Goal: Task Accomplishment & Management: Use online tool/utility

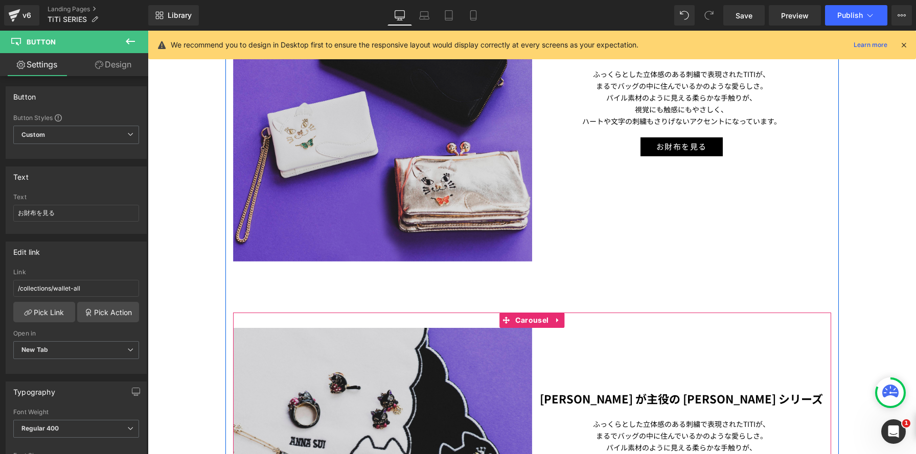
scroll to position [850, 0]
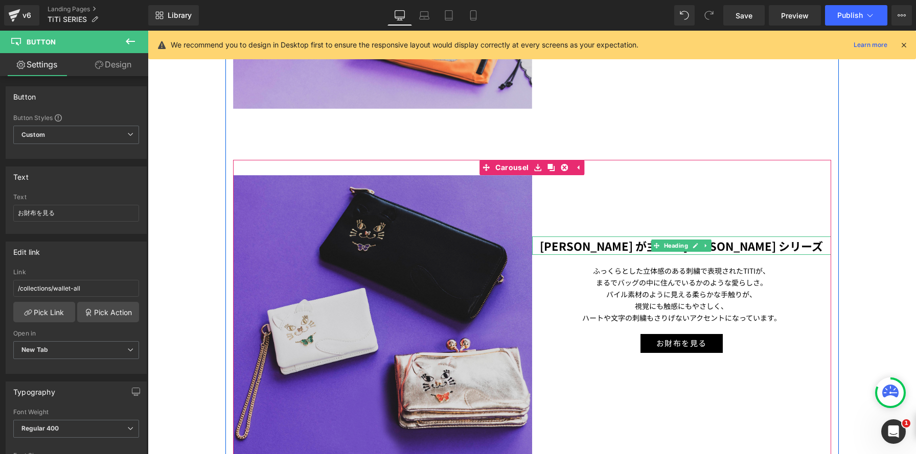
click at [584, 245] on h1 "TITI が主役の デイリーTITI シリーズ" at bounding box center [681, 246] width 299 height 18
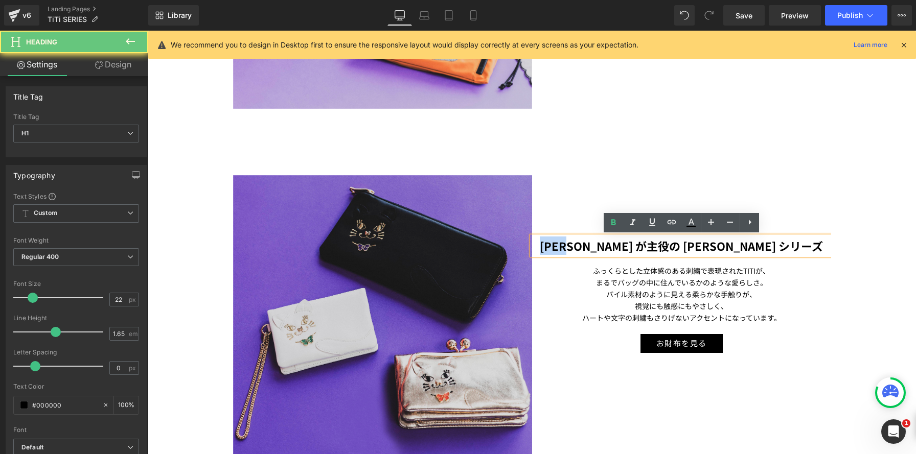
click at [584, 245] on h1 "TITI が主役の デイリーTITI シリーズ" at bounding box center [681, 246] width 299 height 18
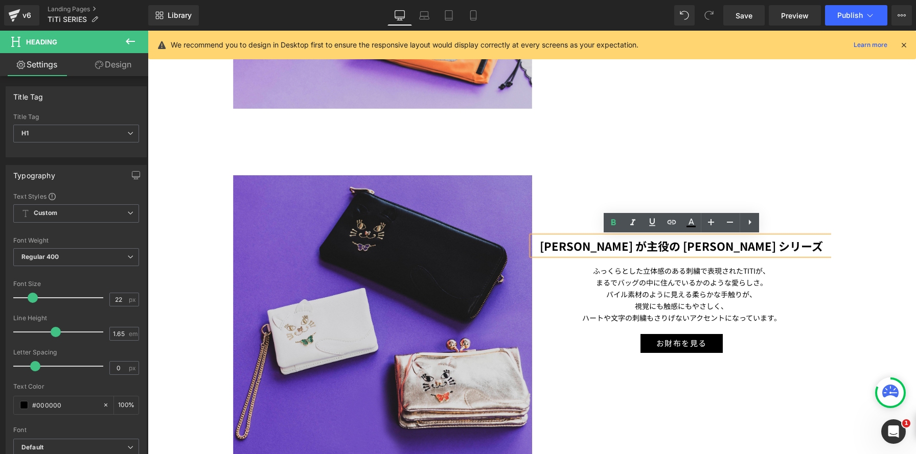
click at [797, 241] on h1 "TITI が主役の デイリーTITI シリーズ" at bounding box center [681, 246] width 299 height 18
paste div
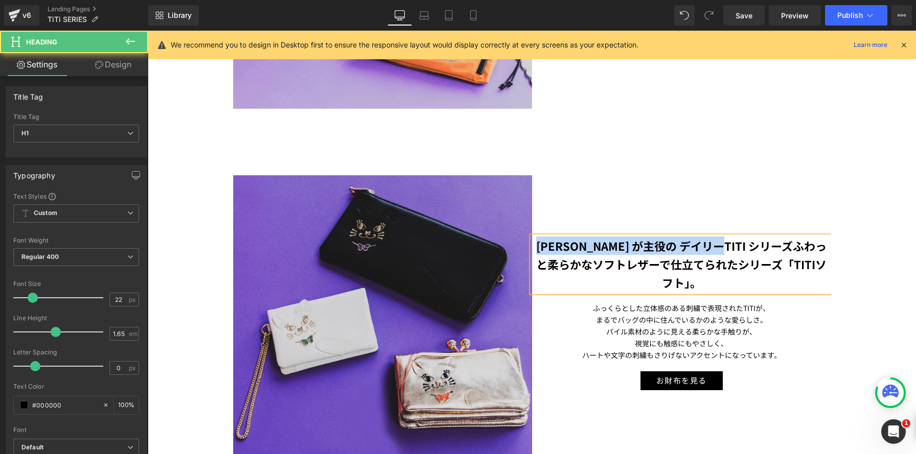
drag, startPoint x: 724, startPoint y: 247, endPoint x: 537, endPoint y: 239, distance: 187.3
click at [537, 239] on h1 "TITI が主役の デイリーTITI シリーズふわっと柔らかなソフトレザーで仕立てられたシリーズ「TITIソフト」。" at bounding box center [681, 265] width 299 height 56
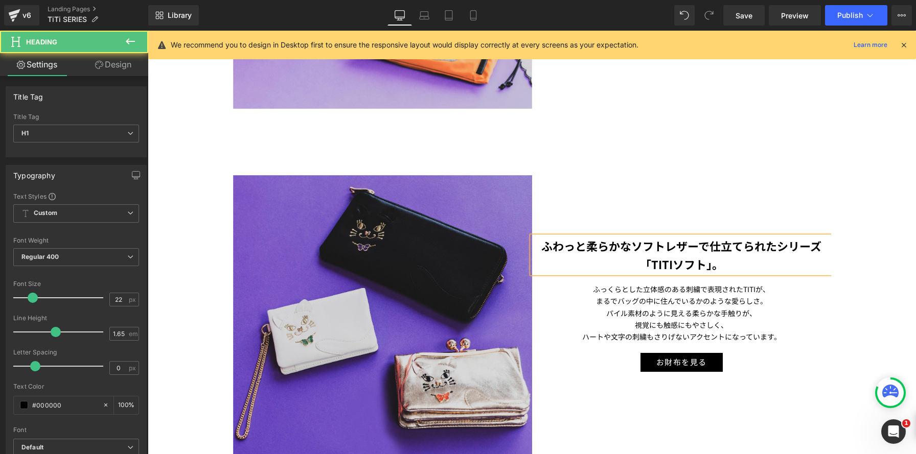
click at [779, 243] on strong "ふわっと柔らかなソフトレザーで仕立てられたシリーズ「TITIソフト」。" at bounding box center [681, 255] width 280 height 35
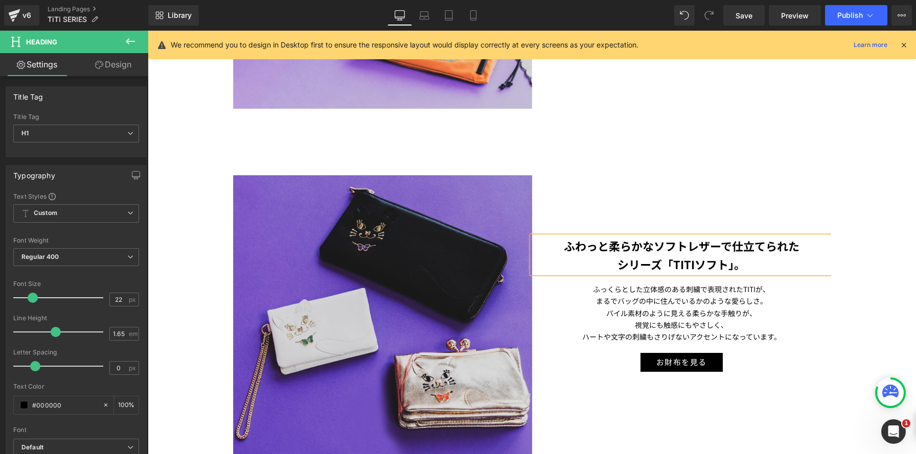
click at [672, 264] on strong "シリーズ「TITIソフト」。" at bounding box center [682, 264] width 128 height 16
drag, startPoint x: 669, startPoint y: 264, endPoint x: 749, endPoint y: 263, distance: 80.3
click at [749, 263] on h1 "シリーズTITIソフト」。" at bounding box center [681, 264] width 299 height 18
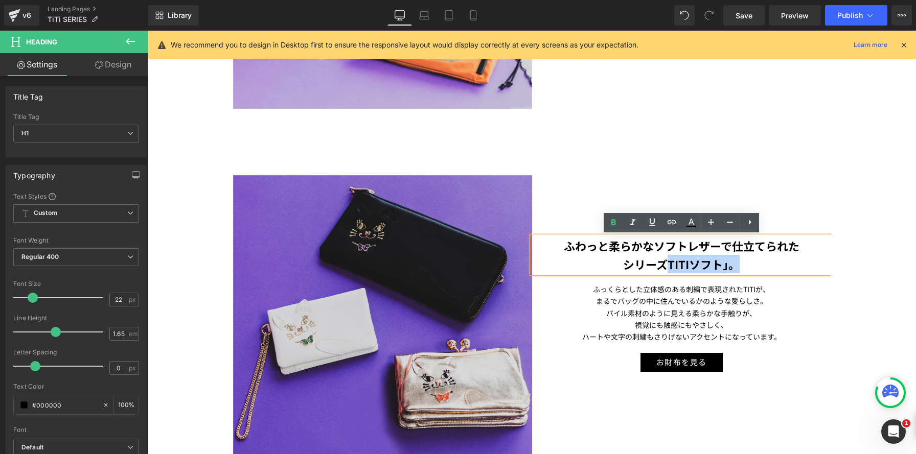
copy strong "TITIソフト」。"
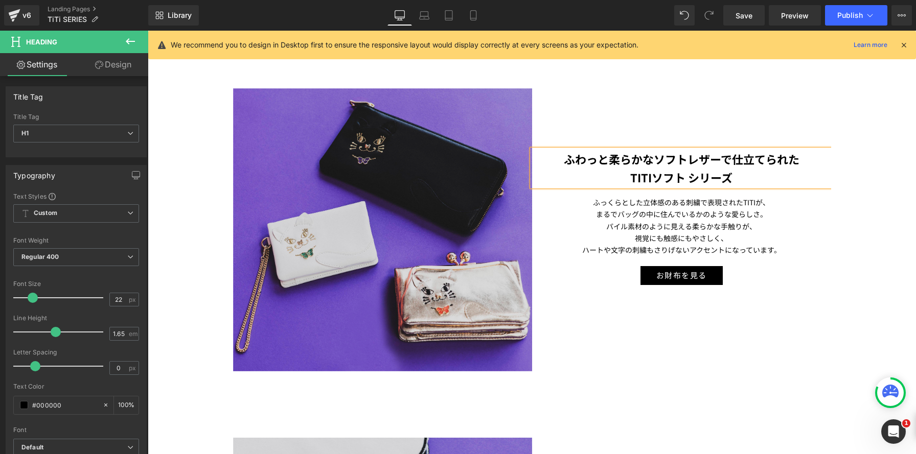
scroll to position [797, 0]
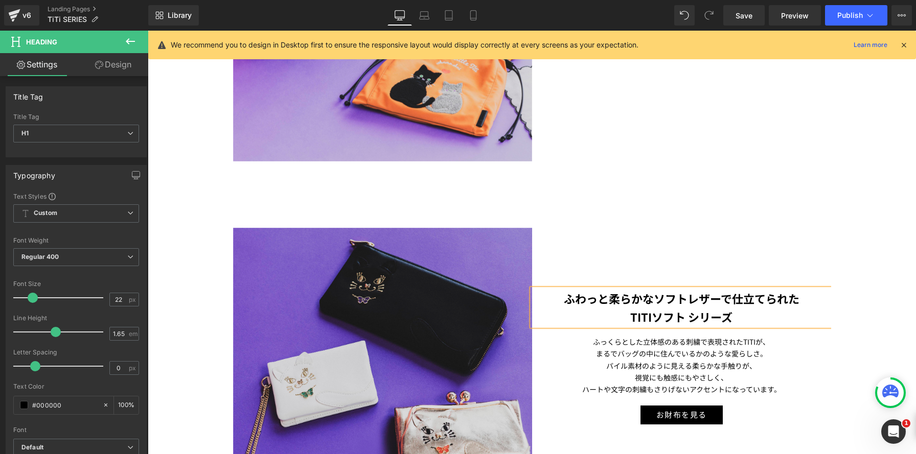
click at [648, 384] on p "ハートや文字の刺繍もさりげないアクセントになっています。" at bounding box center [681, 390] width 299 height 12
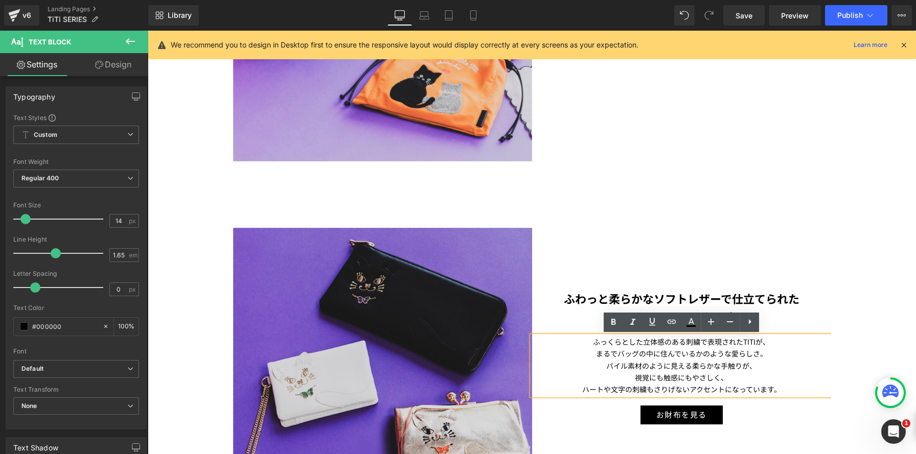
click at [584, 345] on p "ふっくらとした立体感のある刺繍で表現されたTITIが、" at bounding box center [681, 342] width 299 height 12
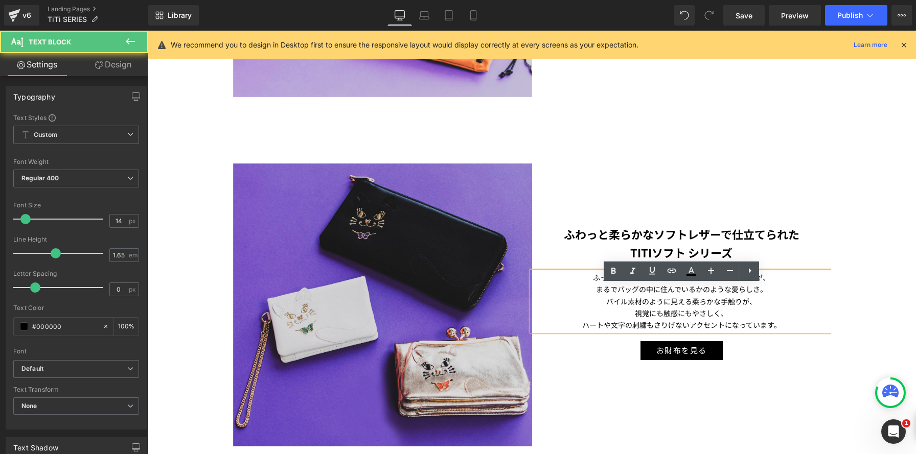
scroll to position [866, 0]
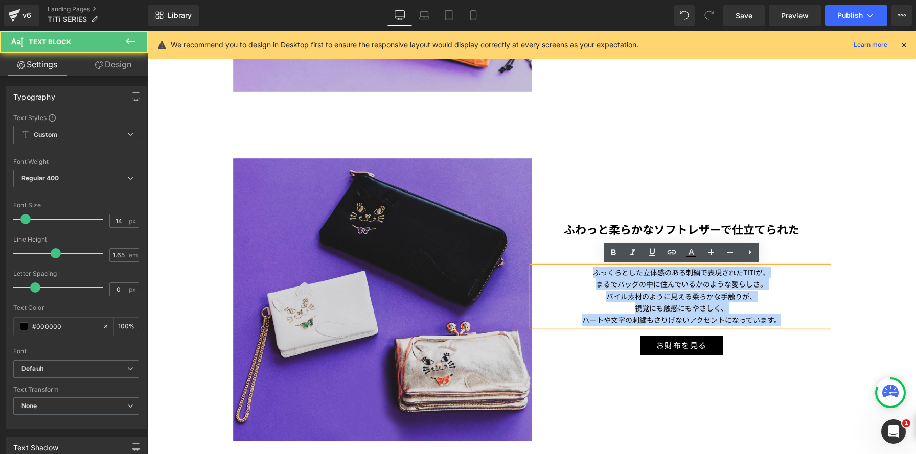
drag, startPoint x: 645, startPoint y: 275, endPoint x: 913, endPoint y: 315, distance: 271.3
click at [913, 315] on div "Parallax 300px 300px TiTi SERIES Heading ANNA SUIで人気な猫のTITI (ティティ)。 日常に楽しさや癒しを感…" at bounding box center [532, 117] width 768 height 1635
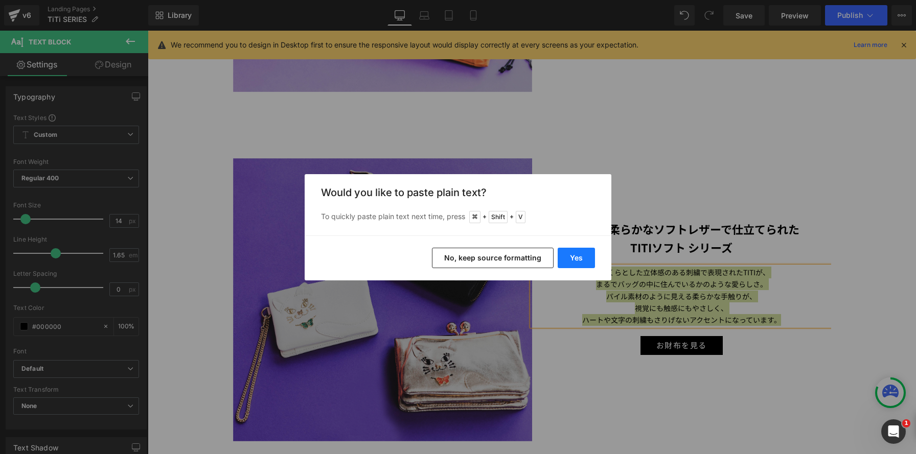
click at [568, 261] on button "Yes" at bounding box center [576, 258] width 37 height 20
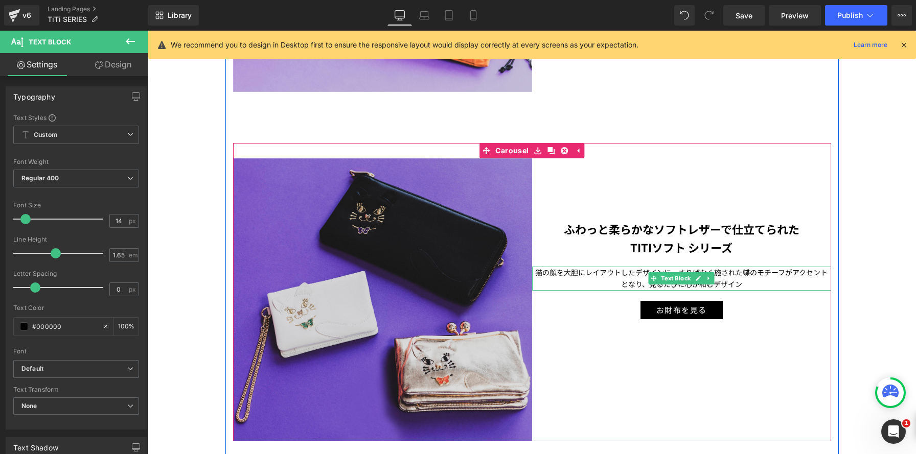
click at [612, 270] on p "猫の顔を大胆にレイアウトしたデザインに、さりげなく施された蝶のモチーフがアクセントとなり、見るたびに心が和むデザイン" at bounding box center [681, 279] width 299 height 24
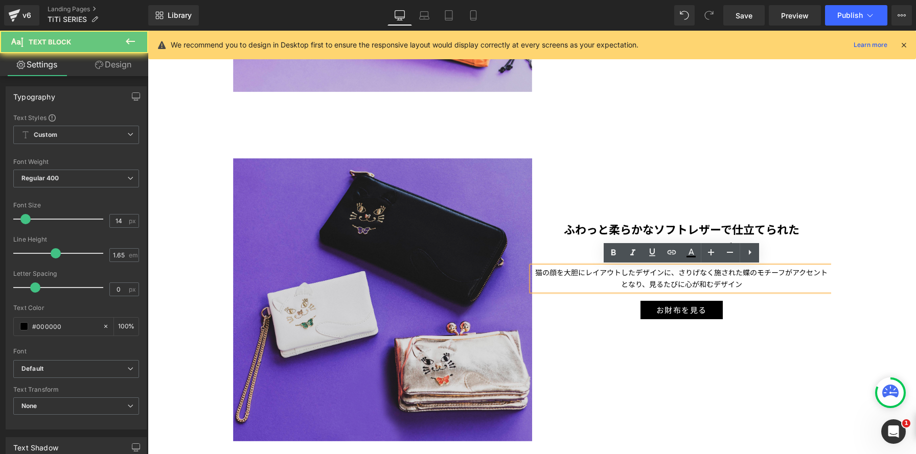
click at [673, 271] on p "猫の顔を大胆にレイアウトしたデザインに、さりげなく施された蝶のモチーフがアクセントとなり、見るたびに心が和むデザイン" at bounding box center [681, 279] width 299 height 24
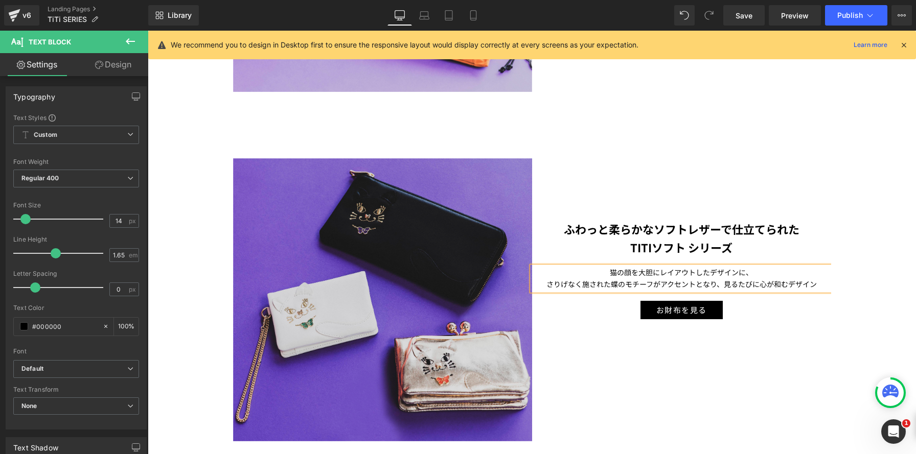
click at [724, 283] on p "さりげなく施された蝶のモチーフがアクセントとなり、見るたびに心が和むデザイン" at bounding box center [681, 285] width 299 height 12
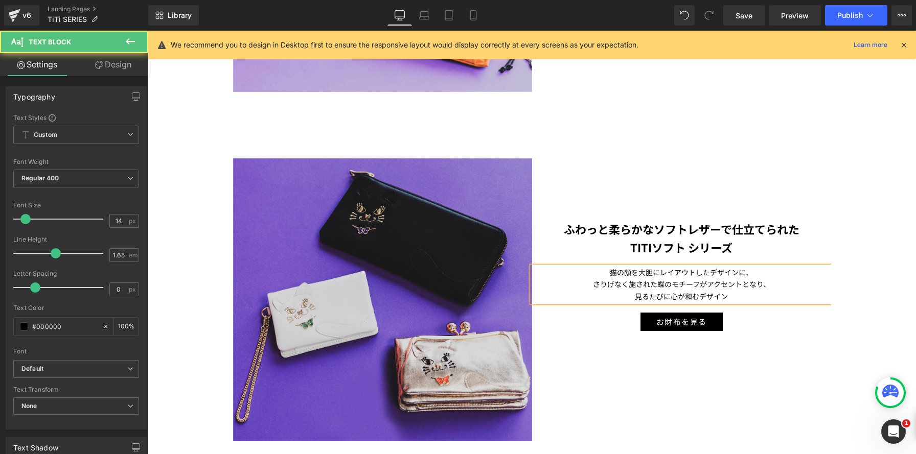
click at [779, 296] on p "見るたびに心が和むデザイン" at bounding box center [681, 297] width 299 height 12
click at [807, 350] on div "Image ふわっと柔らかなソフトレザーで仕立てられた TITIソフト シリーズ Heading 猫の顔を大胆にレイアウトしたデザインに、 さりげなく施された…" at bounding box center [532, 300] width 598 height 284
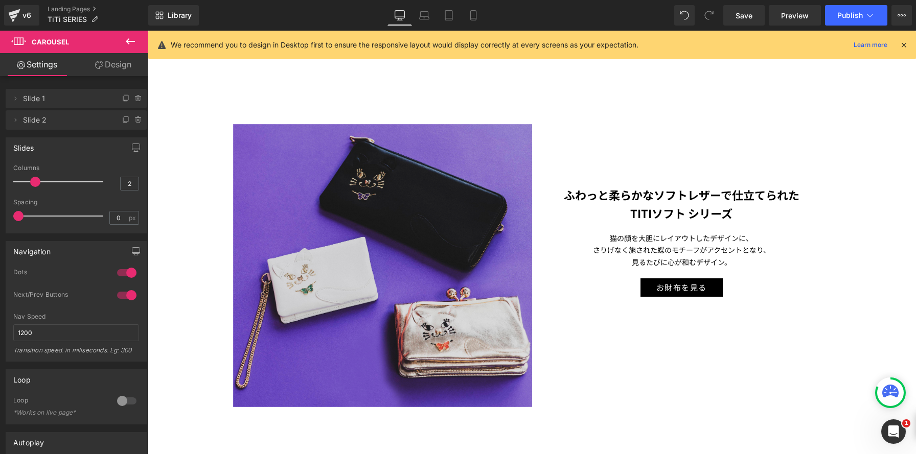
scroll to position [923, 0]
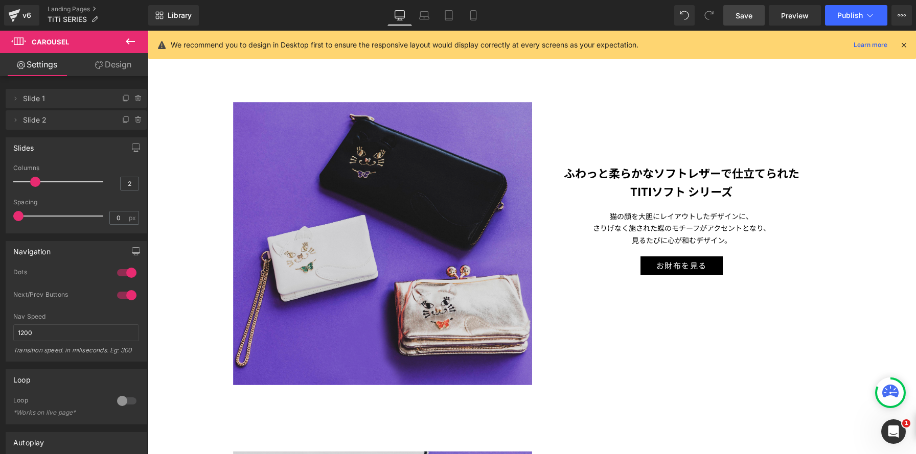
drag, startPoint x: 742, startPoint y: 17, endPoint x: 510, endPoint y: 260, distance: 335.5
click at [742, 17] on span "Save" at bounding box center [744, 15] width 17 height 11
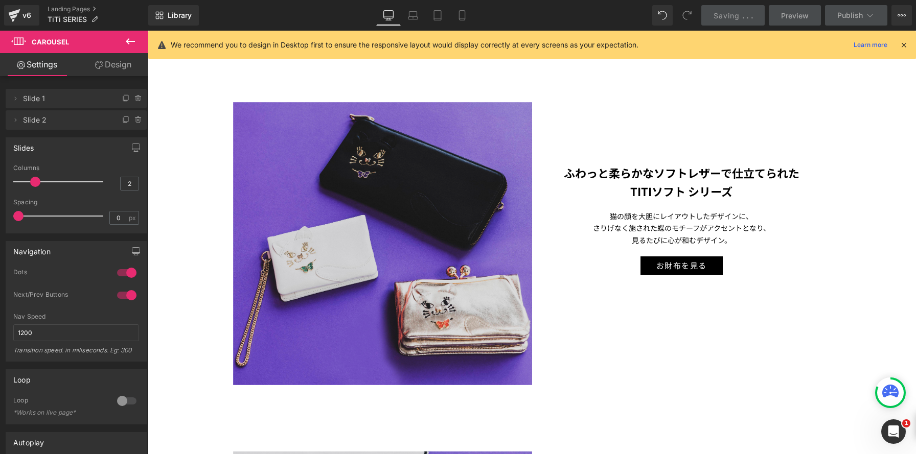
scroll to position [1242, 0]
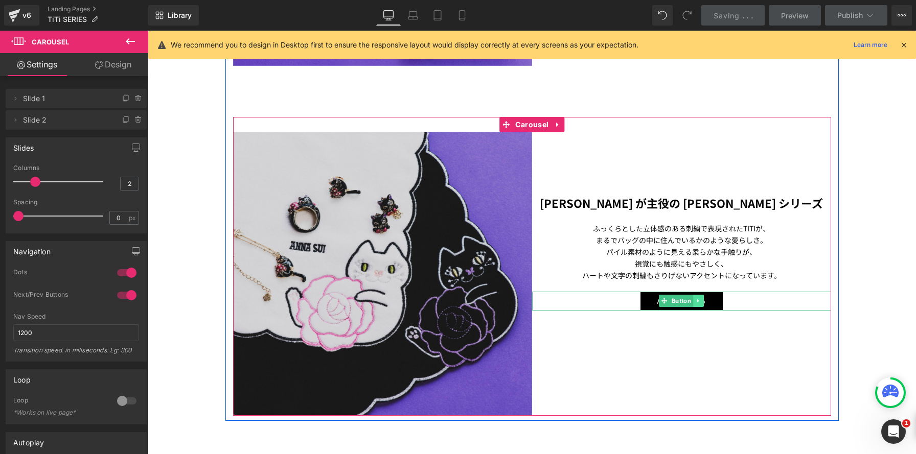
click at [701, 302] on icon at bounding box center [699, 301] width 6 height 6
click at [696, 303] on link at bounding box center [693, 301] width 11 height 12
click at [622, 323] on div "バッグを見る" at bounding box center [681, 320] width 299 height 19
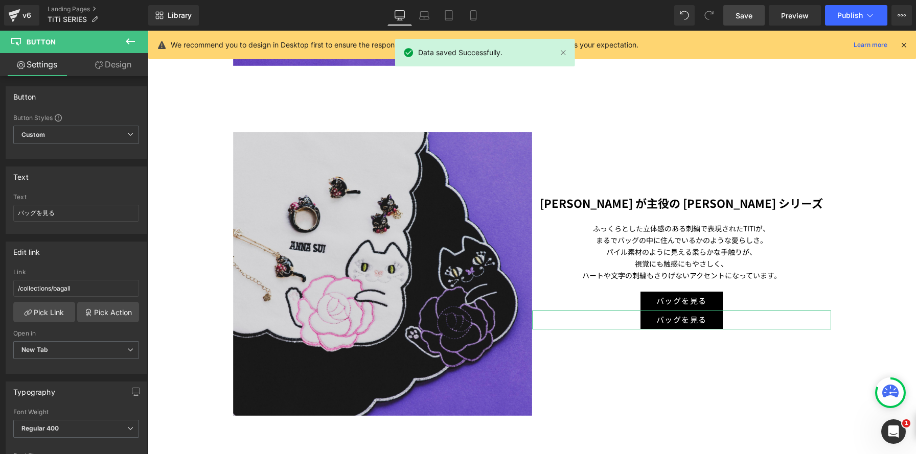
click at [102, 61] on link "Design" at bounding box center [113, 64] width 74 height 23
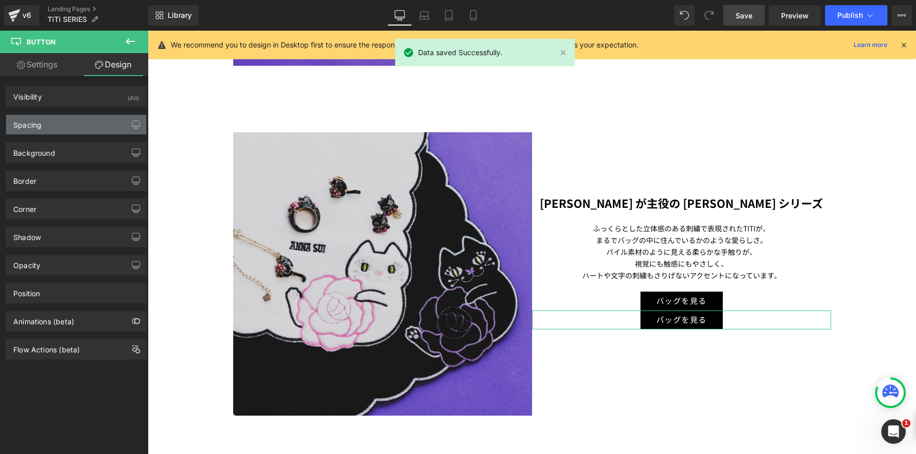
type input "0"
type input "5"
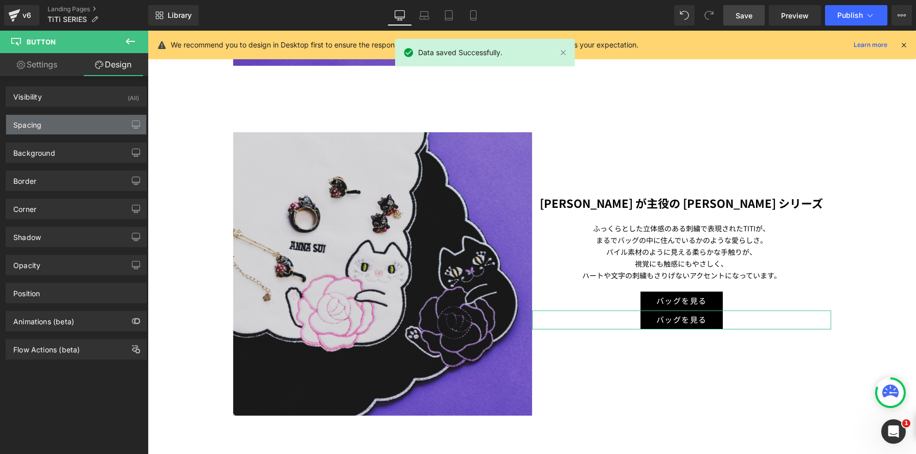
type input "30"
type input "5"
type input "30"
click at [95, 135] on div "Background Color & Image image #000000 Color #000000 100 % none, none Image Rep…" at bounding box center [76, 149] width 153 height 28
click at [95, 126] on div "Spacing" at bounding box center [76, 124] width 140 height 19
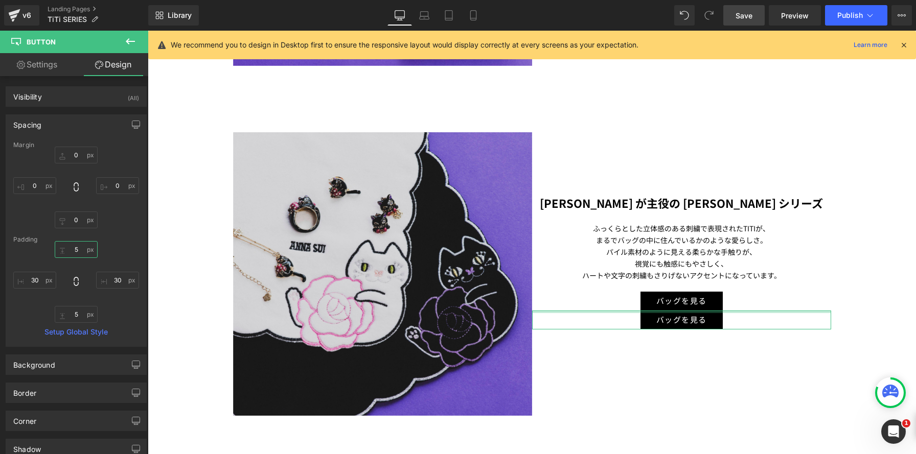
click at [79, 251] on input "5" at bounding box center [76, 249] width 43 height 17
click at [71, 155] on input "0" at bounding box center [76, 155] width 43 height 17
type input "2-"
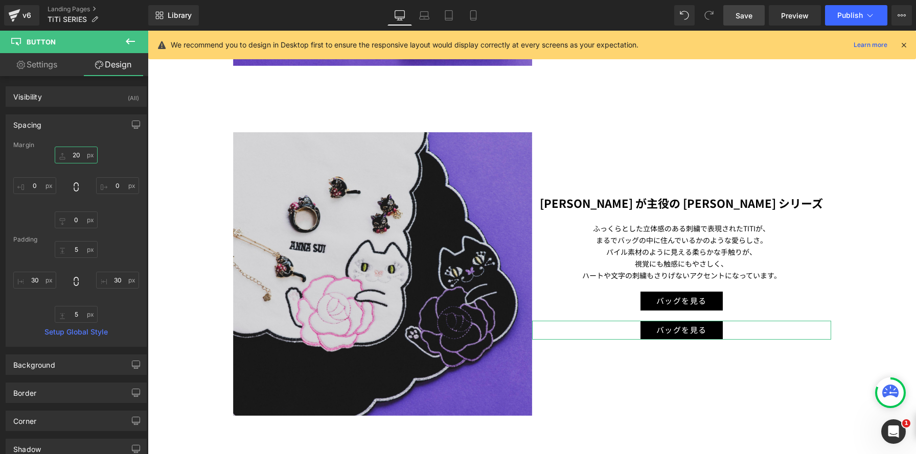
type input "20"
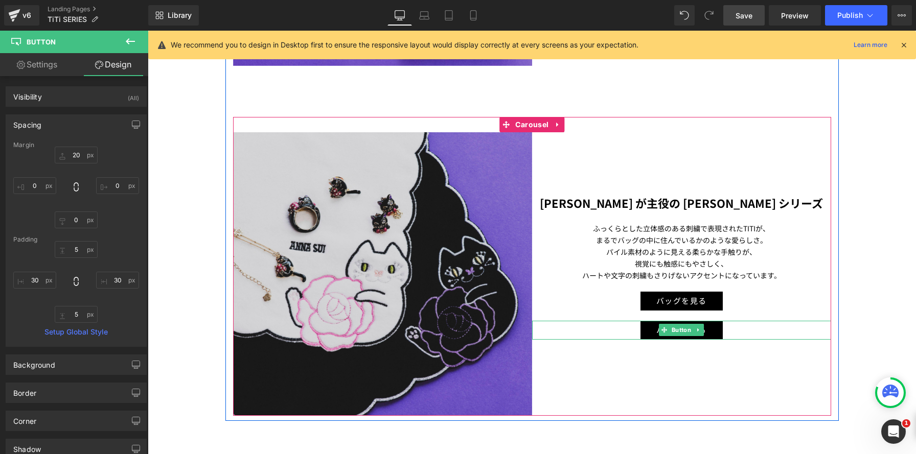
click at [607, 332] on div "バッグを見る" at bounding box center [681, 330] width 299 height 19
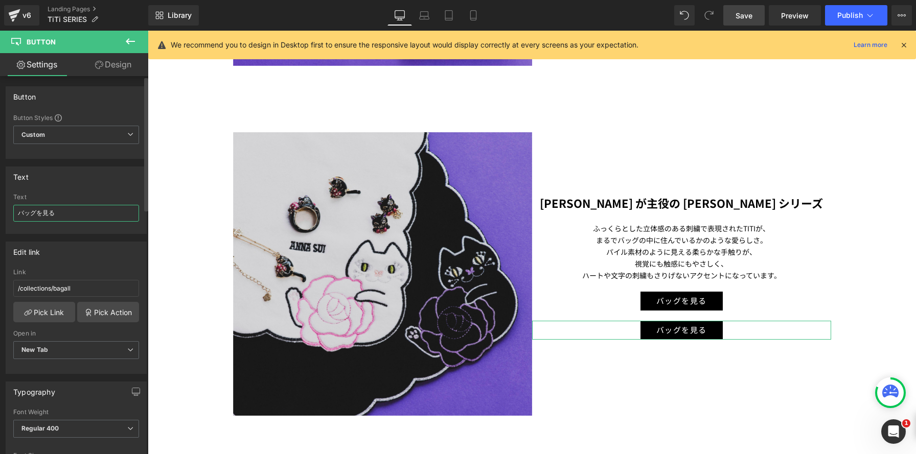
drag, startPoint x: 35, startPoint y: 215, endPoint x: 0, endPoint y: 201, distance: 37.7
click at [0, 201] on div "Text バッグを見る Text バッグを見る" at bounding box center [76, 196] width 153 height 75
type input "ハンカチを見る"
click at [39, 315] on link "Pick Link" at bounding box center [44, 312] width 62 height 20
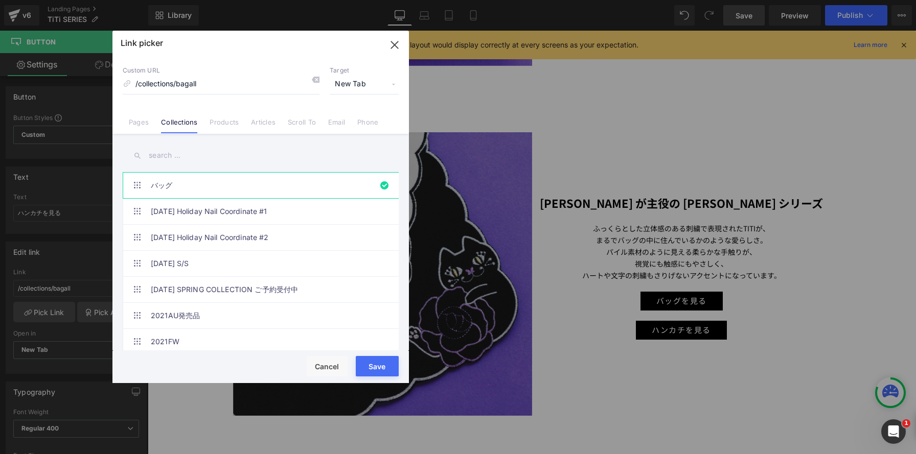
click at [158, 150] on input "text" at bounding box center [261, 155] width 276 height 23
type input "か"
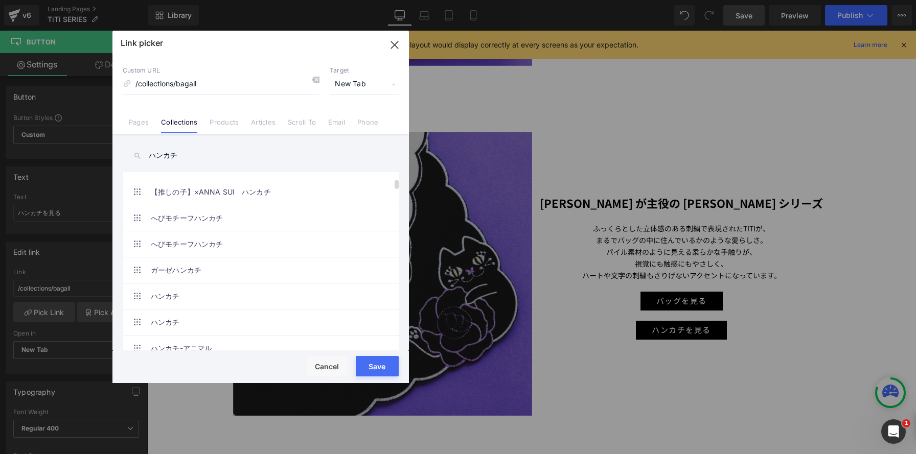
scroll to position [341, 0]
type input "ハンカチ"
click at [235, 267] on link "ハンカチ" at bounding box center [263, 261] width 225 height 26
type input "/collections/handkerchief"
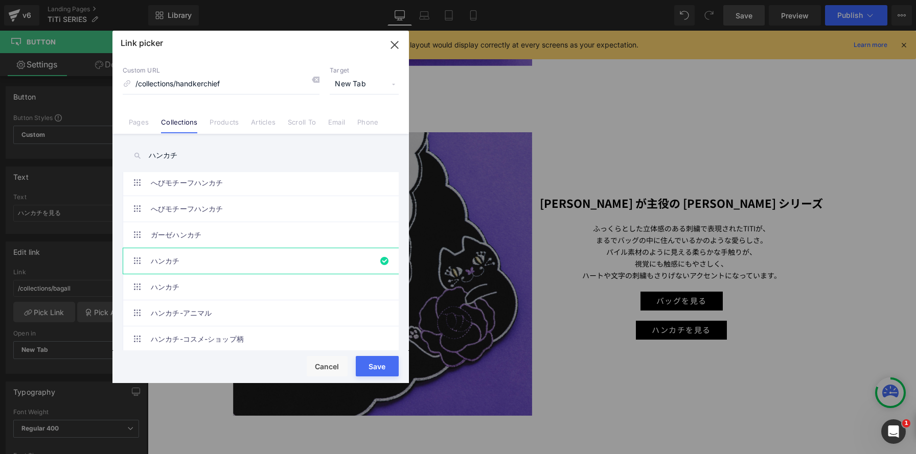
click at [381, 363] on button "Save" at bounding box center [377, 366] width 43 height 20
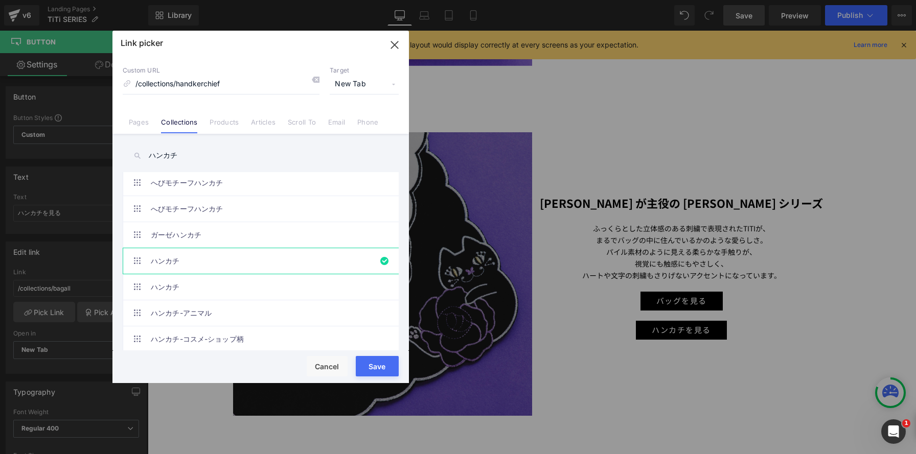
type input "/collections/handkerchief"
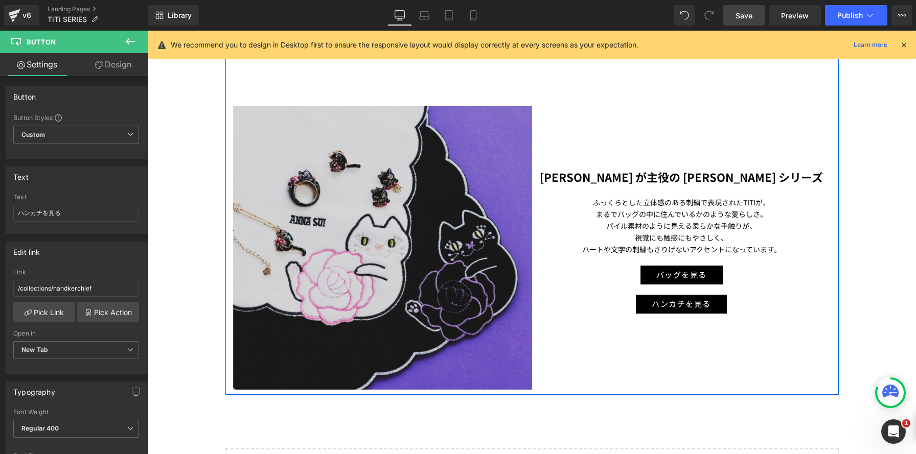
scroll to position [1298, 0]
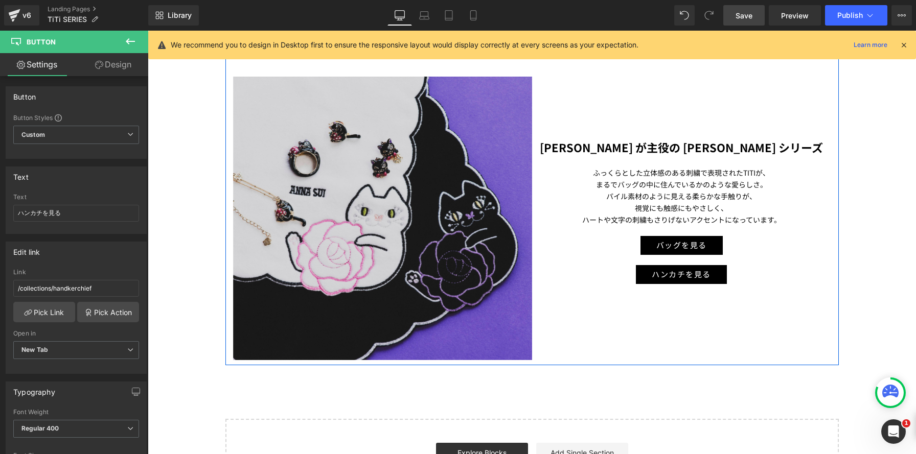
click at [559, 158] on div "TITI が主役の デイリーTITI シリーズ Heading ふっくらとした立体感のある刺繍で表現されたTITIが、 まるでバッグの中に住んでいるかのような…" at bounding box center [681, 180] width 299 height 207
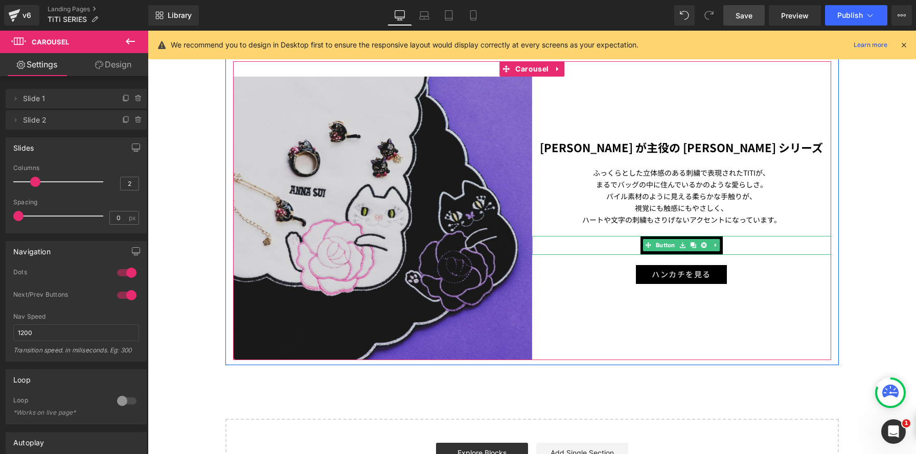
click at [606, 244] on div "バッグを見る" at bounding box center [681, 245] width 299 height 19
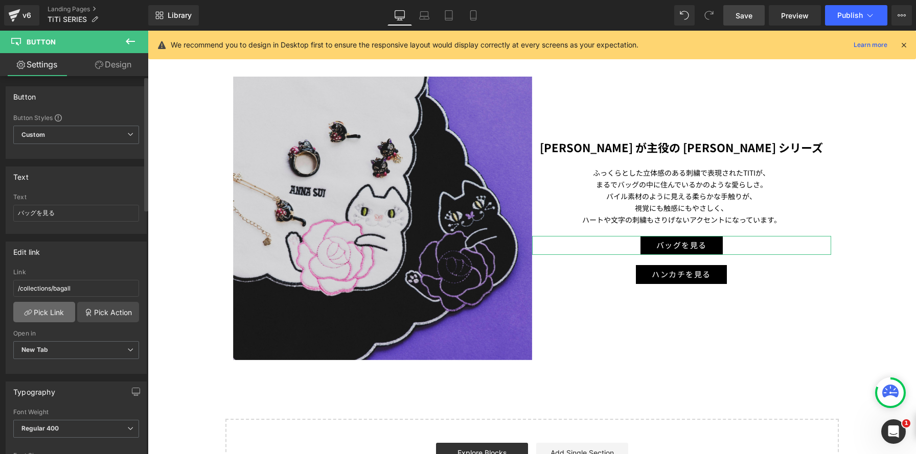
click at [33, 309] on link "Pick Link" at bounding box center [44, 312] width 62 height 20
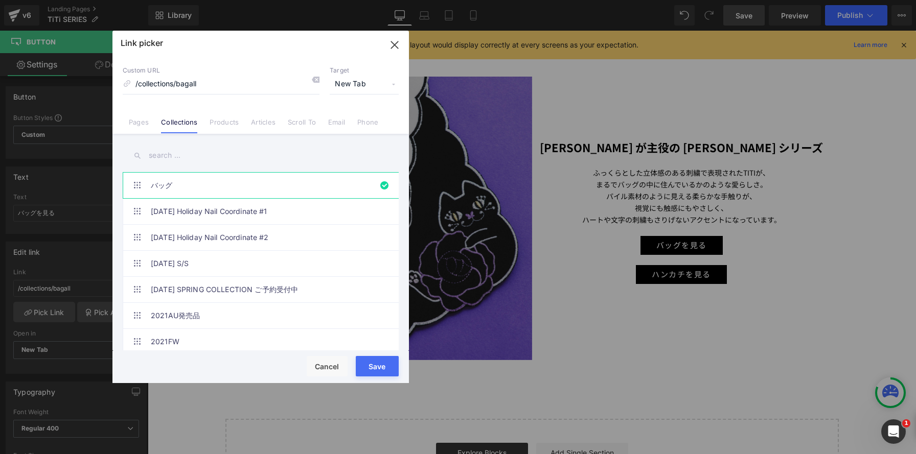
click at [232, 147] on input "text" at bounding box center [261, 155] width 276 height 23
paste input "アニマルモチーフ"
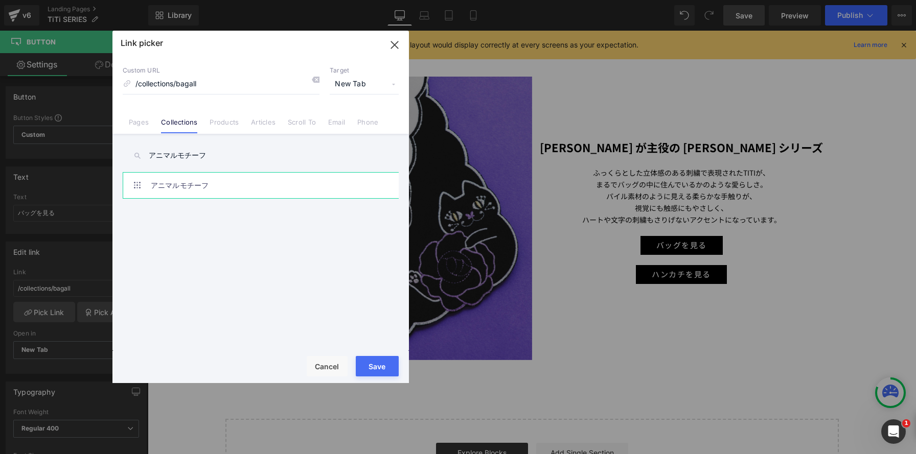
type input "アニマルモチーフ"
click at [221, 188] on link "アニマルモチーフ" at bounding box center [263, 186] width 225 height 26
type input "/collections/アニマル"
click at [375, 369] on button "Save" at bounding box center [377, 366] width 43 height 20
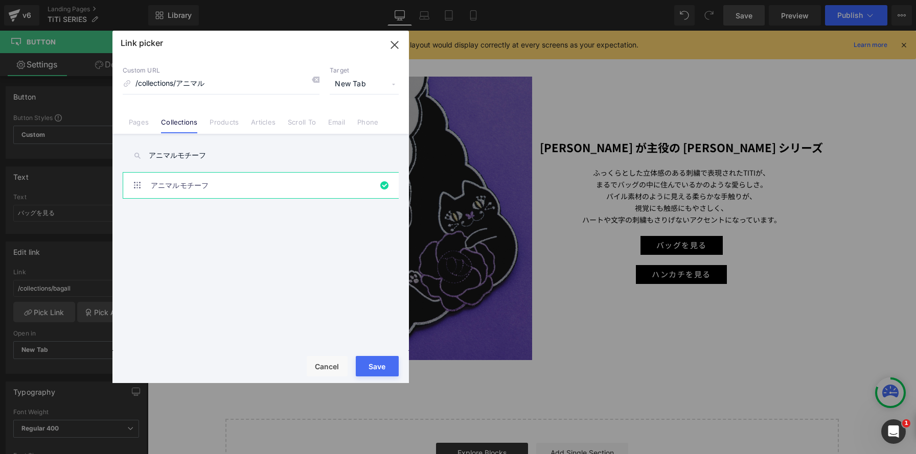
type input "/collections/アニマル"
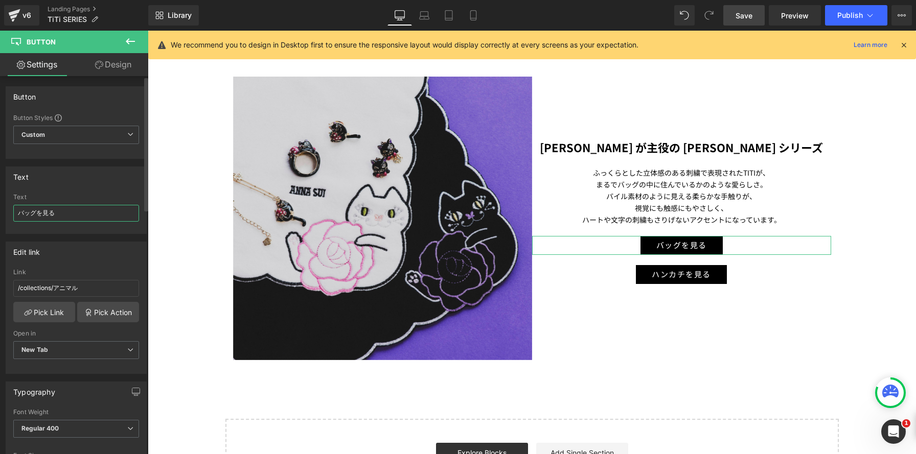
drag, startPoint x: 37, startPoint y: 213, endPoint x: 1, endPoint y: 204, distance: 37.8
click at [0, 205] on div "Text バッグを見る Text バッグを見る" at bounding box center [76, 196] width 153 height 75
type input "アクセサリーを見る"
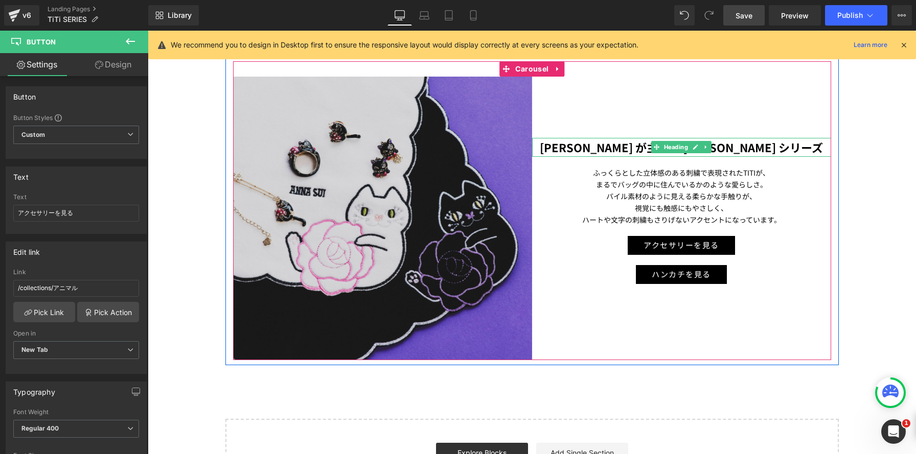
click at [586, 146] on strong "TITI が主役の デイリーTITI シリーズ" at bounding box center [681, 147] width 283 height 16
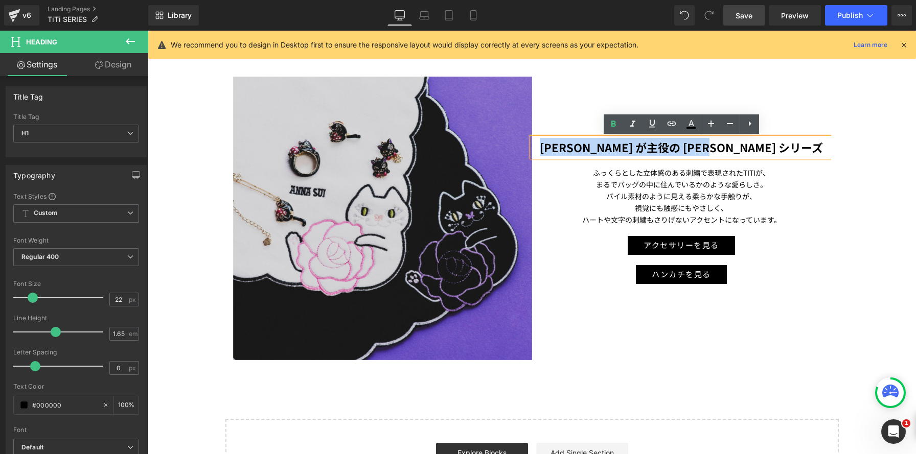
drag, startPoint x: 585, startPoint y: 146, endPoint x: 878, endPoint y: 140, distance: 293.0
paste div
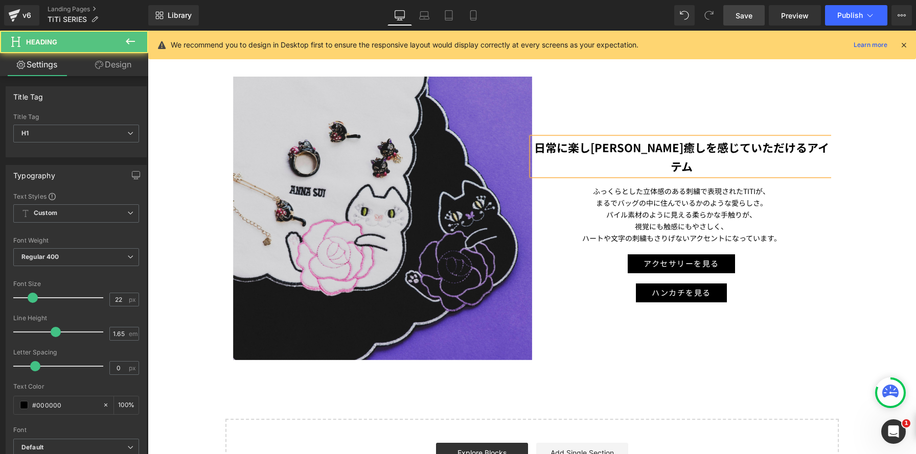
click at [642, 148] on strong "日常に楽しさや癒しを感じていただけるアイテム" at bounding box center [681, 156] width 295 height 35
click at [670, 147] on strong "日常に楽しさや癒しを感じていただけるアイテム" at bounding box center [681, 156] width 295 height 35
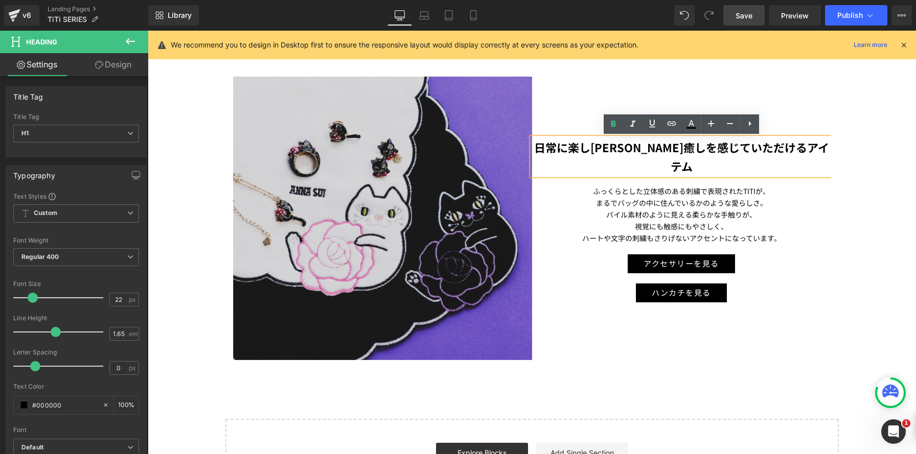
click at [764, 151] on strong "日常に楽しさや癒しを感じていただけるアイテム" at bounding box center [681, 156] width 295 height 35
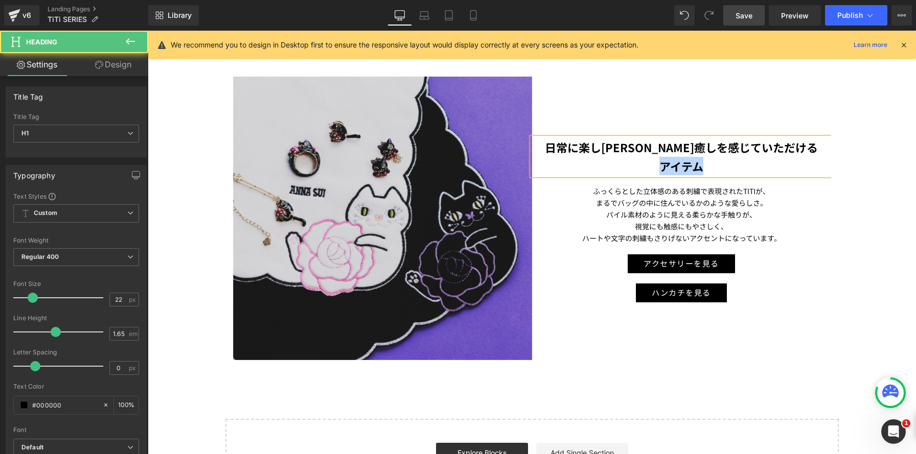
drag, startPoint x: 713, startPoint y: 164, endPoint x: 619, endPoint y: 157, distance: 94.3
click at [619, 157] on h1 "アイテム" at bounding box center [681, 166] width 299 height 18
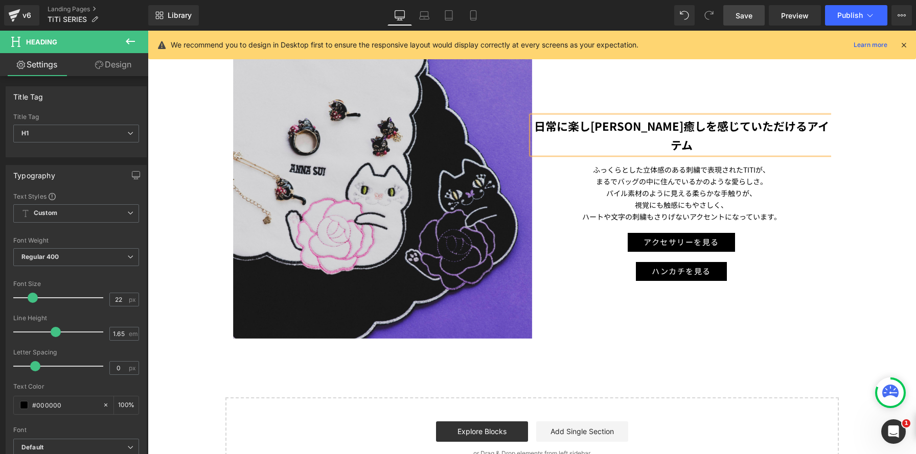
scroll to position [1353, 0]
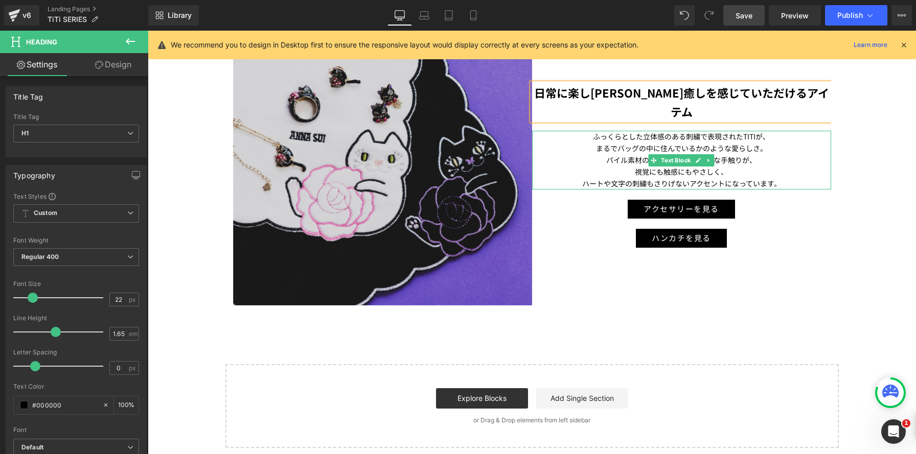
click at [601, 131] on span "ふっくらとした立体感のある刺繍で表現されたTITIが、" at bounding box center [681, 136] width 177 height 10
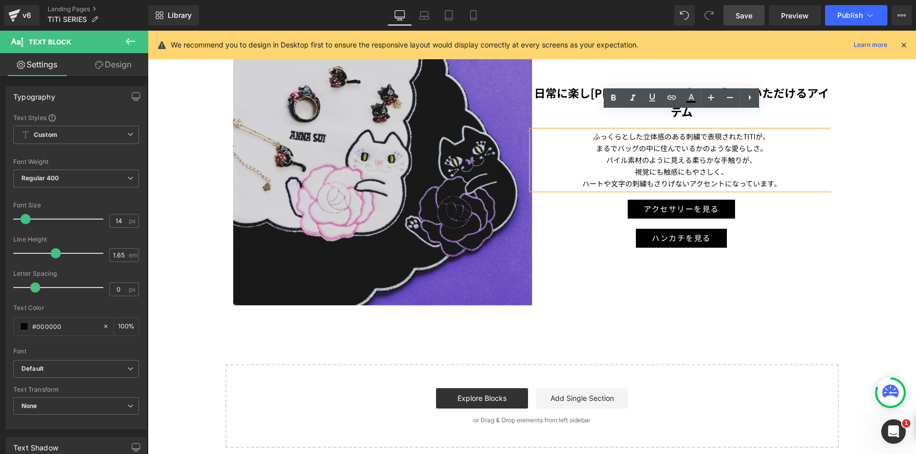
click at [617, 154] on p "パイル素材のように見える柔らかな手触りが、" at bounding box center [681, 160] width 299 height 12
click at [587, 131] on p "ふっくらとした立体感のある刺繍で表現されたTITIが、" at bounding box center [681, 137] width 299 height 12
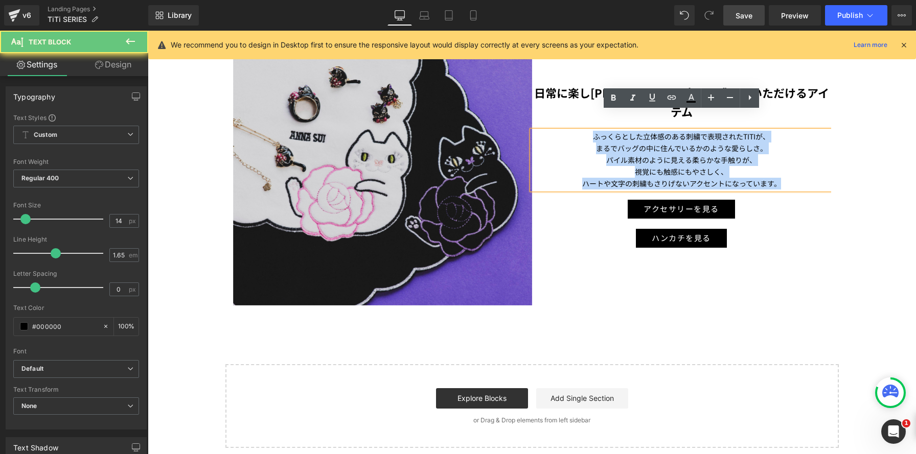
drag, startPoint x: 589, startPoint y: 119, endPoint x: 883, endPoint y: 180, distance: 300.3
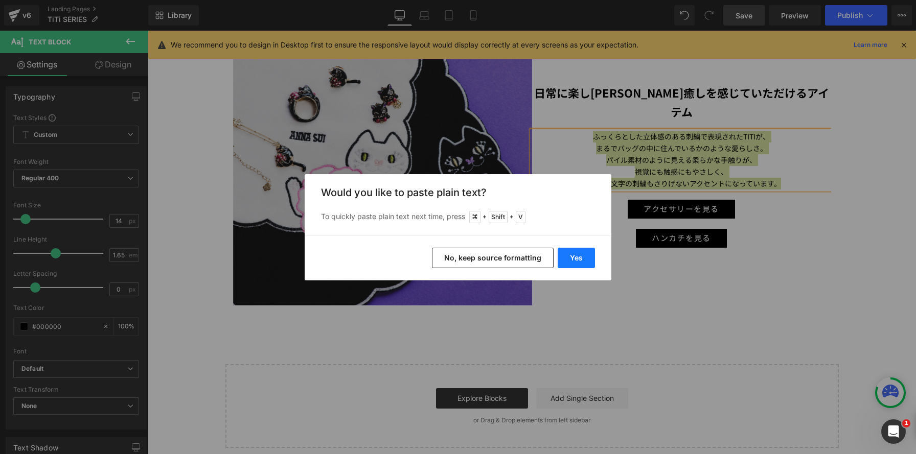
click at [576, 258] on button "Yes" at bounding box center [576, 258] width 37 height 20
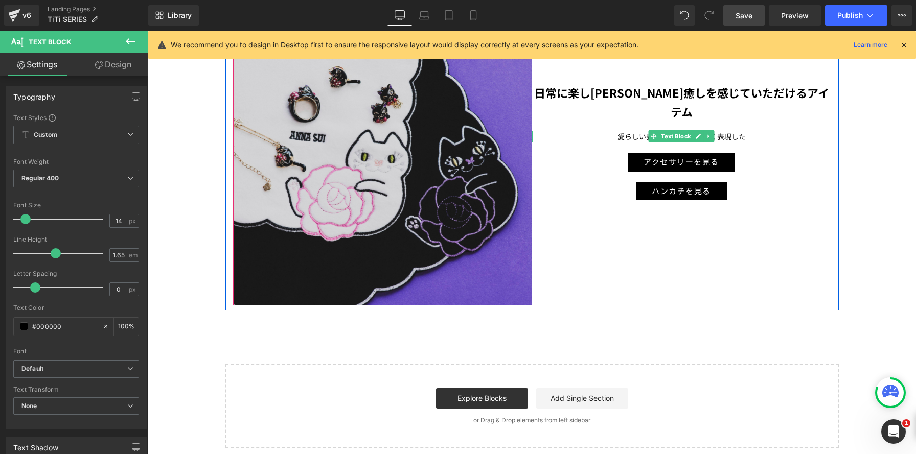
click at [756, 131] on p "愛らしい表情やポーズを細かく表現した" at bounding box center [681, 137] width 299 height 12
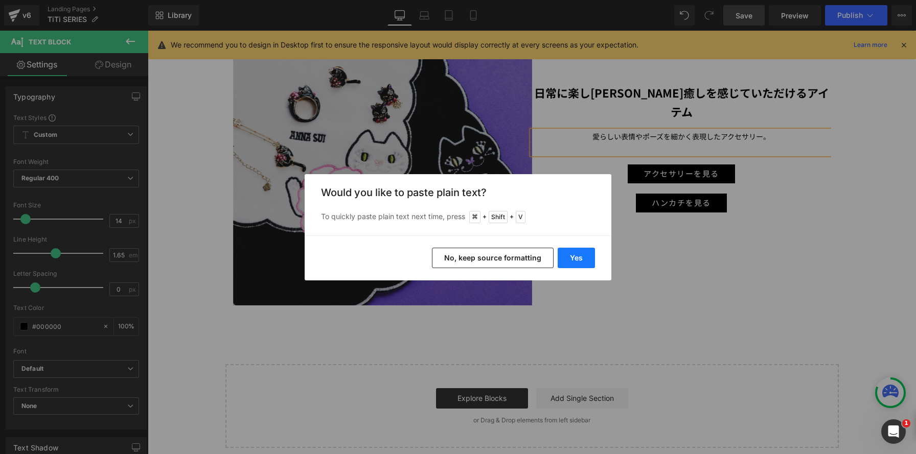
click at [558, 258] on button "Yes" at bounding box center [576, 258] width 37 height 20
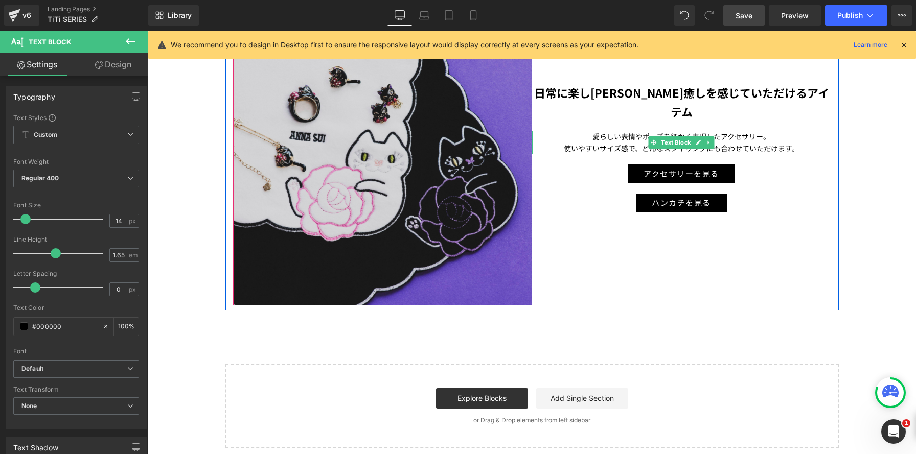
click at [801, 143] on p "使いやすいサイズ感で、どんなスタイリングにも合わせていただけます。" at bounding box center [681, 149] width 299 height 12
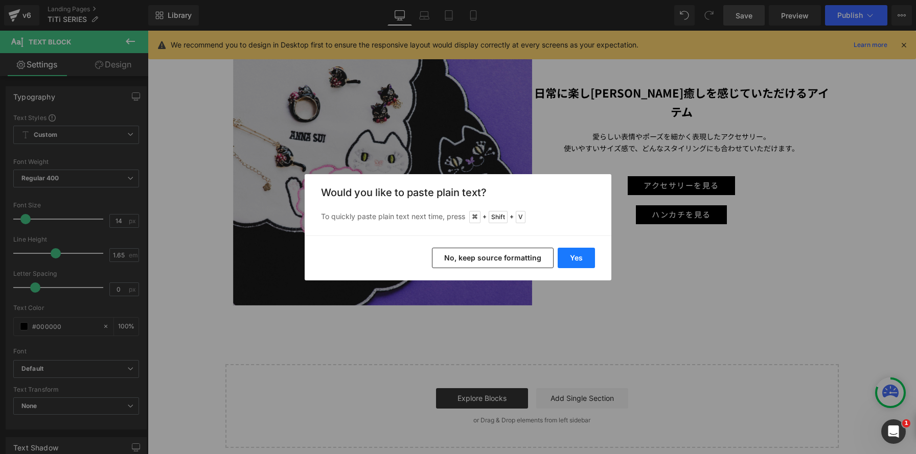
click at [574, 254] on button "Yes" at bounding box center [576, 258] width 37 height 20
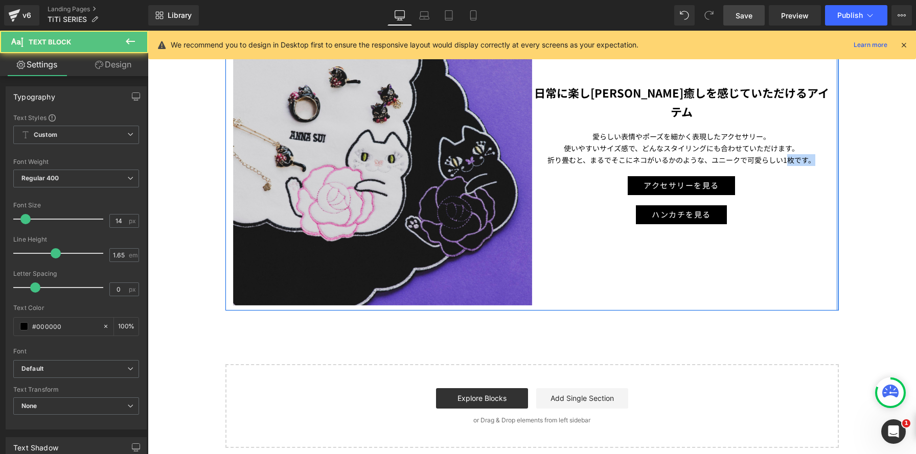
drag, startPoint x: 787, startPoint y: 142, endPoint x: 837, endPoint y: 140, distance: 50.6
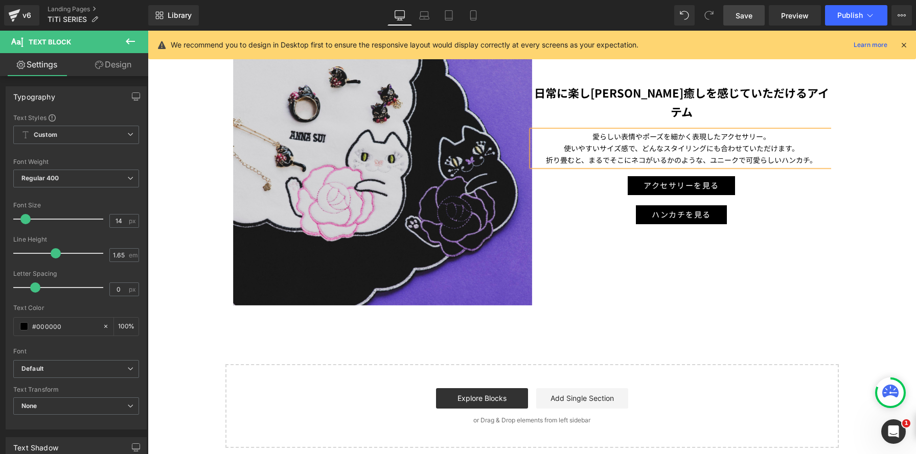
scroll to position [1352, 0]
click at [710, 155] on p "折り畳むと、まるでそこにネコがいるかのような、ユニークで可愛らしいハンカチ。" at bounding box center [681, 161] width 299 height 12
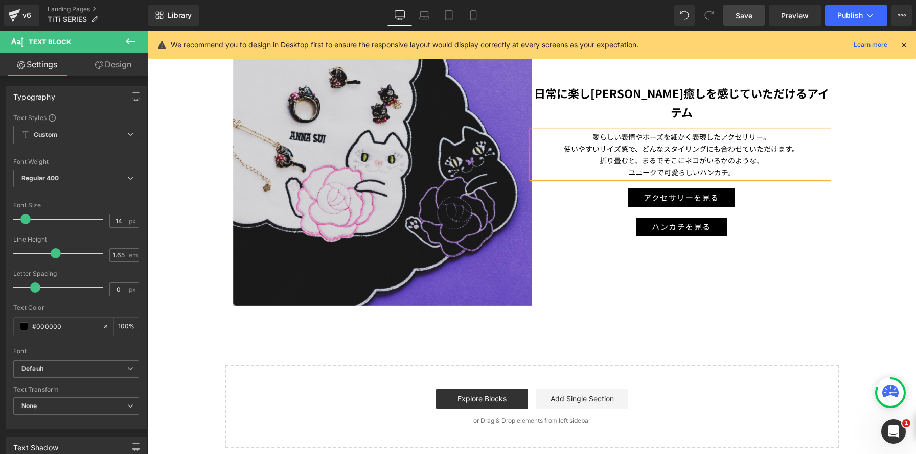
click at [758, 167] on p "ユニークで可愛らしいハンカチ。" at bounding box center [681, 173] width 299 height 12
click at [638, 274] on div "Image 日常に楽しさや癒しを感じていただけるアイテム Heading 愛らしい表情やポーズを細かく表現したアクセサリー。 使いやすいサイズ感で、どんなスタ…" at bounding box center [532, 164] width 598 height 284
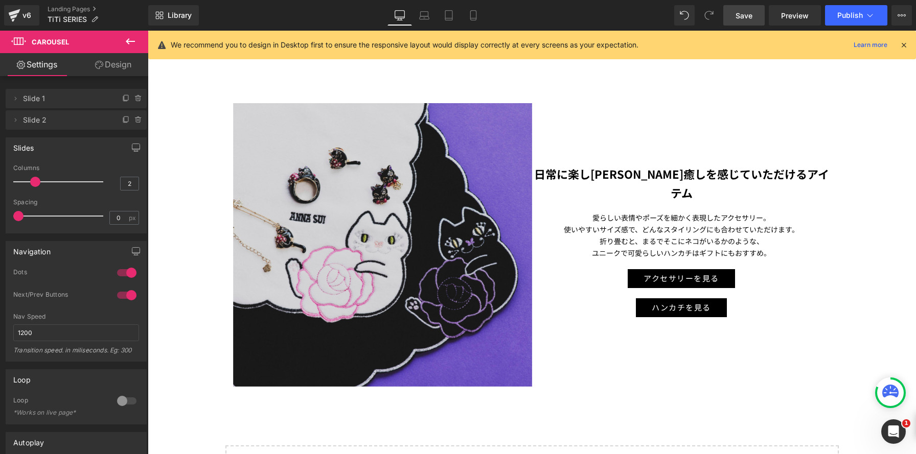
scroll to position [1264, 0]
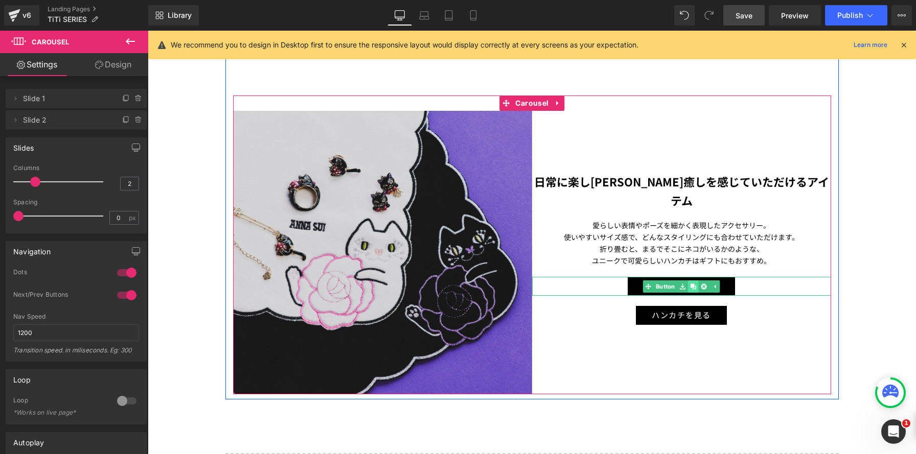
click at [693, 284] on icon at bounding box center [694, 287] width 6 height 6
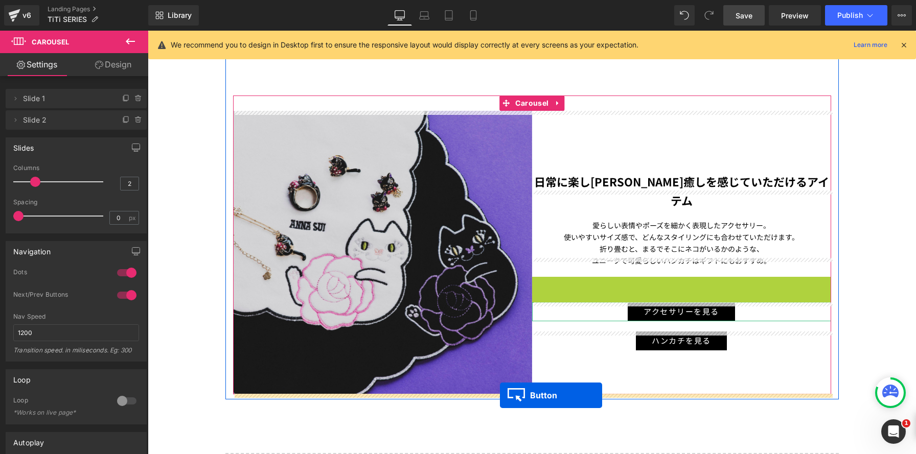
drag, startPoint x: 651, startPoint y: 269, endPoint x: 500, endPoint y: 396, distance: 197.0
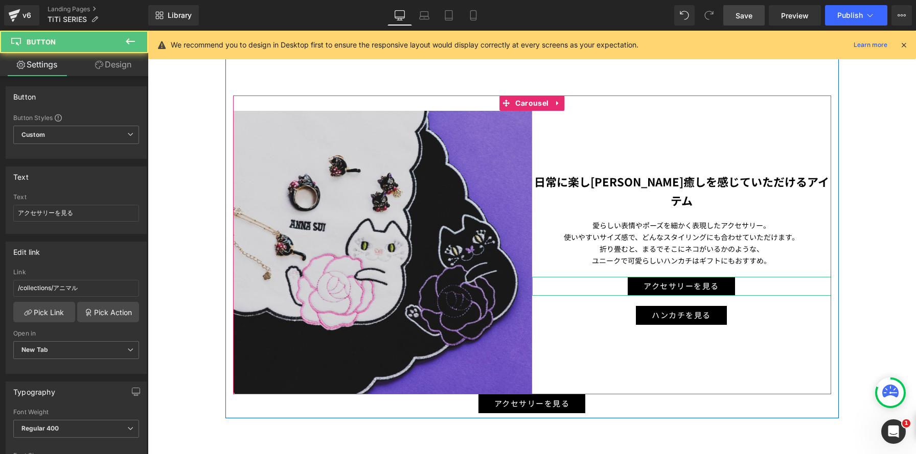
scroll to position [2102, 768]
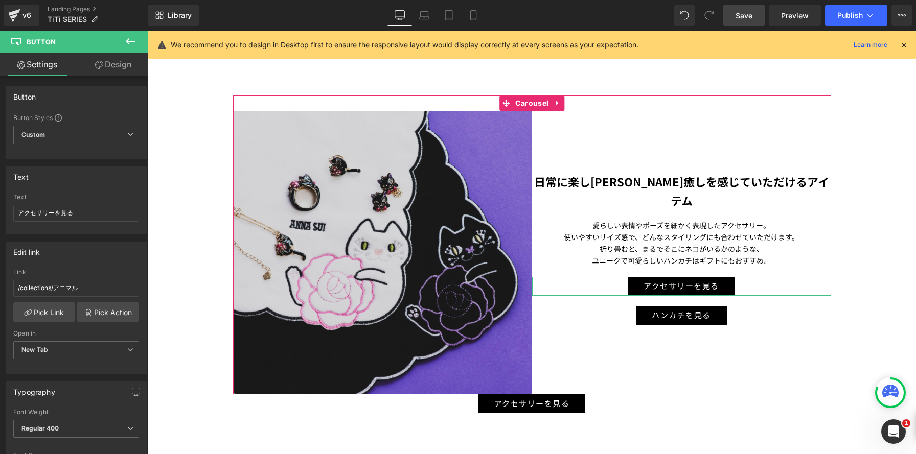
click at [431, 409] on div "Loading Product Data" at bounding box center [458, 413] width 74 height 11
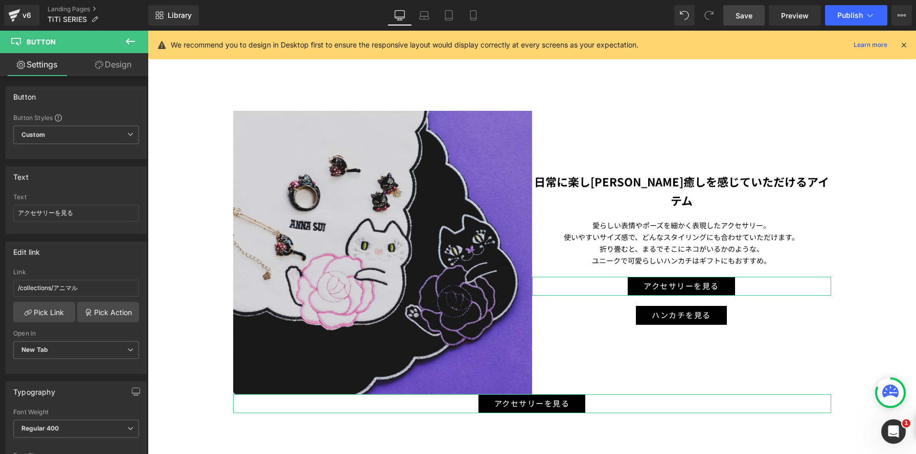
drag, startPoint x: 129, startPoint y: 63, endPoint x: 120, endPoint y: 77, distance: 16.6
click at [129, 63] on link "Design" at bounding box center [113, 64] width 74 height 23
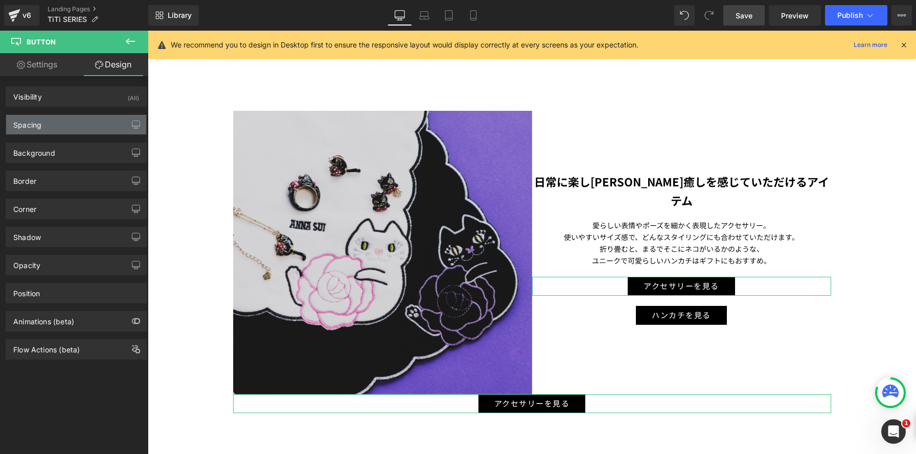
click at [92, 128] on div "Spacing" at bounding box center [76, 124] width 140 height 19
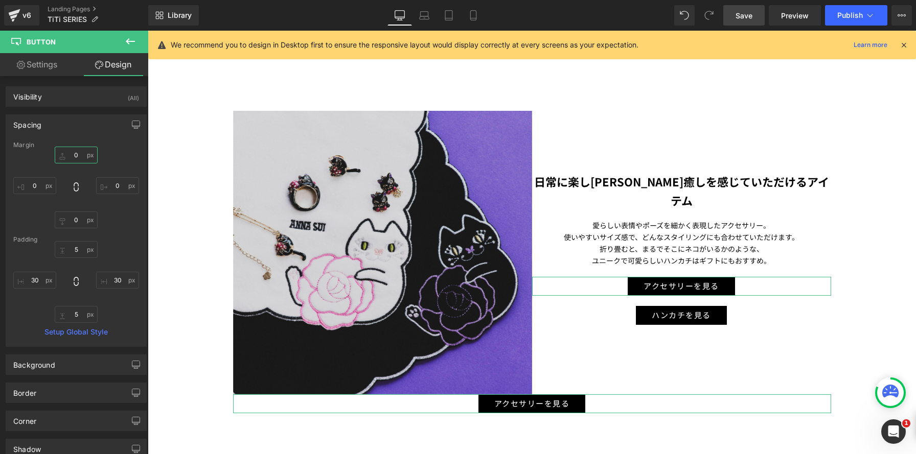
click at [77, 161] on input "0" at bounding box center [76, 155] width 43 height 17
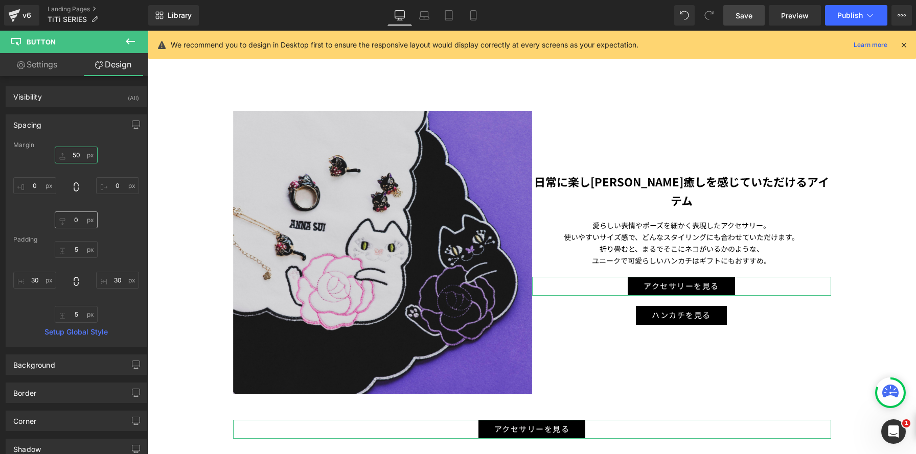
type input "50"
click at [72, 222] on input "0" at bounding box center [76, 220] width 43 height 17
type input "50"
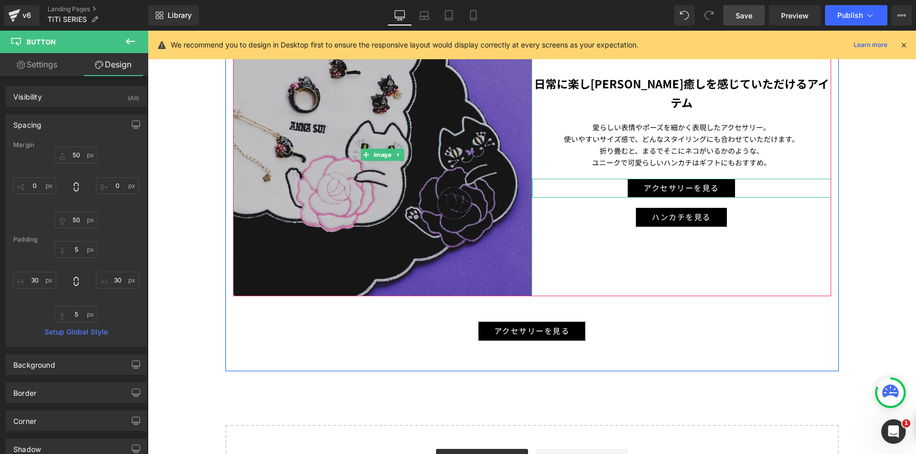
scroll to position [1537, 0]
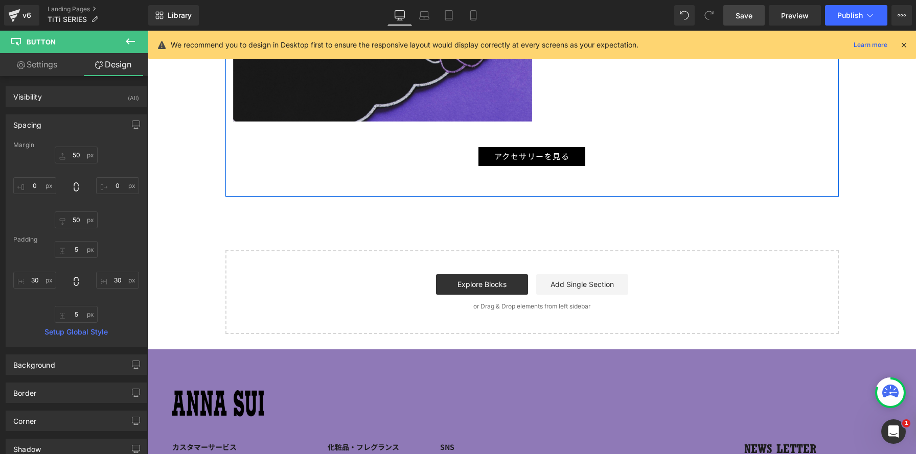
click at [466, 161] on div "アクセサリーを見る" at bounding box center [532, 156] width 598 height 19
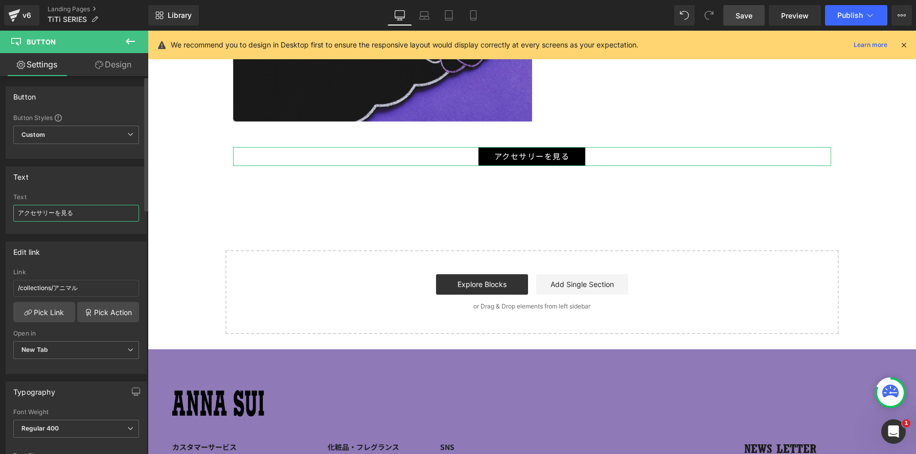
drag, startPoint x: 54, startPoint y: 215, endPoint x: 0, endPoint y: 200, distance: 56.0
click at [0, 201] on div "Text アクセサリーを見る Text アクセサリーを見る" at bounding box center [76, 196] width 153 height 75
type input "TITI (ティティ)アイテムを見る"
drag, startPoint x: 68, startPoint y: 279, endPoint x: 73, endPoint y: 287, distance: 9.6
click at [31, 276] on div "Link /collections/アニマル" at bounding box center [76, 285] width 126 height 33
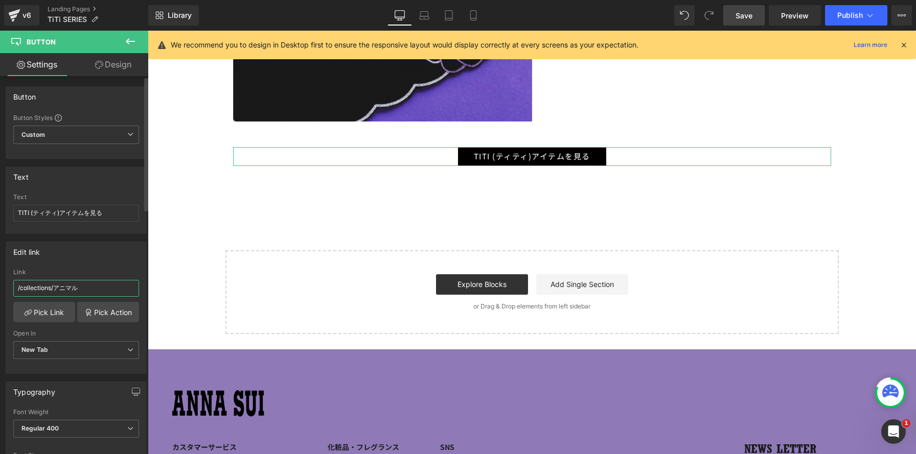
drag, startPoint x: 85, startPoint y: 288, endPoint x: 63, endPoint y: 300, distance: 24.9
click at [67, 287] on input "/collections/アニマル" at bounding box center [76, 288] width 126 height 17
click at [54, 310] on link "Pick Link" at bounding box center [44, 312] width 62 height 20
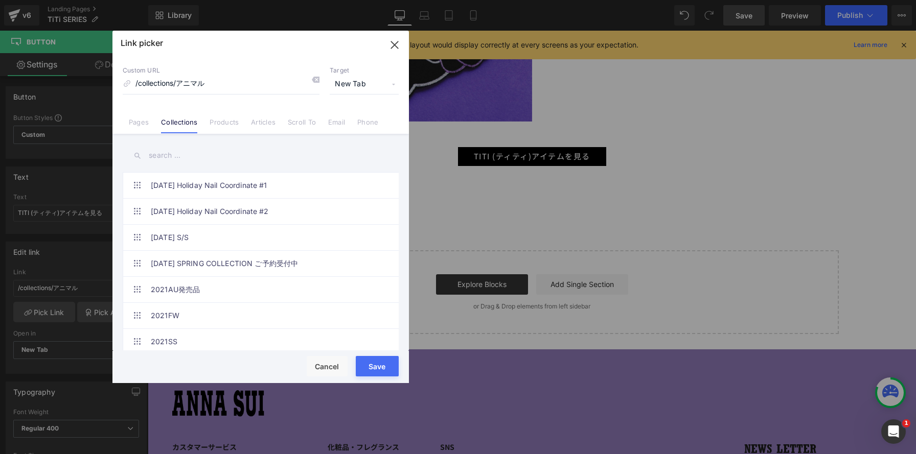
click at [186, 151] on input "text" at bounding box center [261, 155] width 276 height 23
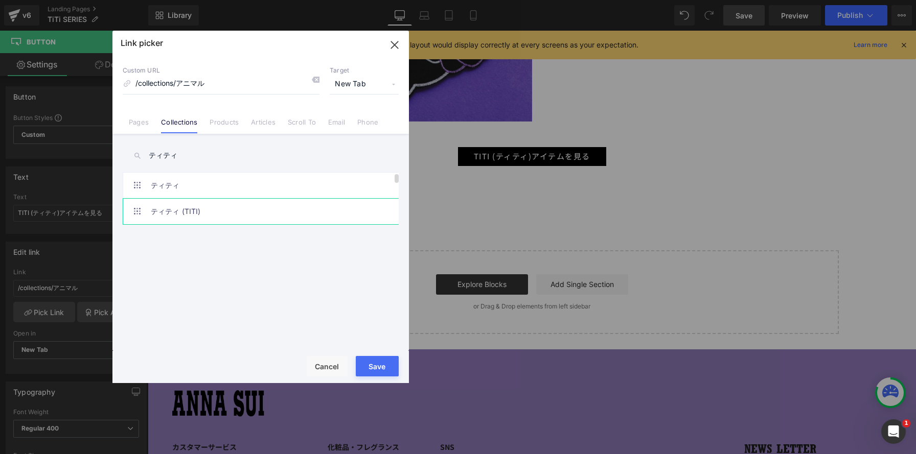
type input "ティティ"
click at [296, 208] on link "ティティ (TITI)" at bounding box center [263, 212] width 225 height 26
type input "/collections/titi"
click at [383, 368] on button "Save" at bounding box center [377, 366] width 43 height 20
type input "/collections/titi"
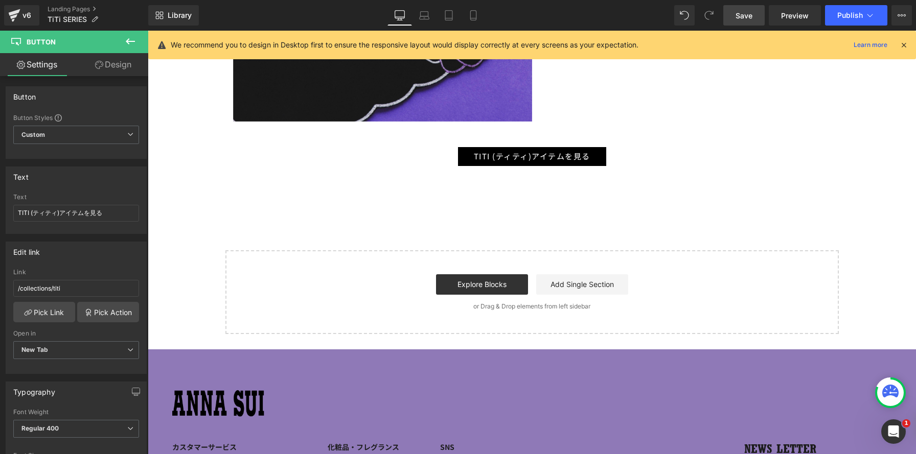
click at [745, 19] on span "Save" at bounding box center [744, 15] width 17 height 11
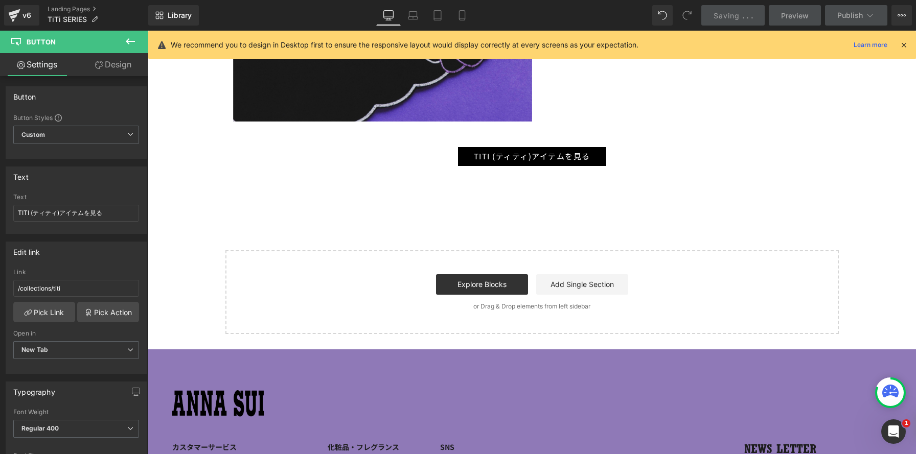
scroll to position [0, 0]
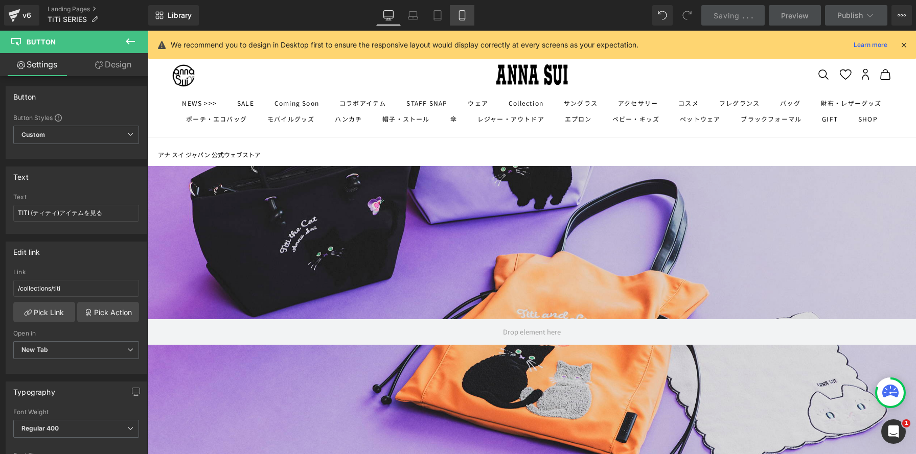
click at [469, 13] on link "Mobile" at bounding box center [462, 15] width 25 height 20
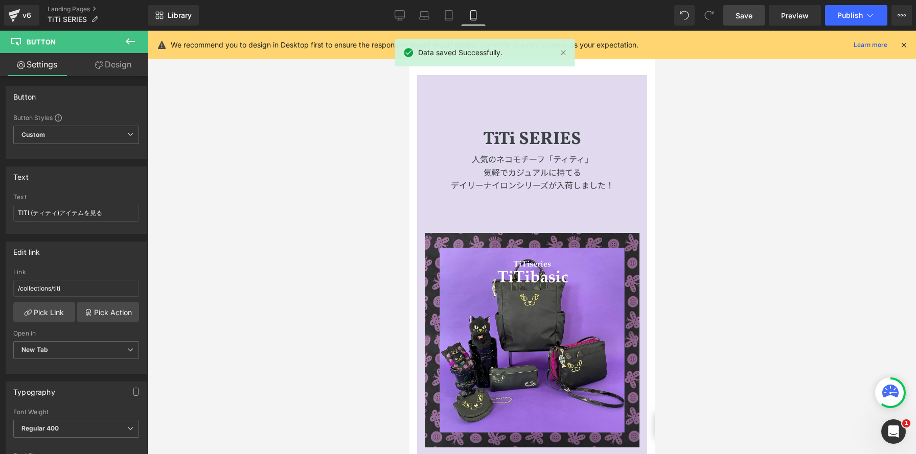
scroll to position [1346, 0]
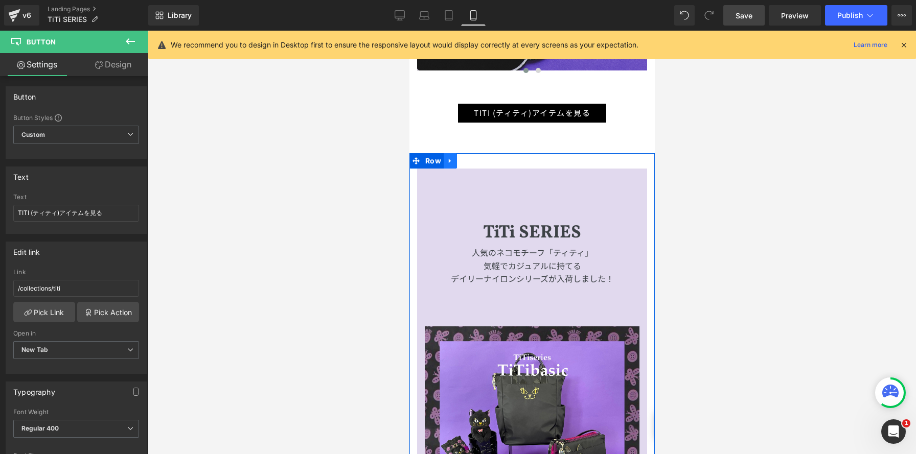
click at [453, 162] on link at bounding box center [449, 160] width 13 height 15
click at [474, 161] on icon at bounding box center [476, 160] width 7 height 7
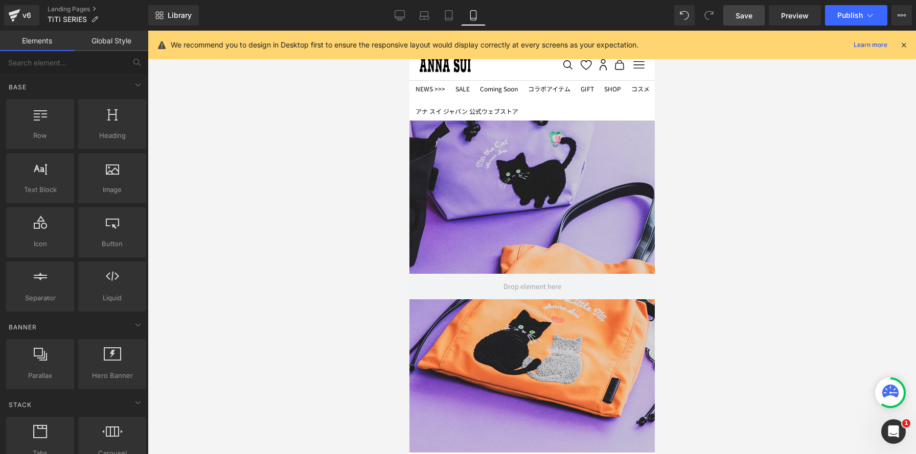
scroll to position [5, 5]
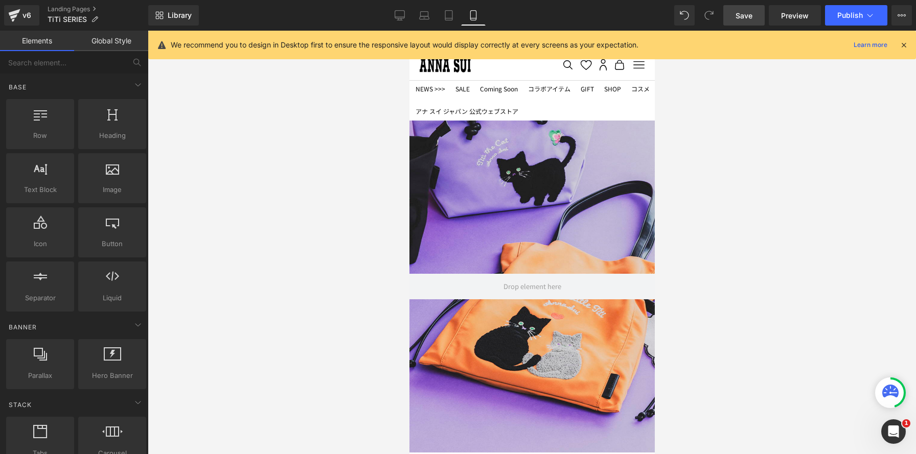
drag, startPoint x: 738, startPoint y: 19, endPoint x: 678, endPoint y: 48, distance: 66.8
click at [738, 19] on span "Save" at bounding box center [744, 15] width 17 height 11
click at [396, 12] on icon at bounding box center [400, 15] width 10 height 10
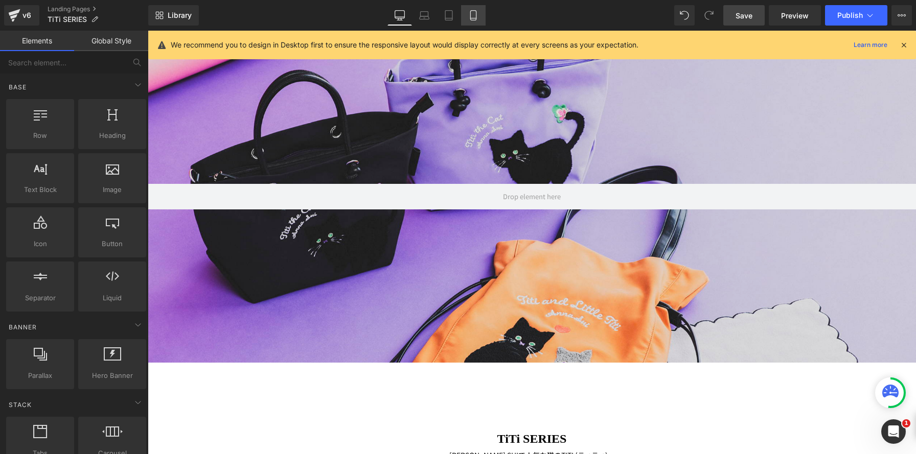
scroll to position [2153, 768]
click at [476, 13] on icon at bounding box center [473, 15] width 10 height 10
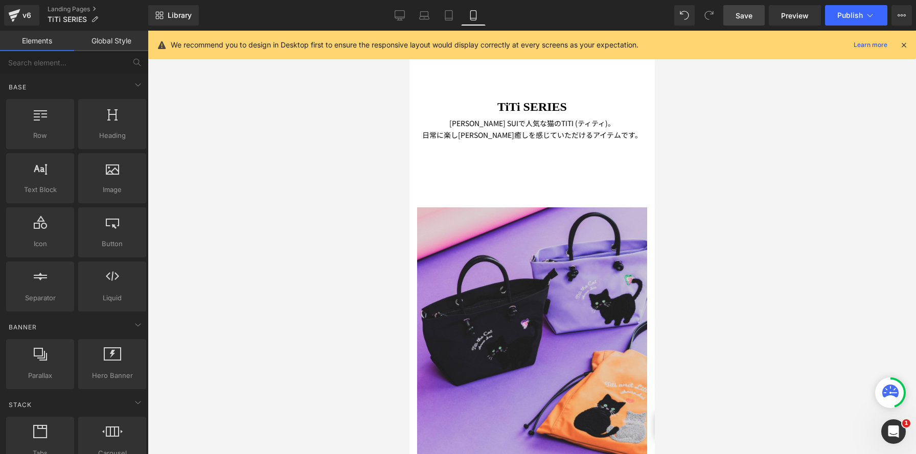
scroll to position [2257, 245]
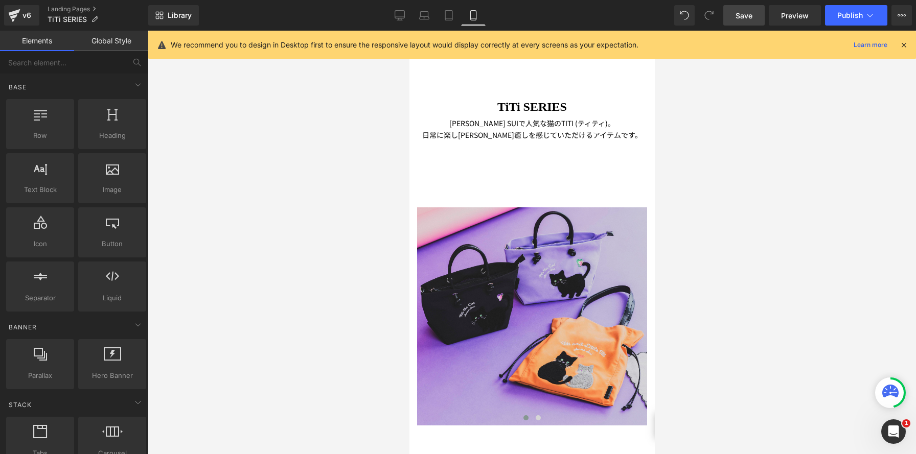
click at [747, 14] on span "Save" at bounding box center [744, 15] width 17 height 11
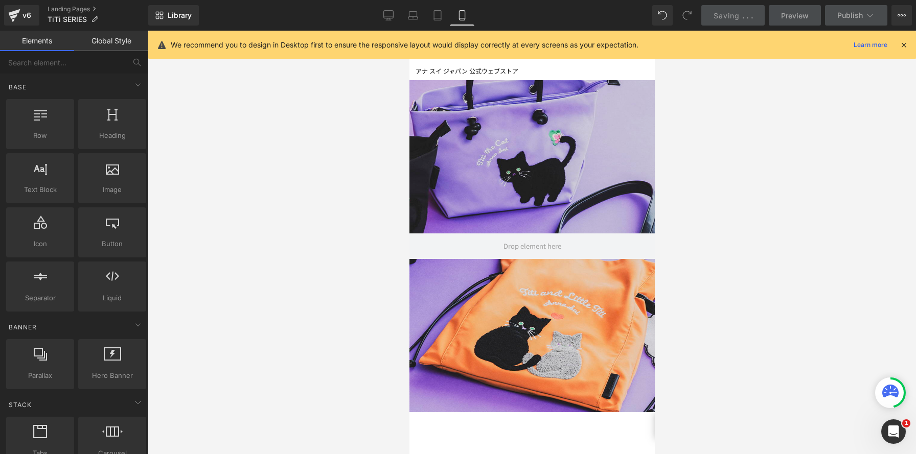
scroll to position [0, 0]
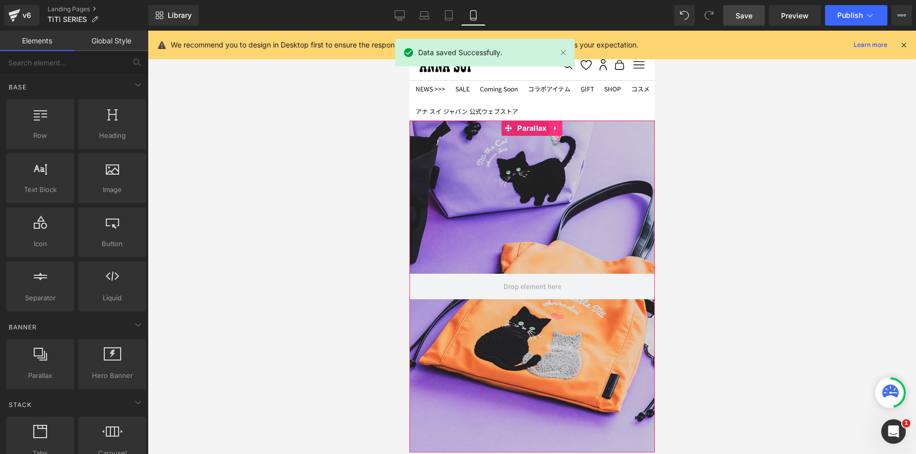
click at [557, 130] on icon at bounding box center [555, 129] width 7 height 8
click at [550, 130] on icon at bounding box center [548, 129] width 7 height 8
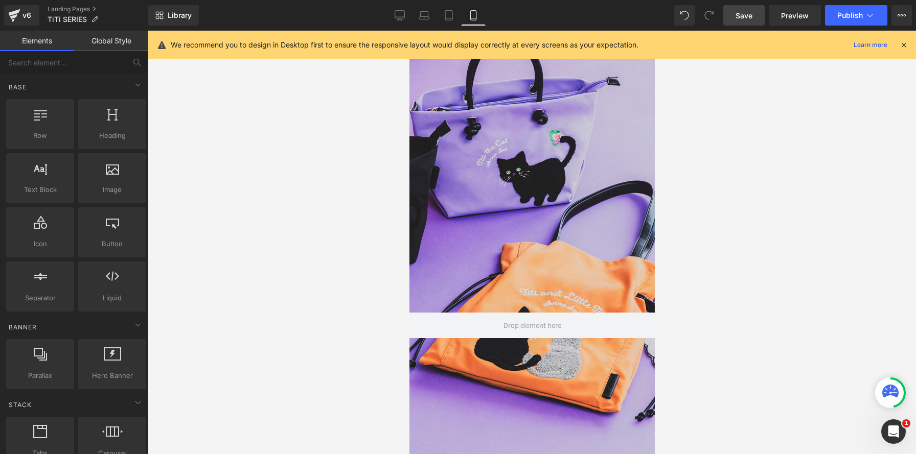
scroll to position [216, 0]
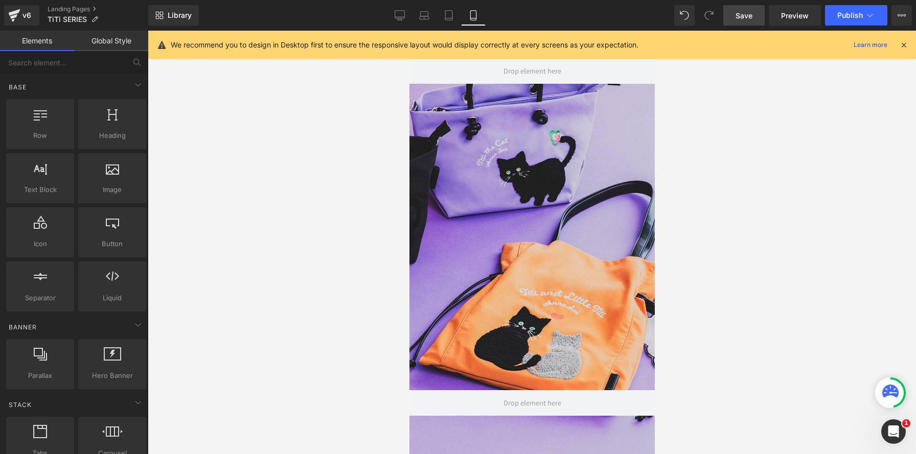
click at [533, 234] on div "Parallax 300px 300px" at bounding box center [531, 71] width 245 height 332
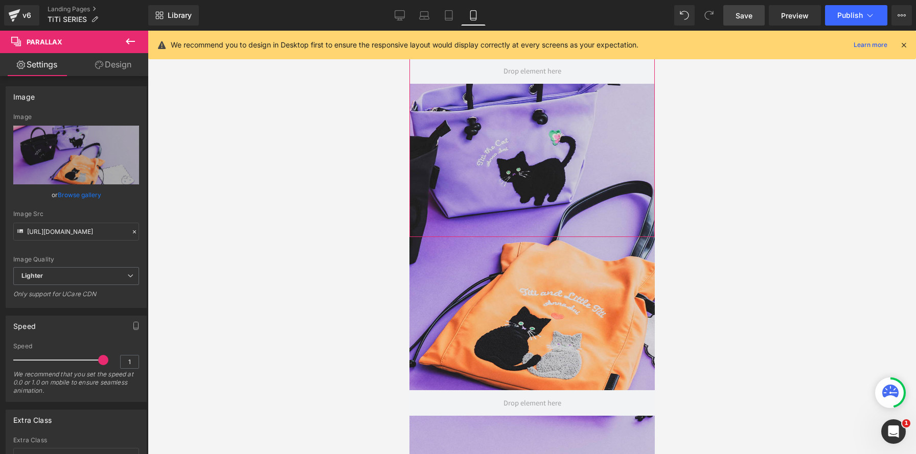
drag, startPoint x: 119, startPoint y: 64, endPoint x: 137, endPoint y: 76, distance: 21.7
click at [119, 64] on link "Design" at bounding box center [113, 64] width 74 height 23
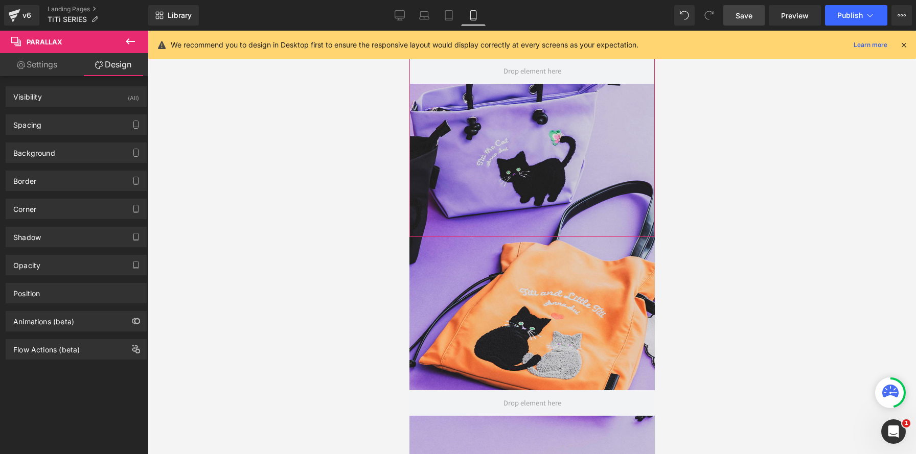
drag, startPoint x: 130, startPoint y: 95, endPoint x: 139, endPoint y: 141, distance: 46.9
click at [130, 95] on div "(All)" at bounding box center [133, 95] width 11 height 17
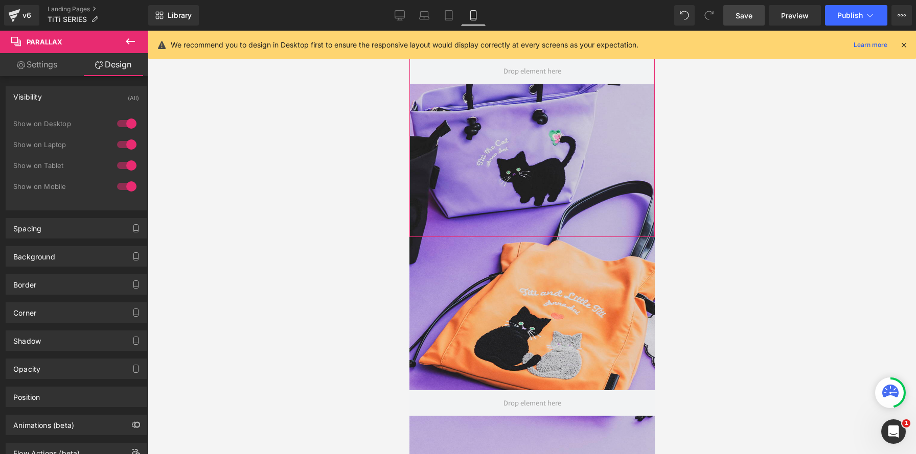
click at [124, 183] on div at bounding box center [127, 186] width 25 height 16
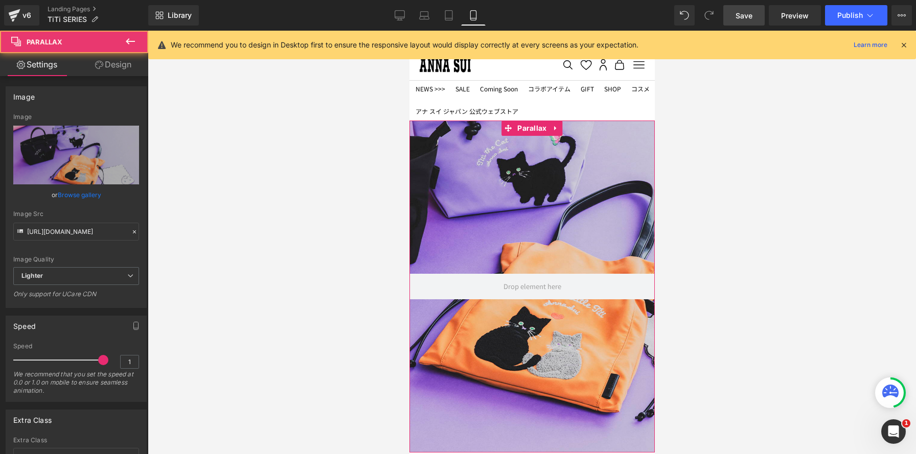
drag, startPoint x: 517, startPoint y: 180, endPoint x: 678, endPoint y: 132, distance: 168.0
click at [517, 180] on div at bounding box center [531, 243] width 245 height 424
click at [125, 64] on link "Design" at bounding box center [113, 64] width 74 height 23
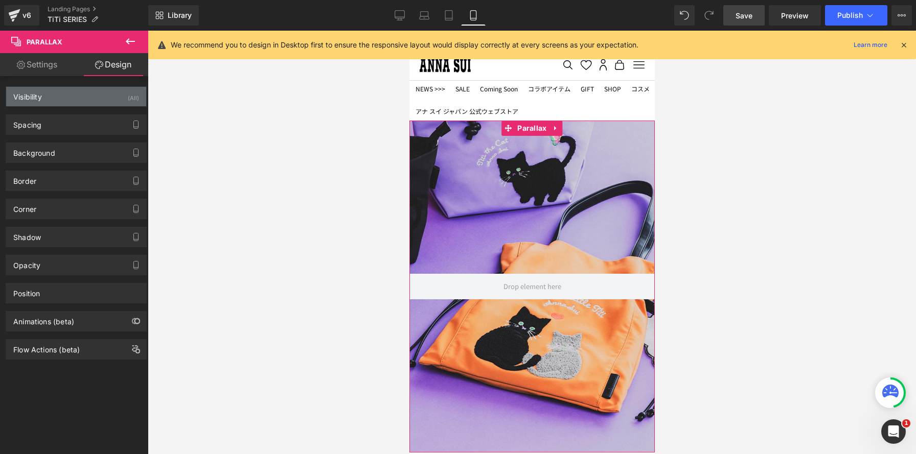
click at [134, 96] on div "(All)" at bounding box center [133, 95] width 11 height 17
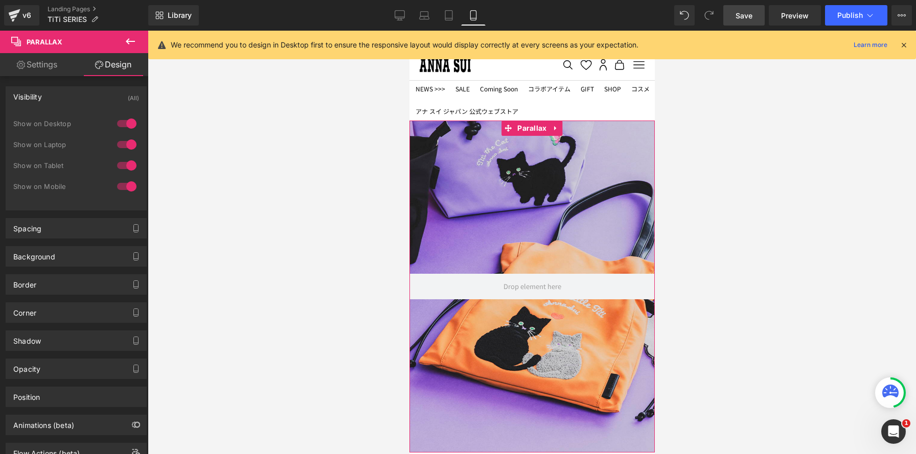
drag, startPoint x: 127, startPoint y: 122, endPoint x: 127, endPoint y: 129, distance: 7.2
click at [127, 123] on div at bounding box center [127, 124] width 25 height 16
click at [127, 140] on div at bounding box center [127, 144] width 25 height 16
click at [129, 158] on div at bounding box center [127, 165] width 25 height 16
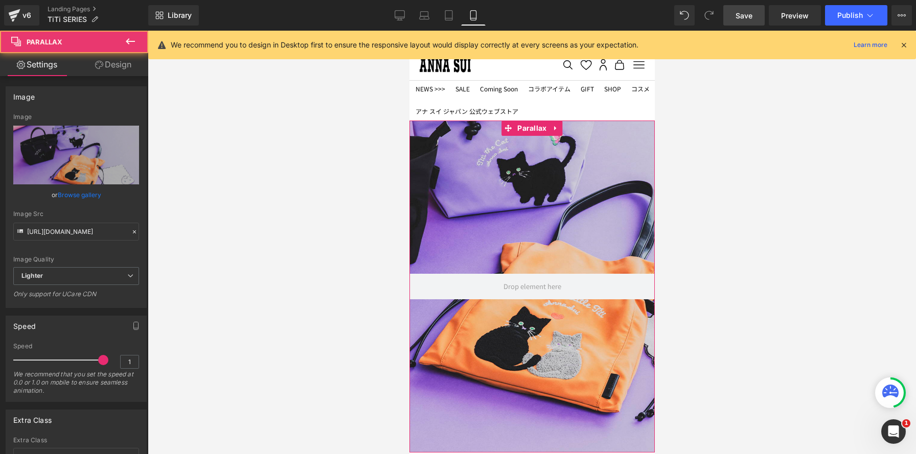
click at [561, 214] on div at bounding box center [531, 243] width 245 height 424
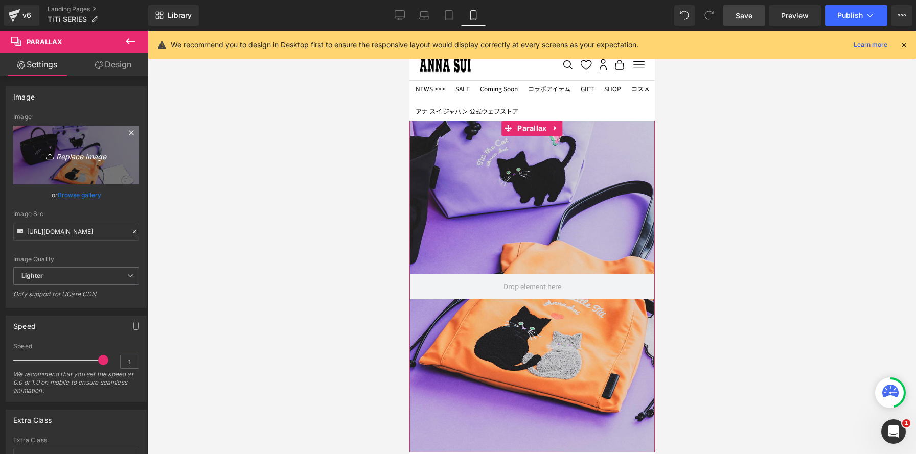
click at [70, 156] on icon "Replace Image" at bounding box center [76, 155] width 82 height 13
click at [107, 152] on icon "Replace Image" at bounding box center [76, 155] width 82 height 13
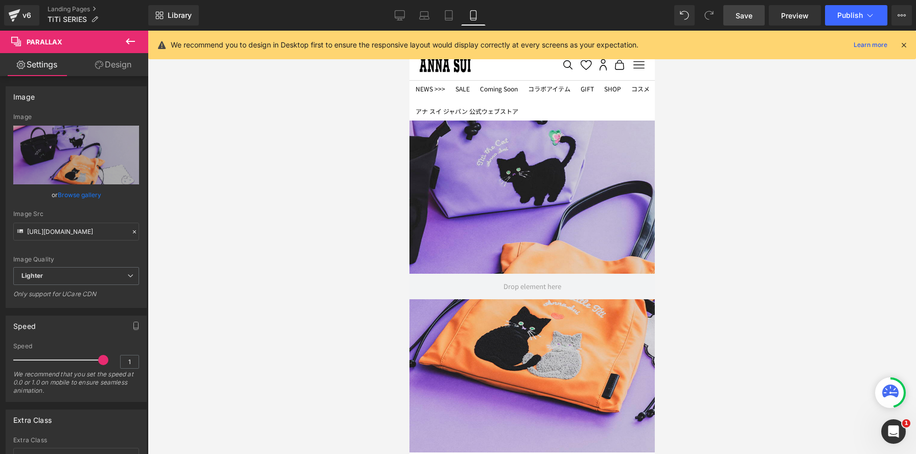
type input "C:\fakepath\250521-00072 のコピー.jpg"
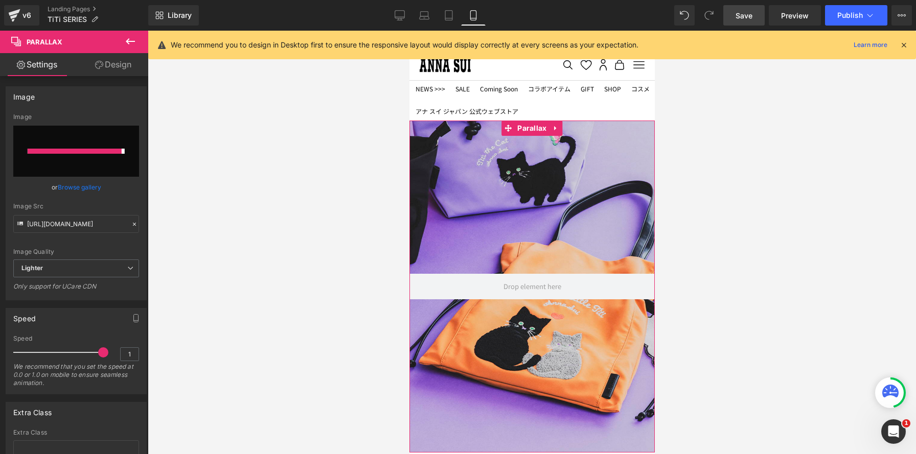
type input "https://ucarecdn.com/861e702f-4198-469c-952a-7d80cd5871f4/-/format/auto/-/previ…"
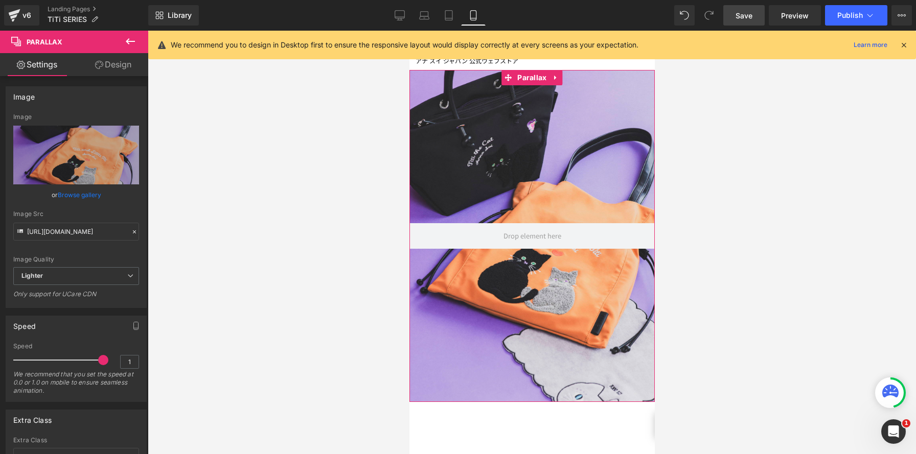
scroll to position [53, 0]
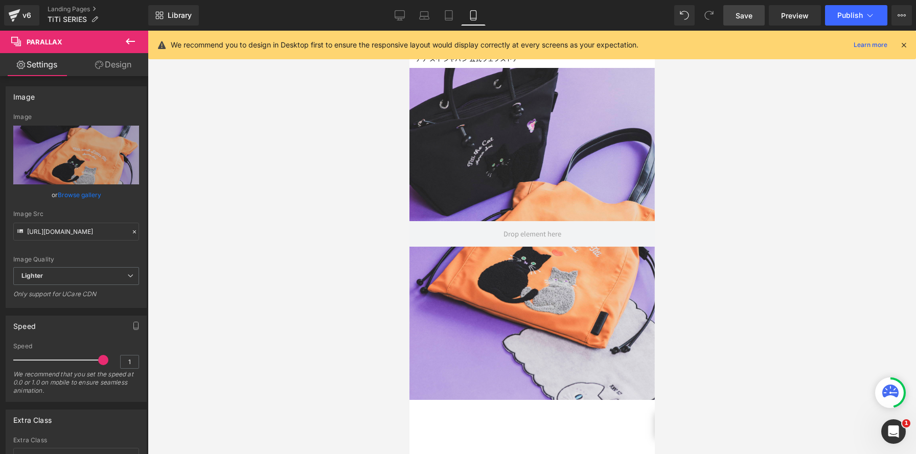
click at [742, 23] on link "Save" at bounding box center [743, 15] width 41 height 20
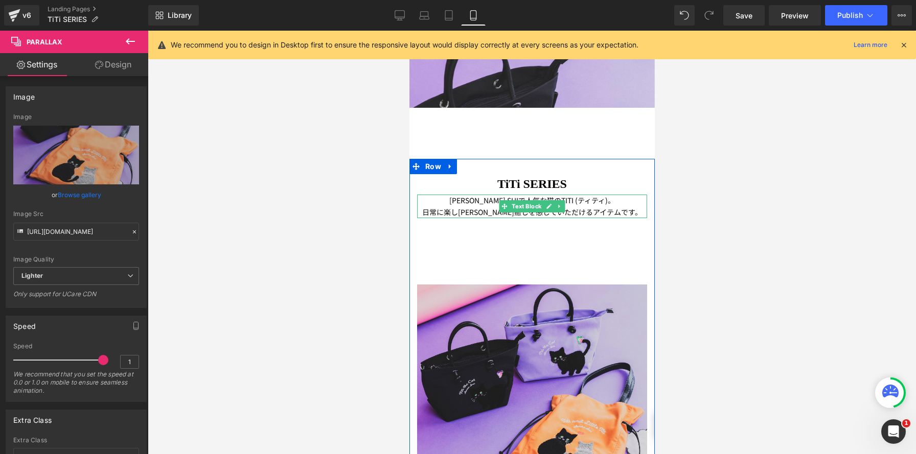
scroll to position [316, 0]
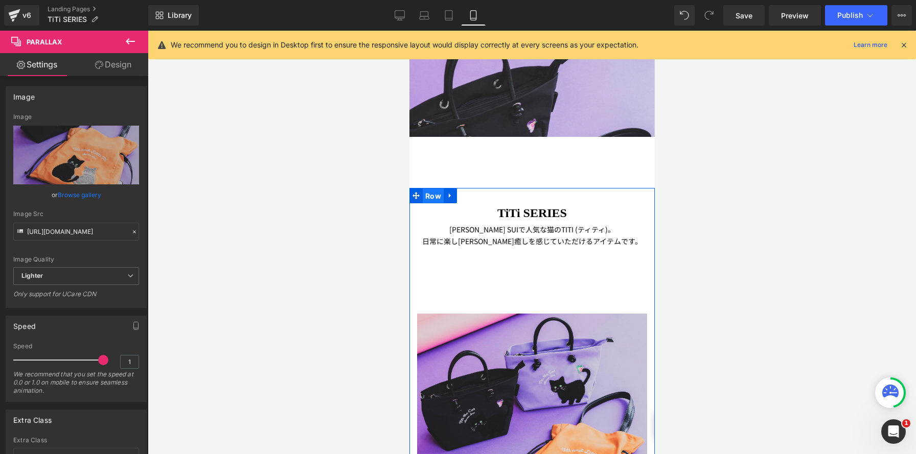
drag, startPoint x: 431, startPoint y: 198, endPoint x: 628, endPoint y: 172, distance: 198.6
click at [431, 198] on span "Row" at bounding box center [432, 196] width 21 height 15
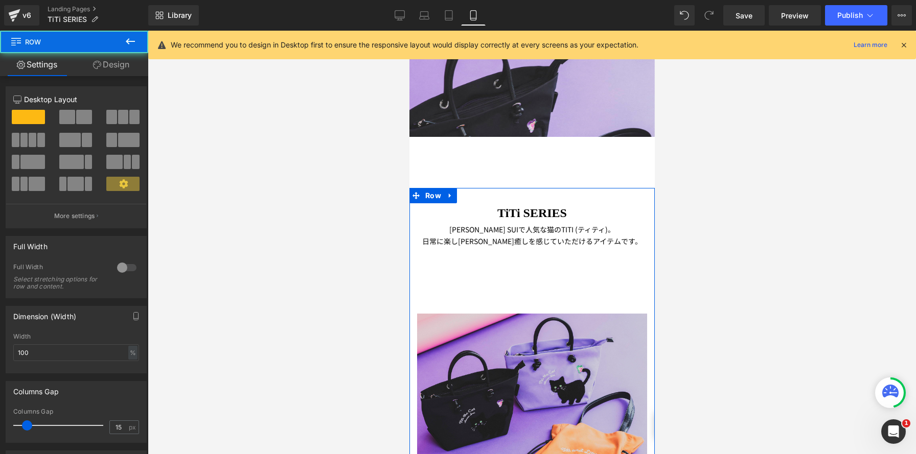
drag, startPoint x: 118, startPoint y: 66, endPoint x: 110, endPoint y: 124, distance: 58.3
click at [118, 66] on link "Design" at bounding box center [111, 64] width 74 height 23
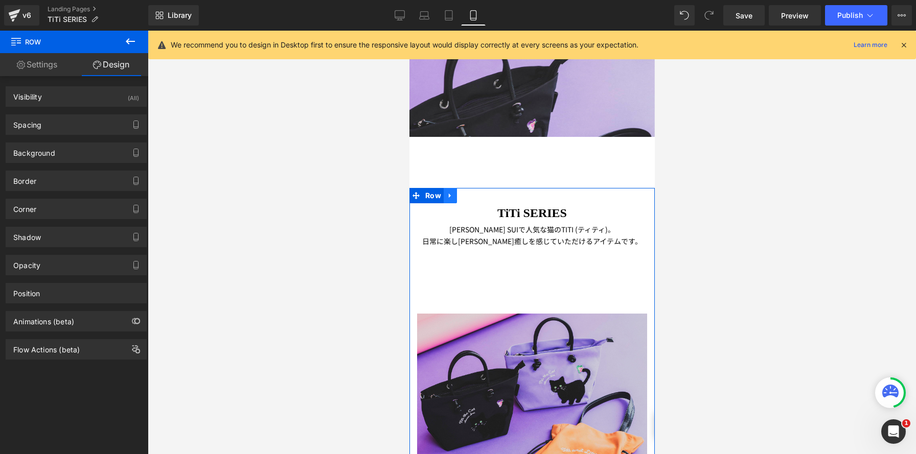
click at [453, 196] on link at bounding box center [449, 195] width 13 height 15
click at [463, 198] on icon at bounding box center [463, 195] width 7 height 7
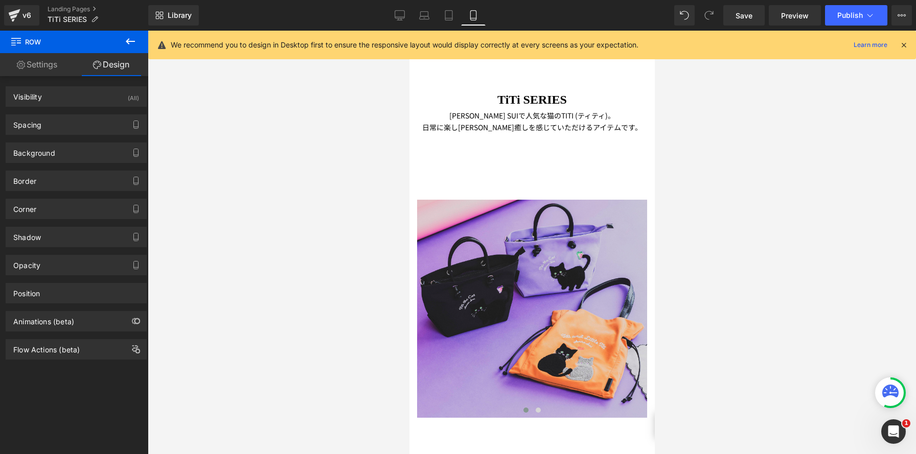
scroll to position [1479, 0]
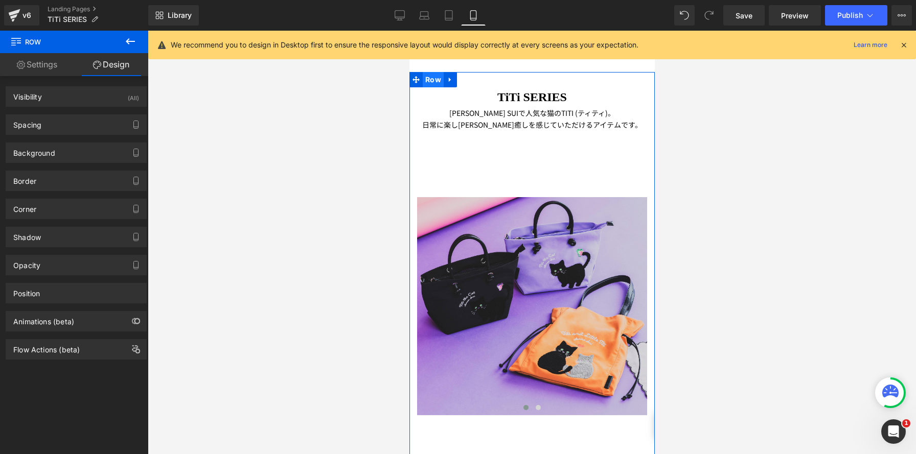
click at [433, 80] on span "Row" at bounding box center [432, 79] width 21 height 15
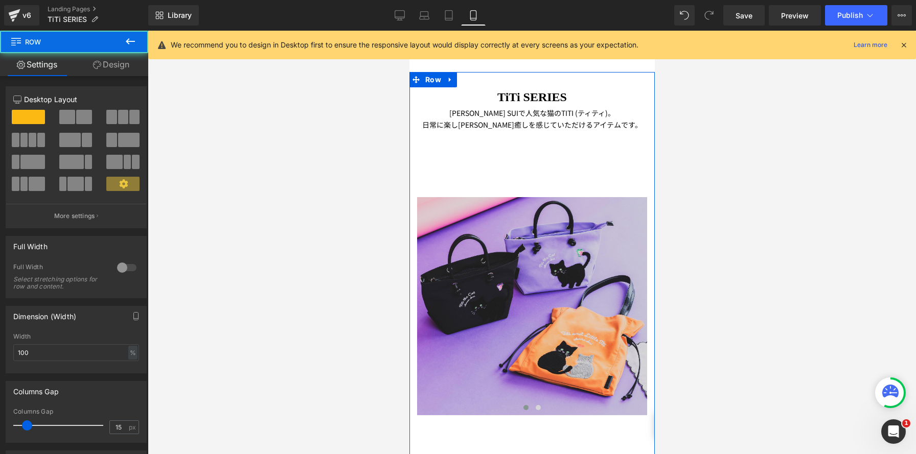
drag, startPoint x: 121, startPoint y: 65, endPoint x: 141, endPoint y: 103, distance: 42.5
click at [121, 65] on link "Design" at bounding box center [111, 64] width 74 height 23
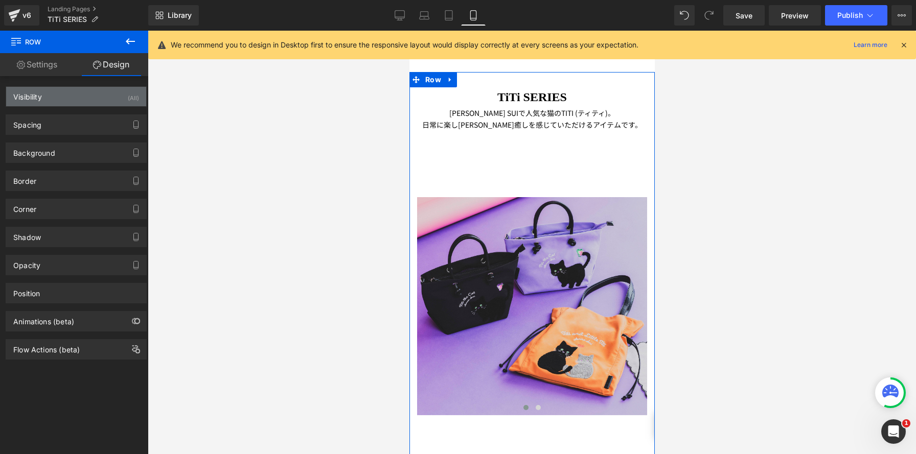
click at [133, 95] on div "(All)" at bounding box center [133, 95] width 11 height 17
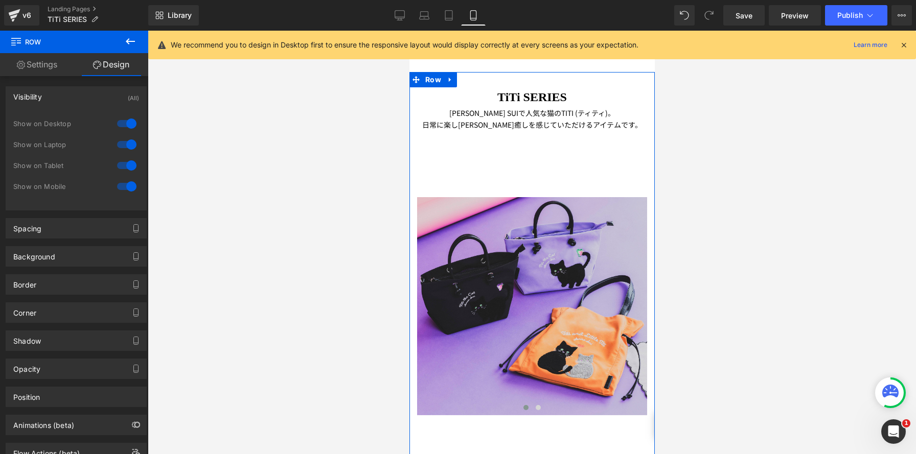
click at [124, 188] on div at bounding box center [127, 186] width 25 height 16
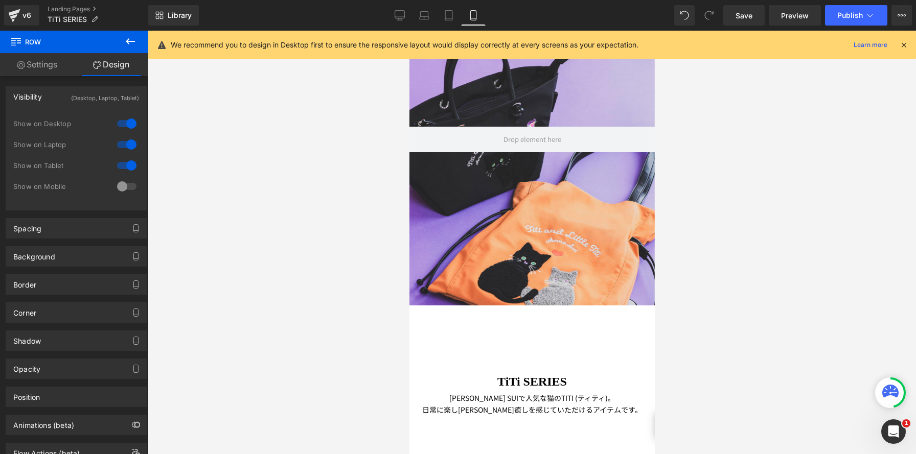
scroll to position [296, 0]
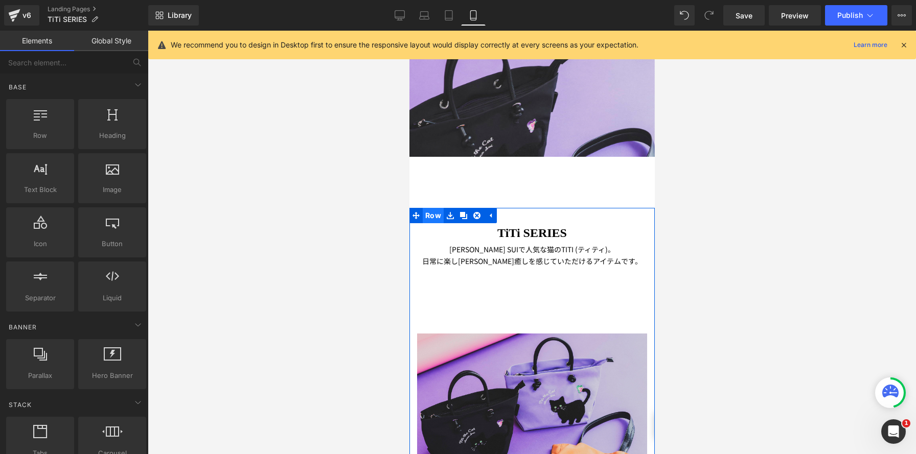
click at [435, 216] on span "Row" at bounding box center [432, 215] width 21 height 15
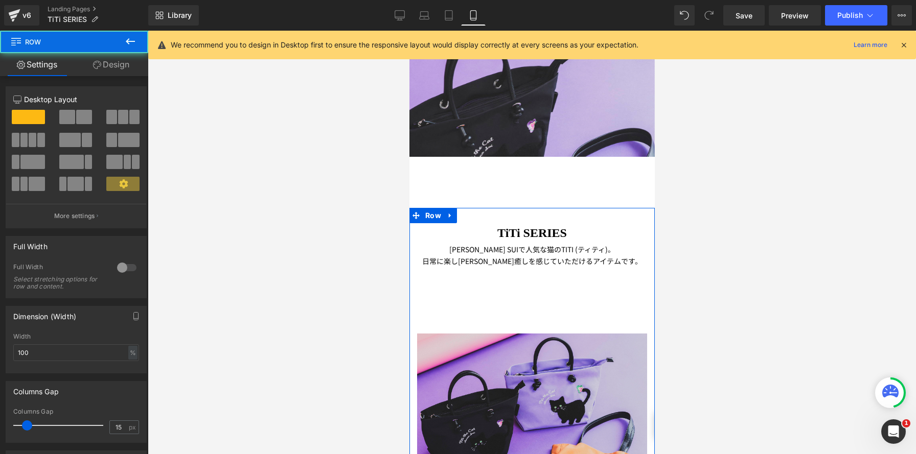
drag, startPoint x: 117, startPoint y: 72, endPoint x: 133, endPoint y: 123, distance: 53.8
click at [117, 72] on link "Design" at bounding box center [111, 64] width 74 height 23
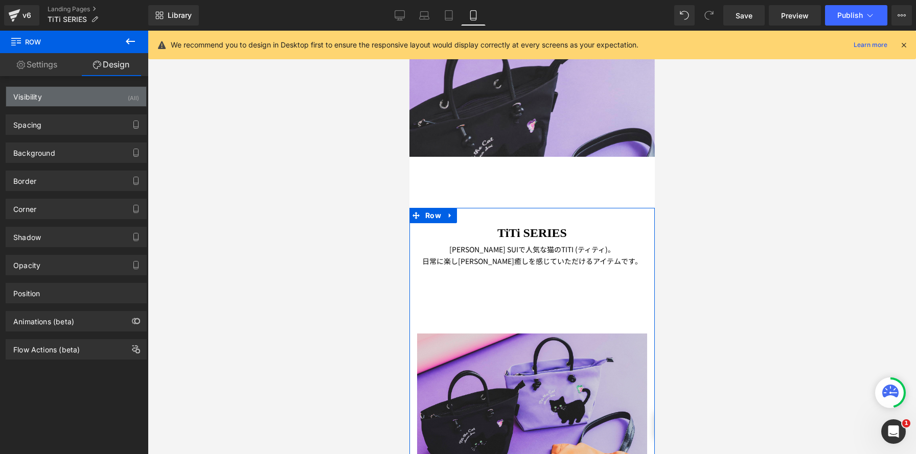
click at [129, 100] on div "(All)" at bounding box center [133, 95] width 11 height 17
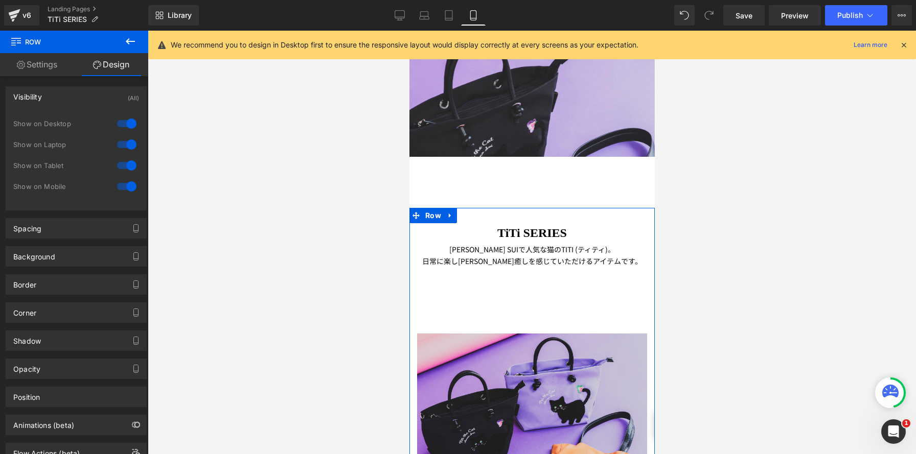
click at [125, 126] on div at bounding box center [127, 124] width 25 height 16
drag, startPoint x: 121, startPoint y: 146, endPoint x: 121, endPoint y: 162, distance: 15.8
click at [121, 146] on div at bounding box center [127, 144] width 25 height 16
click at [121, 163] on div at bounding box center [127, 165] width 25 height 16
click at [431, 214] on span "Row" at bounding box center [432, 215] width 21 height 15
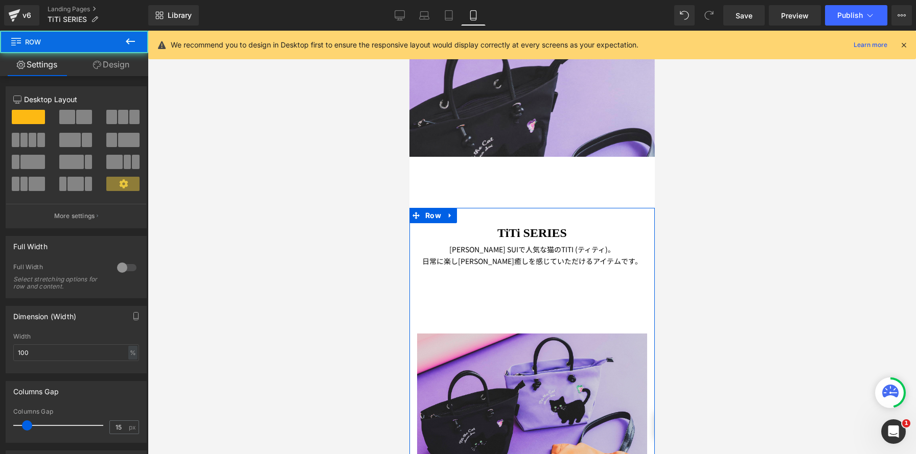
drag, startPoint x: 124, startPoint y: 62, endPoint x: 130, endPoint y: 66, distance: 7.4
click at [124, 62] on link "Design" at bounding box center [111, 64] width 74 height 23
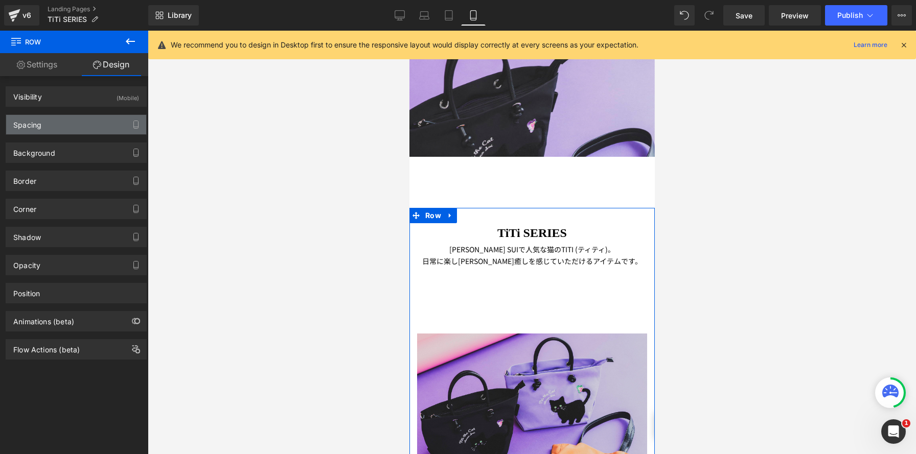
click at [107, 124] on div "Spacing" at bounding box center [76, 124] width 140 height 19
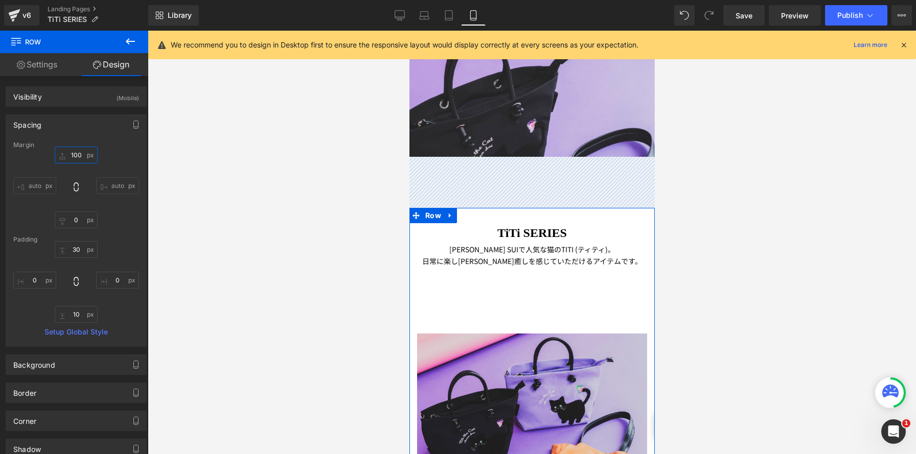
click at [82, 154] on input "100" at bounding box center [76, 155] width 43 height 17
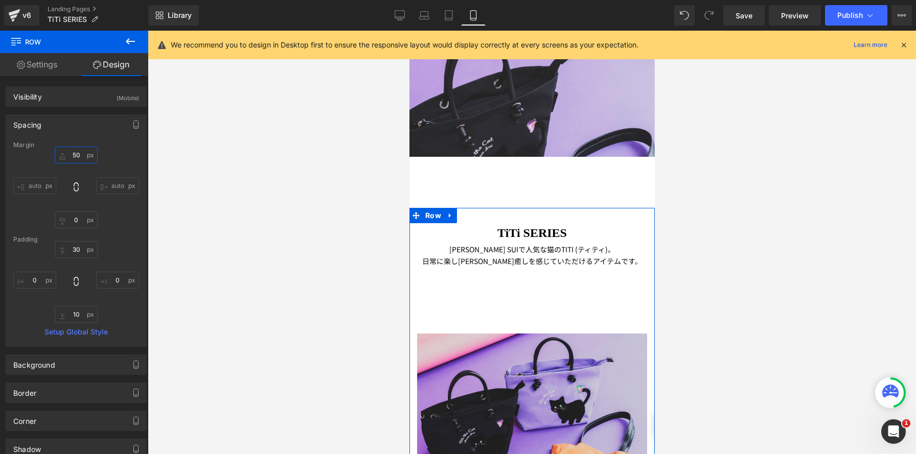
scroll to position [2232, 245]
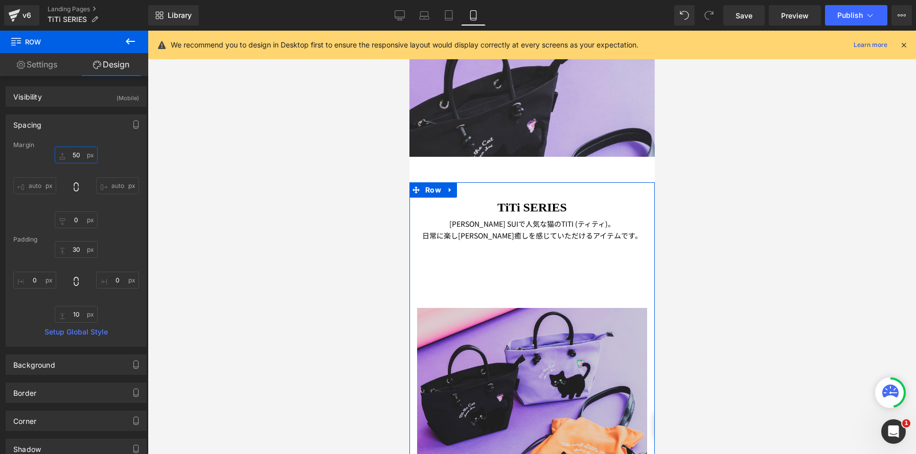
type input "50"
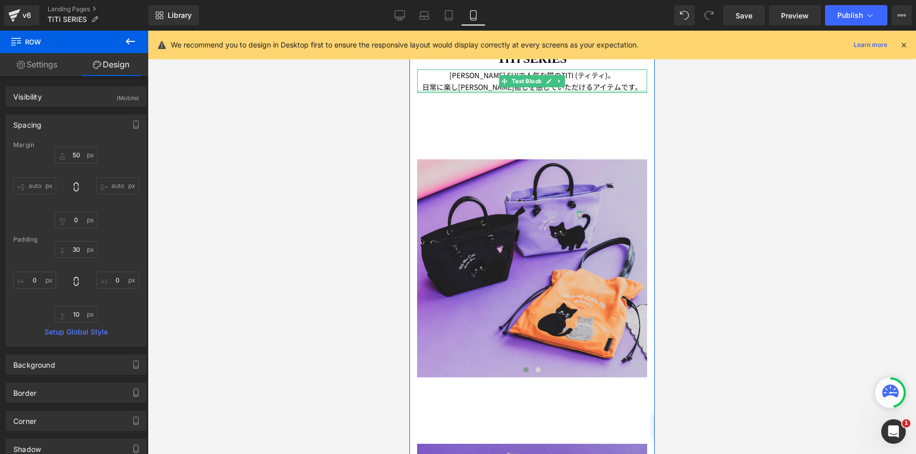
scroll to position [471, 0]
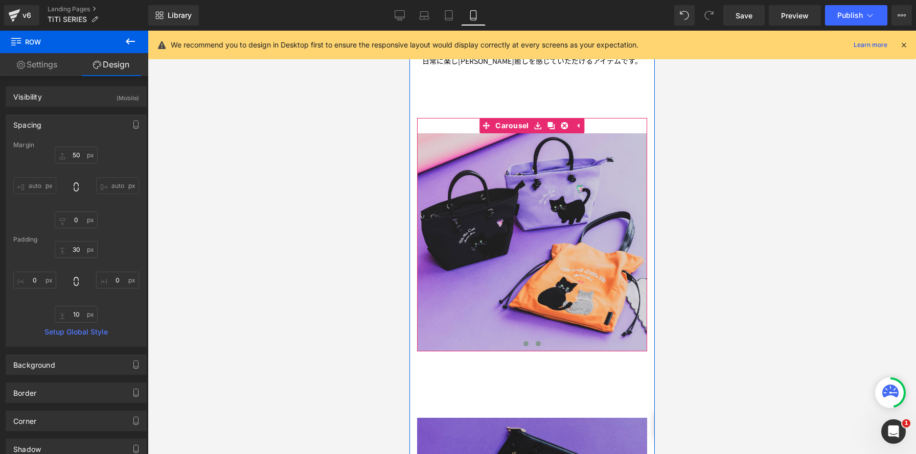
click at [537, 341] on span at bounding box center [537, 343] width 5 height 5
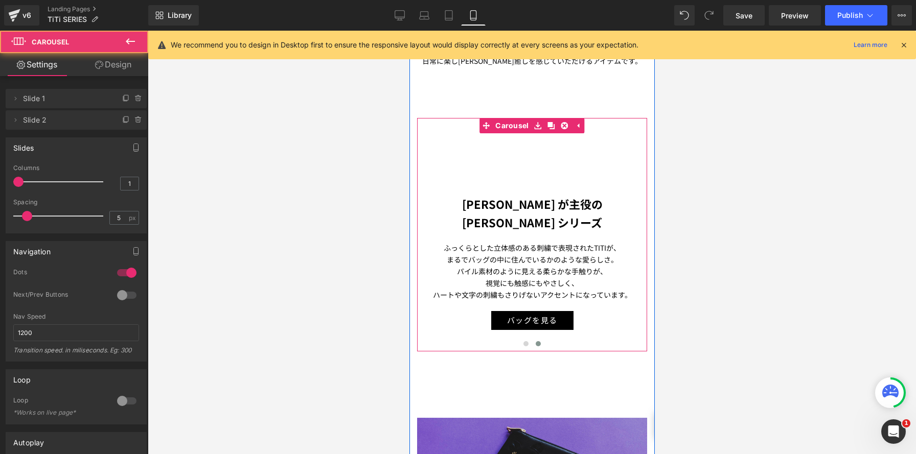
scroll to position [469, 0]
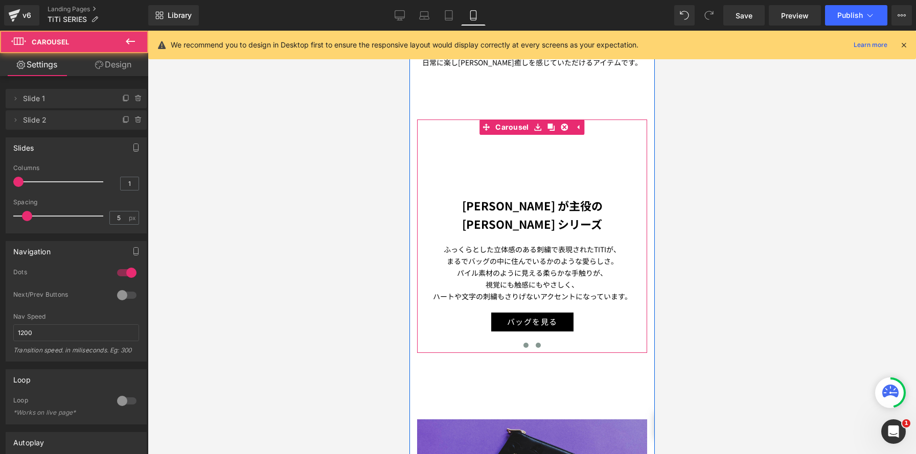
click at [524, 344] on span at bounding box center [525, 345] width 5 height 5
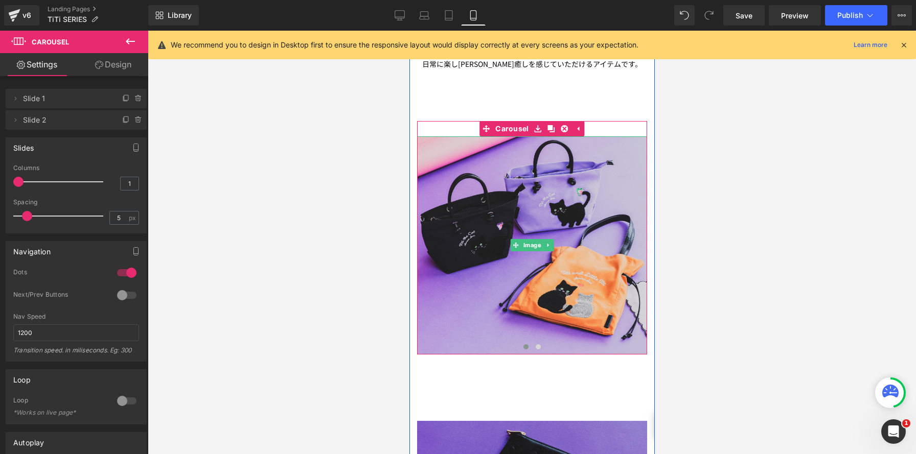
scroll to position [2192, 245]
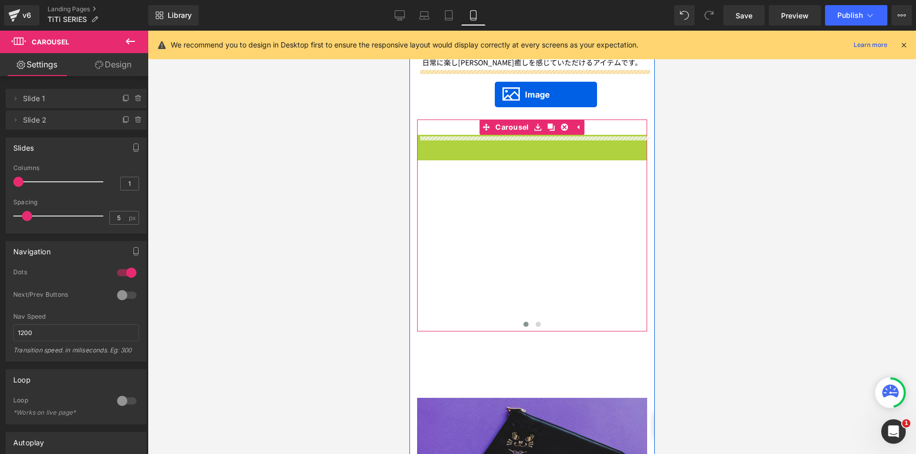
drag, startPoint x: 514, startPoint y: 243, endPoint x: 494, endPoint y: 95, distance: 150.0
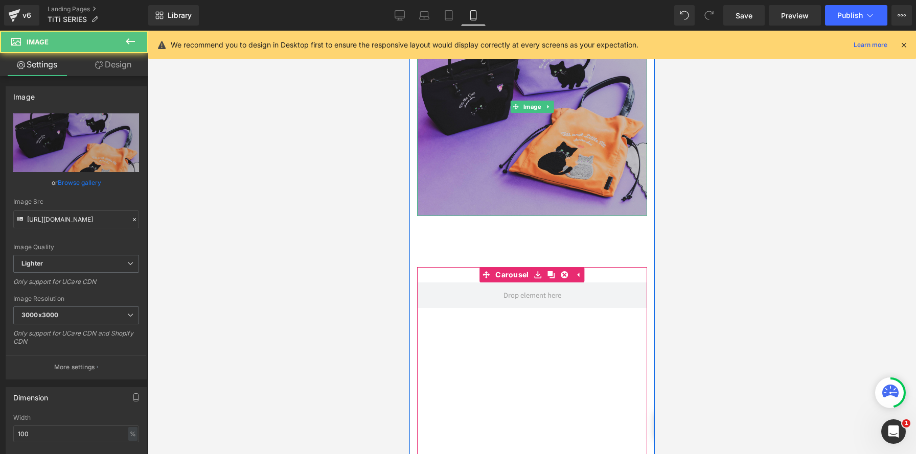
scroll to position [630, 0]
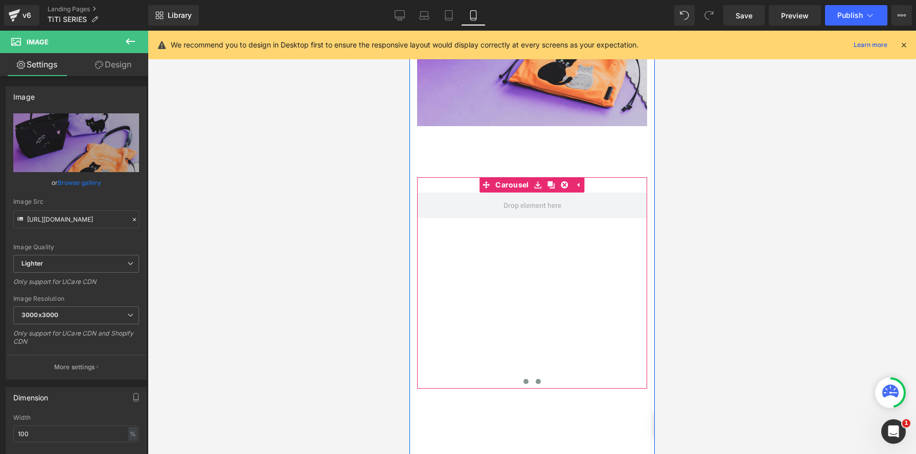
click at [539, 379] on span at bounding box center [537, 381] width 5 height 5
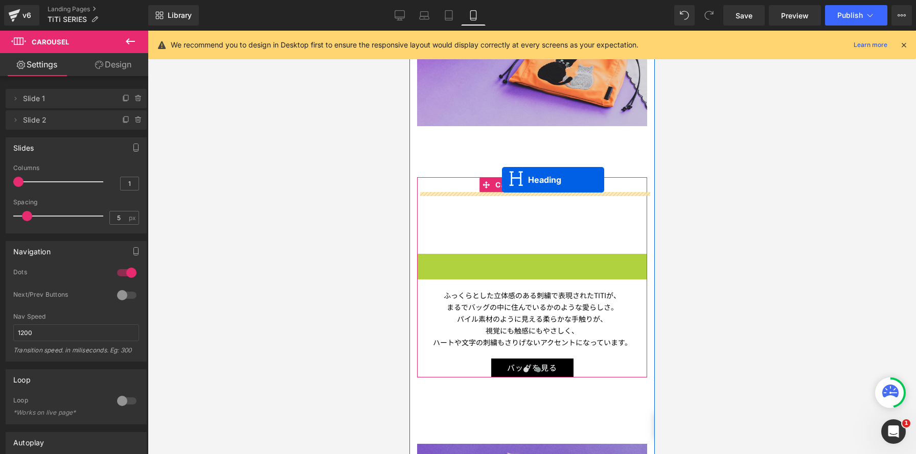
scroll to position [5, 5]
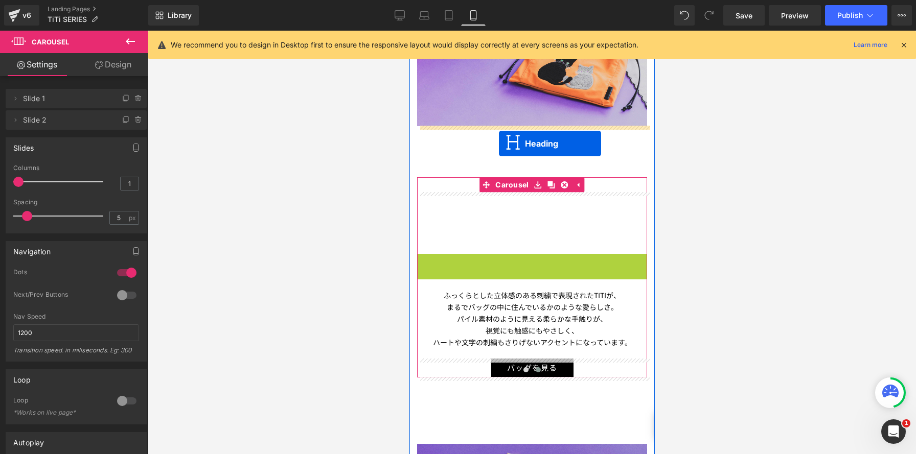
drag, startPoint x: 507, startPoint y: 263, endPoint x: 527, endPoint y: 292, distance: 34.9
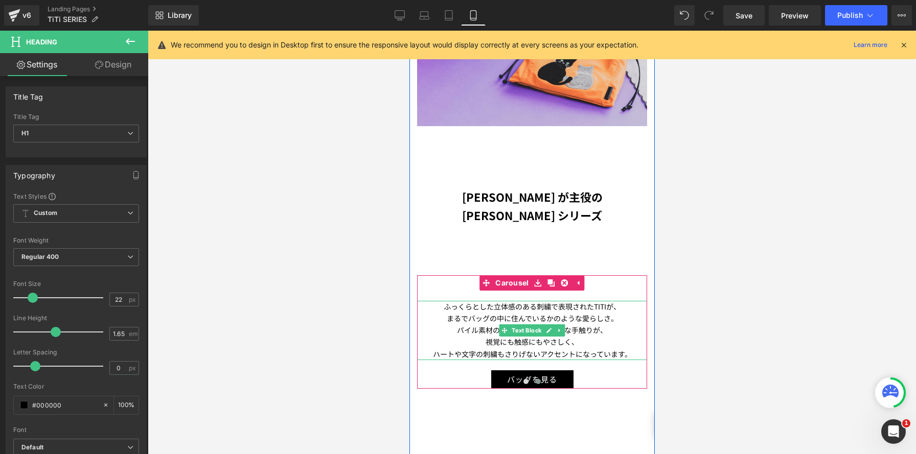
scroll to position [2376, 245]
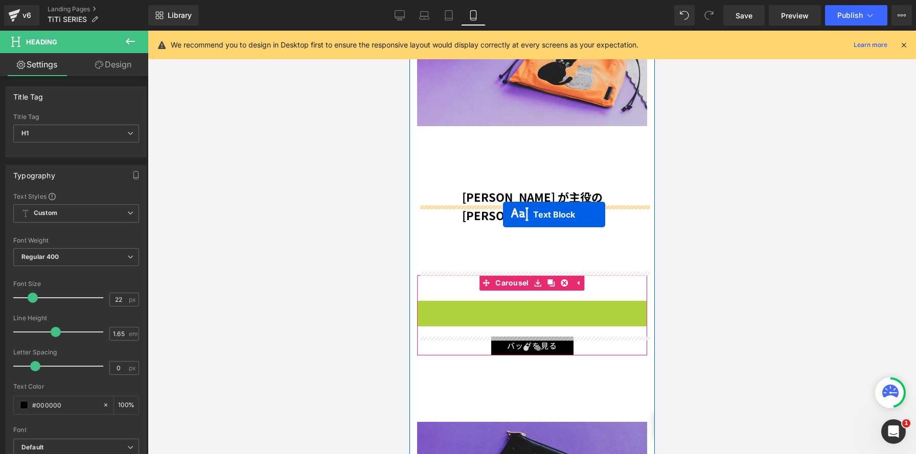
drag, startPoint x: 500, startPoint y: 312, endPoint x: 503, endPoint y: 212, distance: 99.7
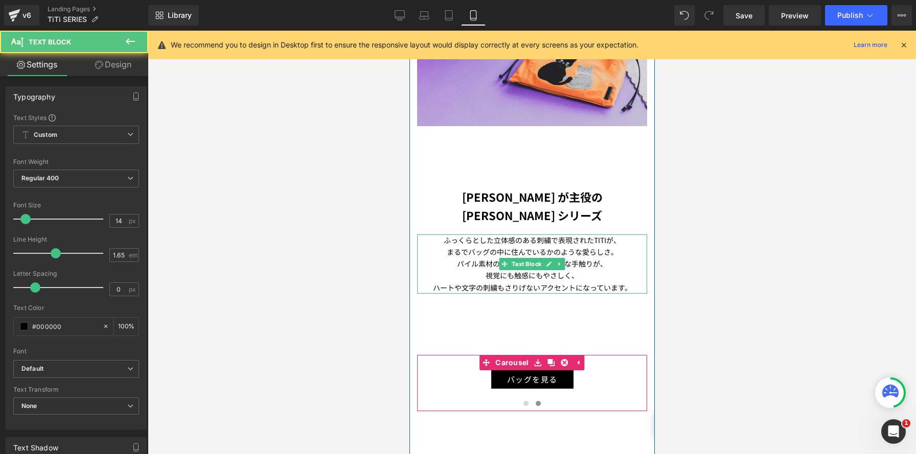
scroll to position [2432, 245]
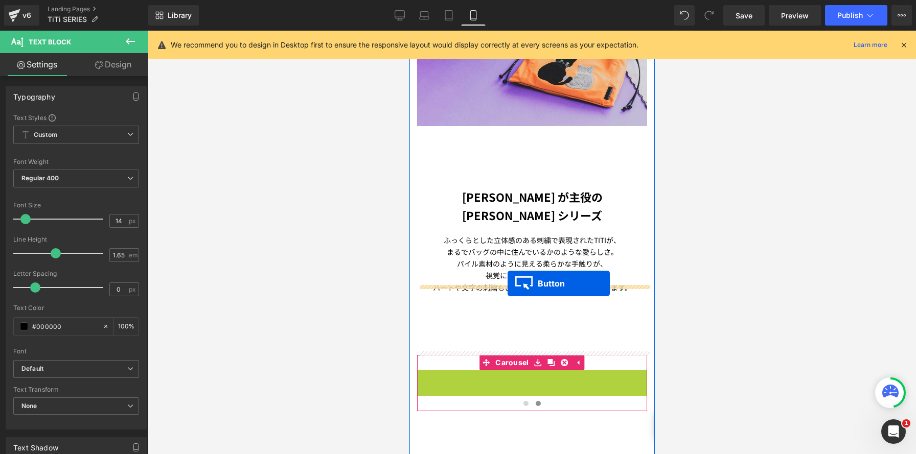
drag, startPoint x: 510, startPoint y: 359, endPoint x: 555, endPoint y: 315, distance: 62.9
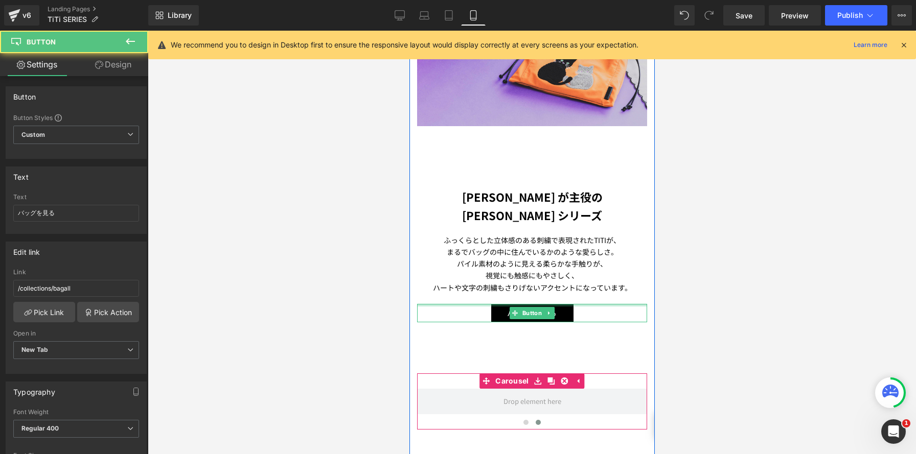
scroll to position [2451, 245]
drag, startPoint x: 566, startPoint y: 364, endPoint x: 569, endPoint y: 339, distance: 25.3
click at [566, 378] on icon at bounding box center [564, 381] width 7 height 7
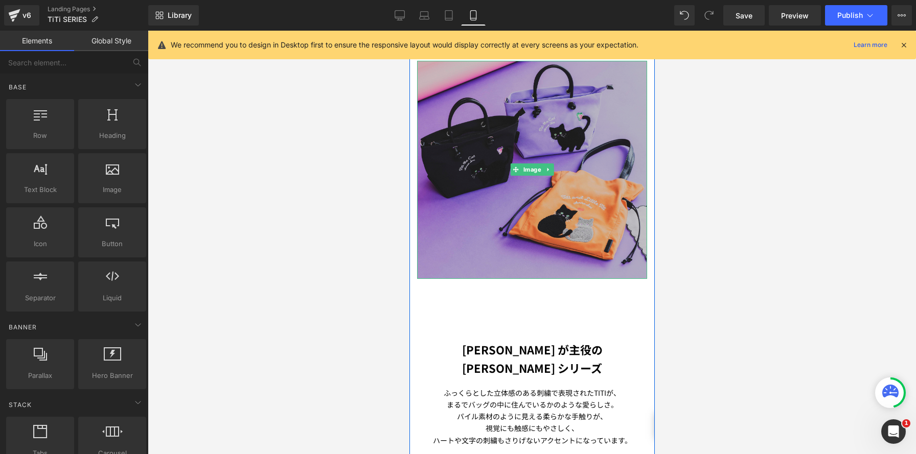
scroll to position [413, 0]
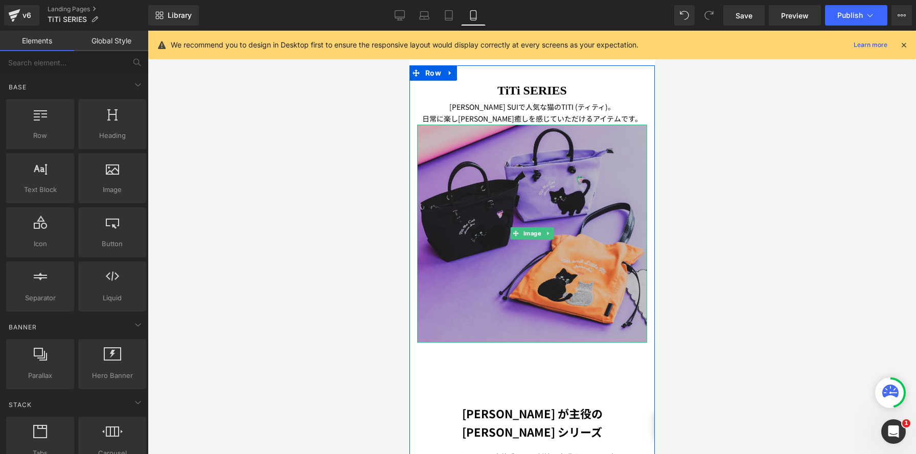
click at [523, 201] on img at bounding box center [532, 234] width 230 height 218
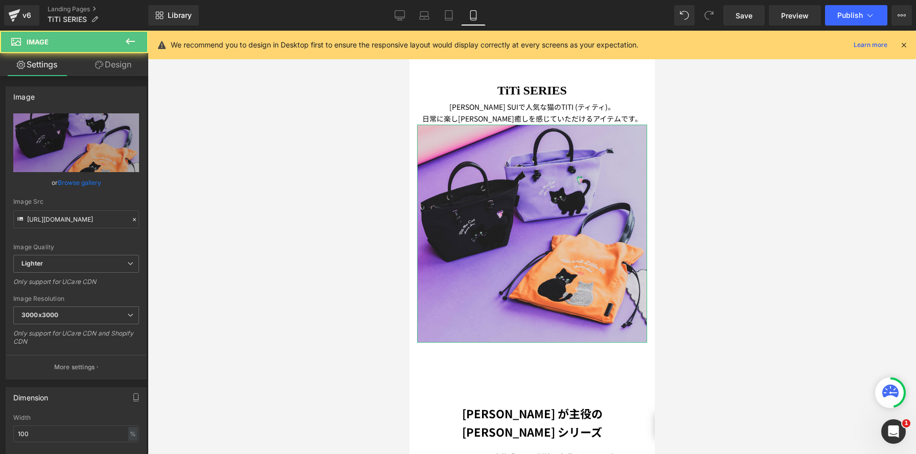
click at [125, 59] on link "Design" at bounding box center [113, 64] width 74 height 23
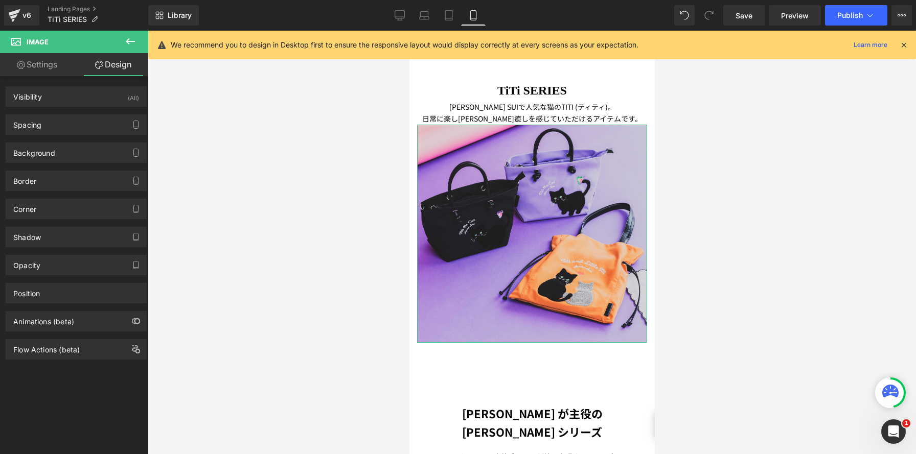
click at [111, 115] on div "Spacing Margin 0px 0 0px 0 0px 0 0px 0 Padding 0px 0 0px 0 0px 0 0px 0 Setup Gl…" at bounding box center [76, 125] width 141 height 20
click at [97, 129] on div "Spacing" at bounding box center [76, 124] width 140 height 19
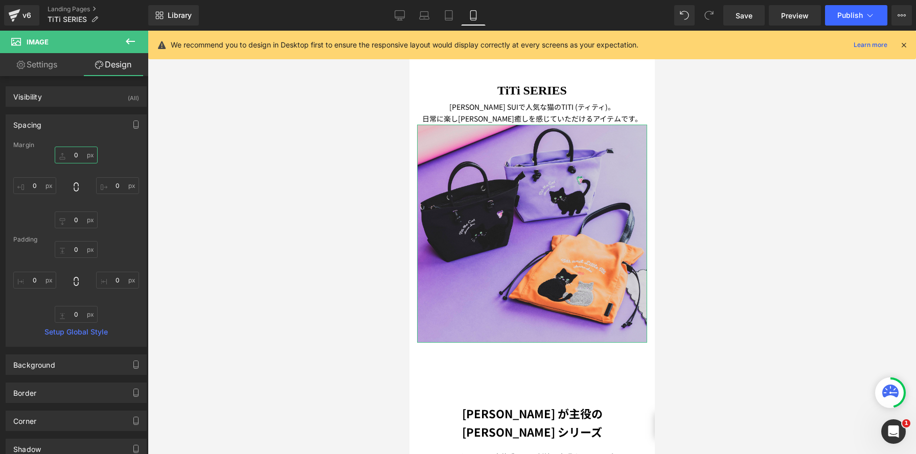
click at [81, 151] on input "0" at bounding box center [76, 155] width 43 height 17
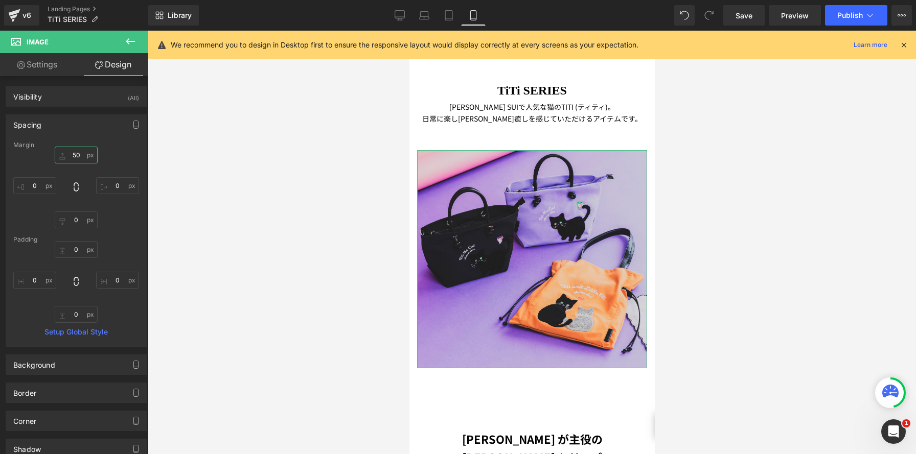
scroll to position [0, 0]
type input "50"
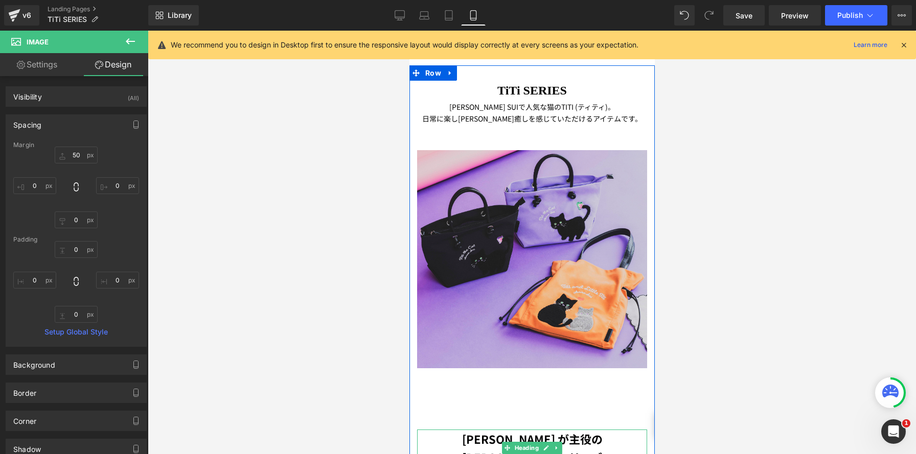
click at [462, 432] on strong "TITI が主役の デイリーTITI シリーズ" at bounding box center [532, 448] width 141 height 35
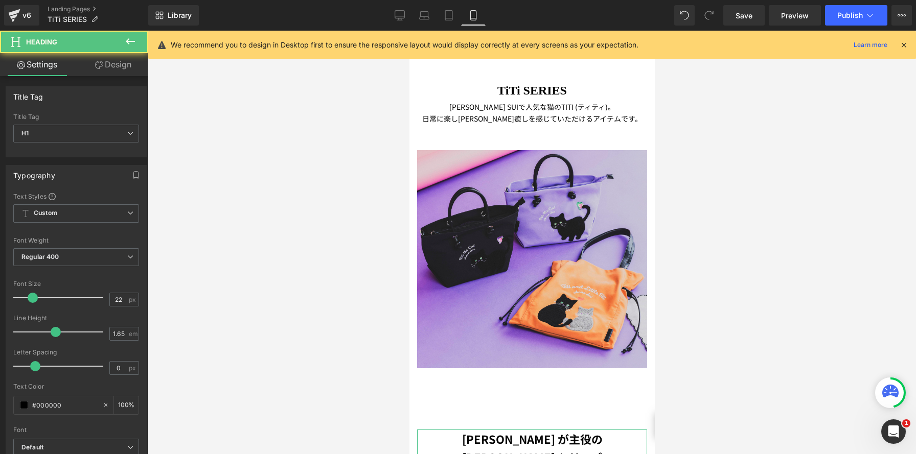
click at [95, 63] on icon at bounding box center [99, 65] width 8 height 8
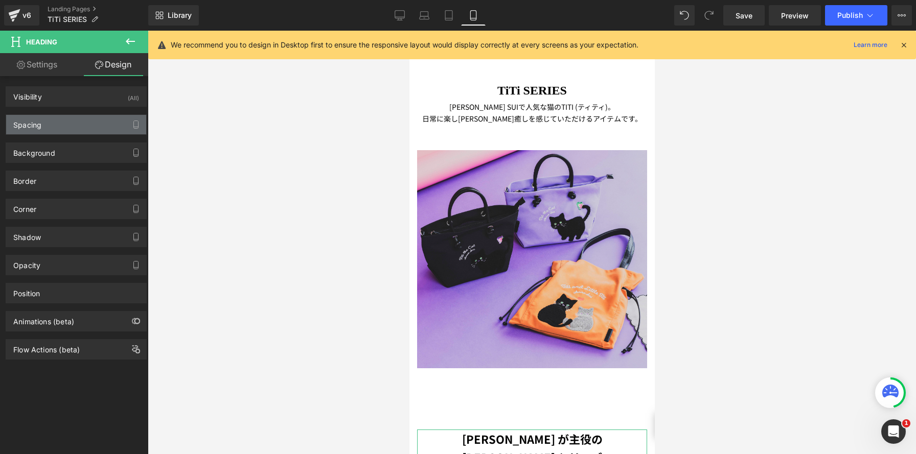
click at [108, 125] on div "Spacing" at bounding box center [76, 124] width 140 height 19
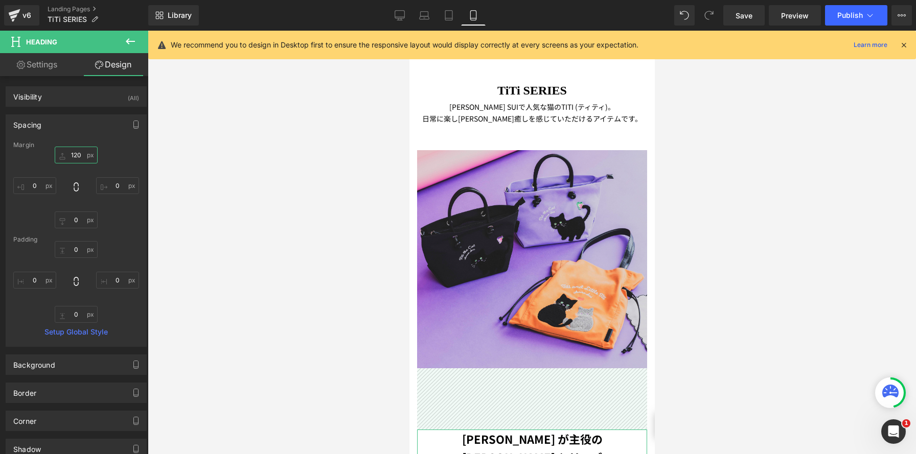
click at [74, 156] on input "120" at bounding box center [76, 155] width 43 height 17
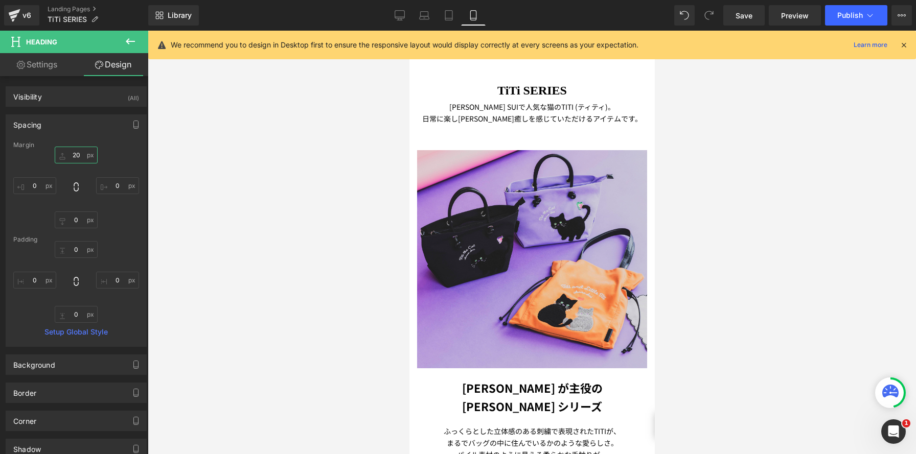
scroll to position [2318, 245]
type input "20"
click at [462, 393] on strong "TITI が主役の デイリーTITI シリーズ" at bounding box center [532, 397] width 141 height 35
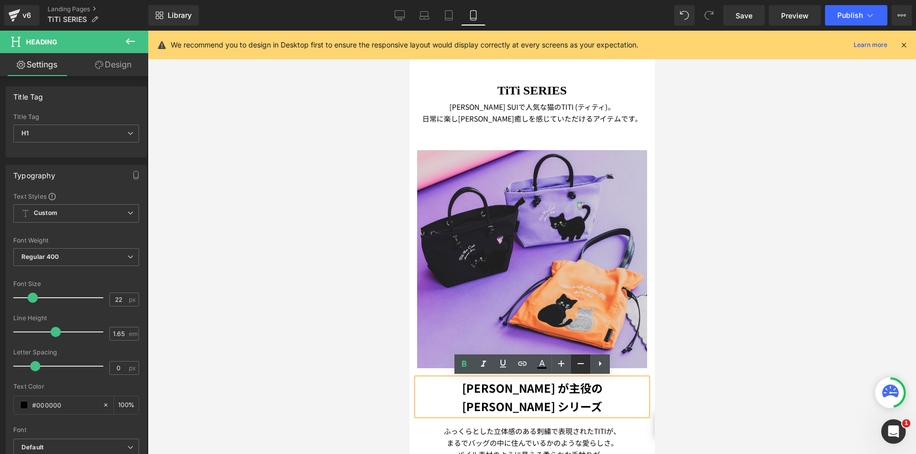
click at [581, 368] on icon at bounding box center [581, 364] width 12 height 12
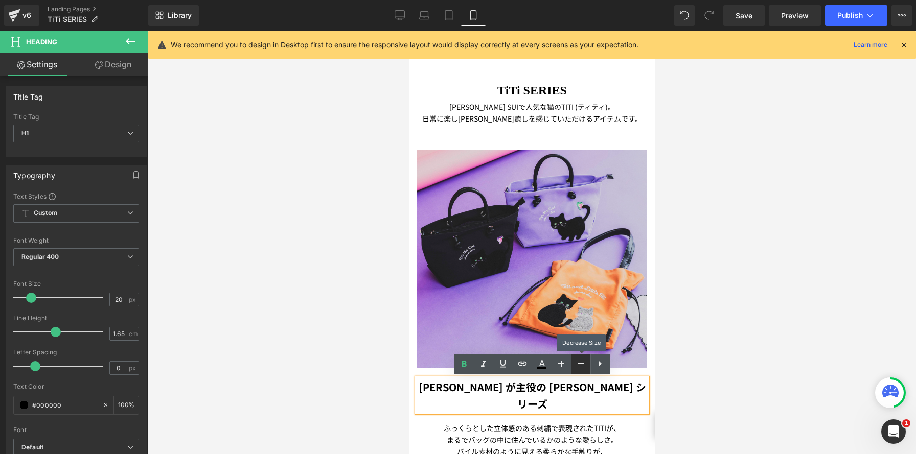
scroll to position [5, 5]
click at [581, 368] on icon at bounding box center [581, 364] width 12 height 12
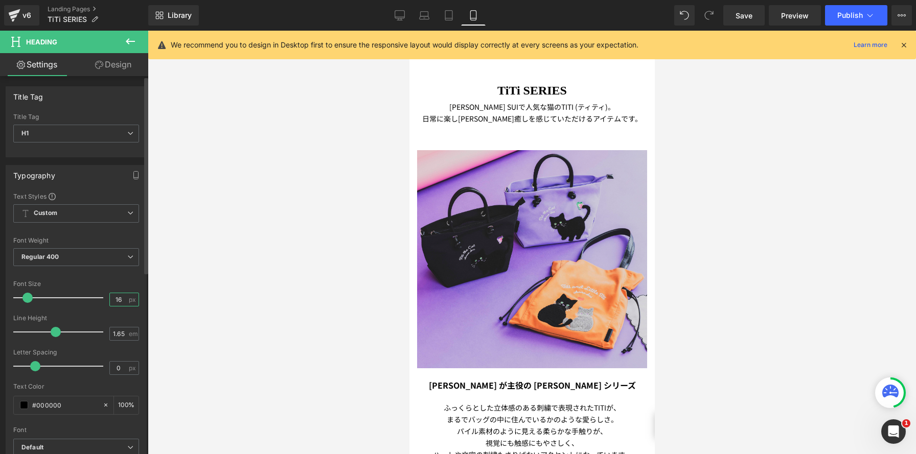
click at [119, 300] on input "16" at bounding box center [119, 299] width 18 height 13
type input "17"
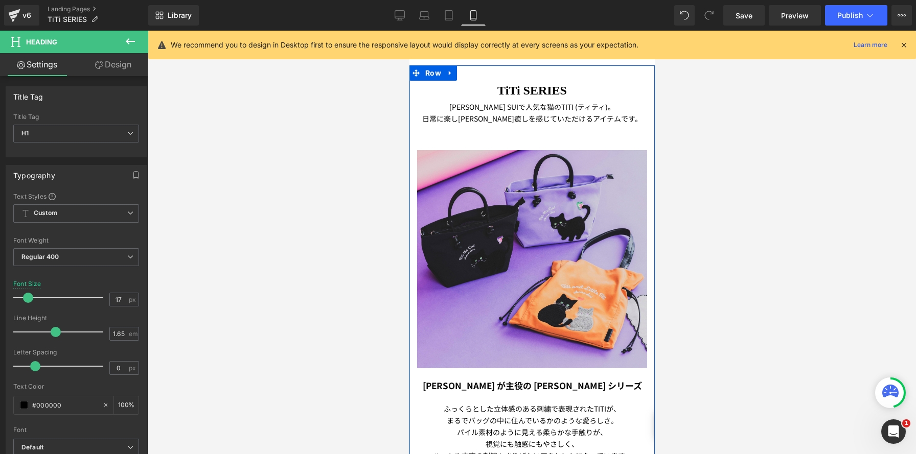
click at [442, 387] on h1 "TITI が主役の デイリーTITI シリーズ" at bounding box center [532, 386] width 230 height 14
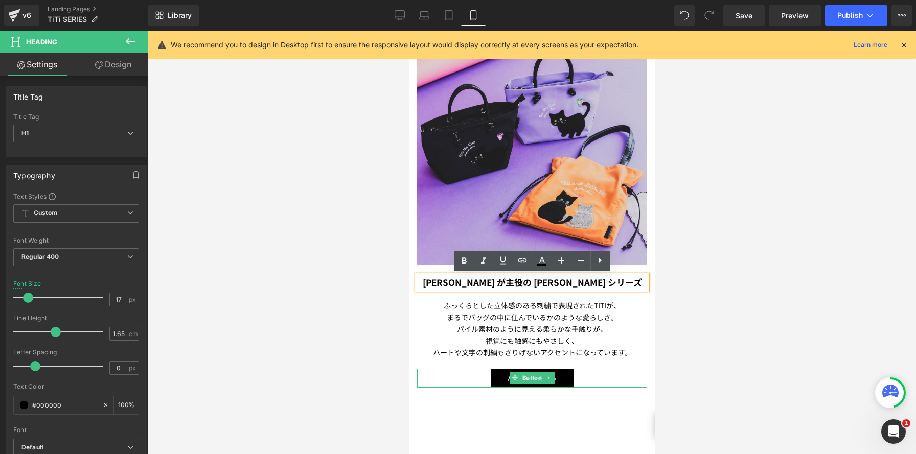
click at [461, 343] on p "視覚にも触感にもやさしく、" at bounding box center [532, 341] width 230 height 12
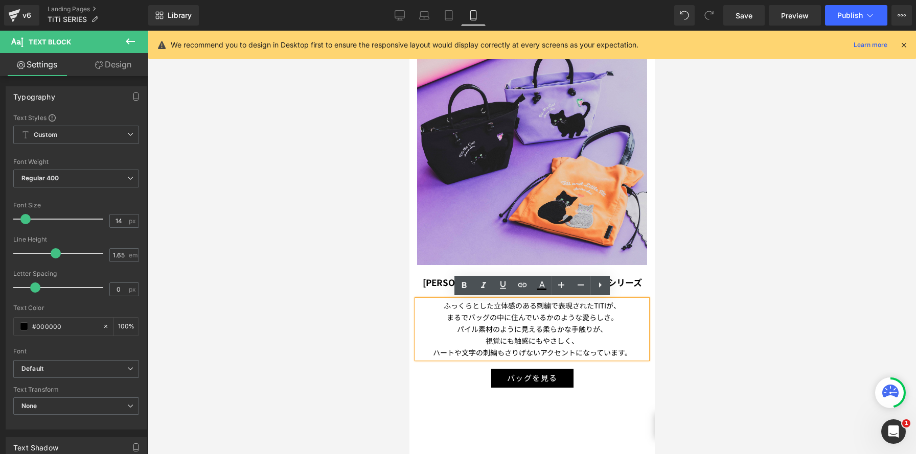
click at [626, 313] on p "まるでバッグの中に住んでいるかのような愛らしさ。" at bounding box center [532, 318] width 230 height 12
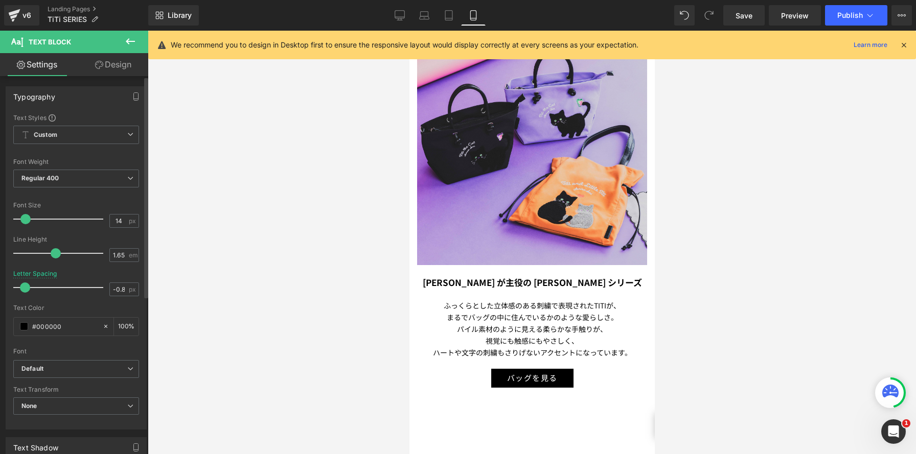
type input "-0.9"
drag, startPoint x: 34, startPoint y: 286, endPoint x: 21, endPoint y: 286, distance: 12.3
click at [21, 286] on span at bounding box center [20, 288] width 10 height 10
click at [422, 320] on p "まるでバッグの中に住んでいるかのような愛らしさ。" at bounding box center [532, 318] width 230 height 12
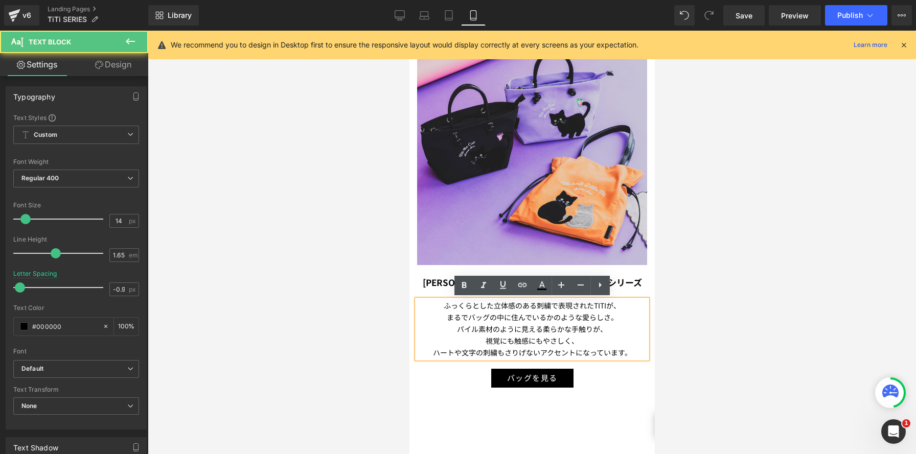
drag, startPoint x: 471, startPoint y: 322, endPoint x: 633, endPoint y: 349, distance: 164.7
click at [471, 322] on p "まるでバッグの中に住んでいるかのような愛らしさ。" at bounding box center [532, 318] width 230 height 12
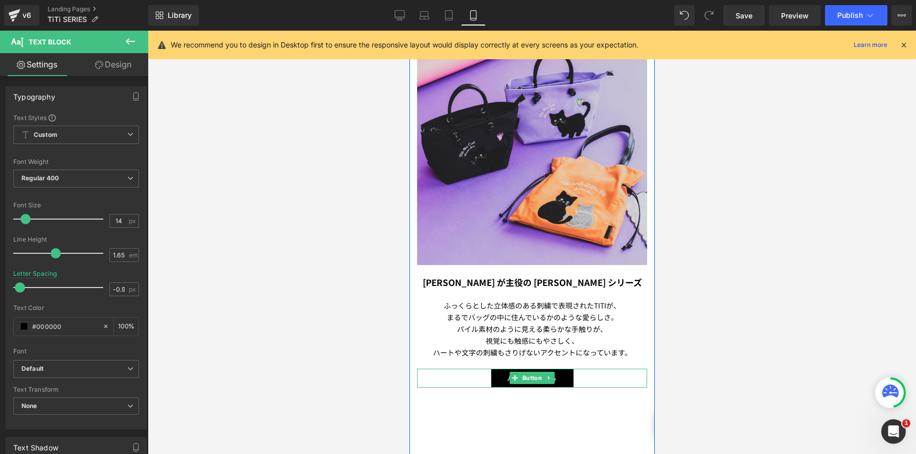
click at [479, 376] on div "バッグを見る" at bounding box center [532, 378] width 230 height 19
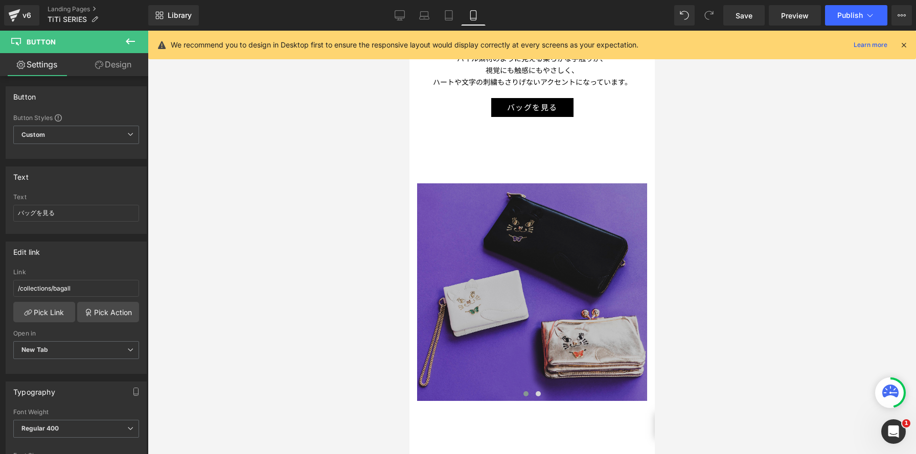
click at [530, 283] on img at bounding box center [532, 293] width 230 height 218
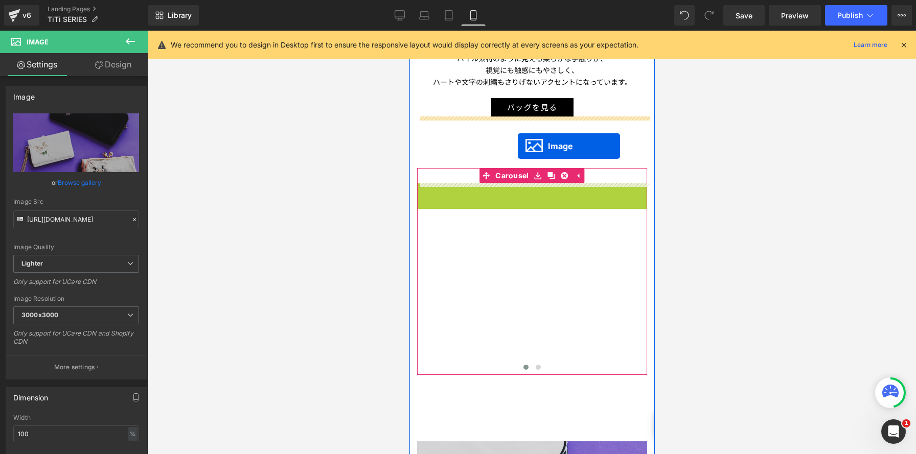
drag, startPoint x: 514, startPoint y: 292, endPoint x: 517, endPoint y: 146, distance: 146.7
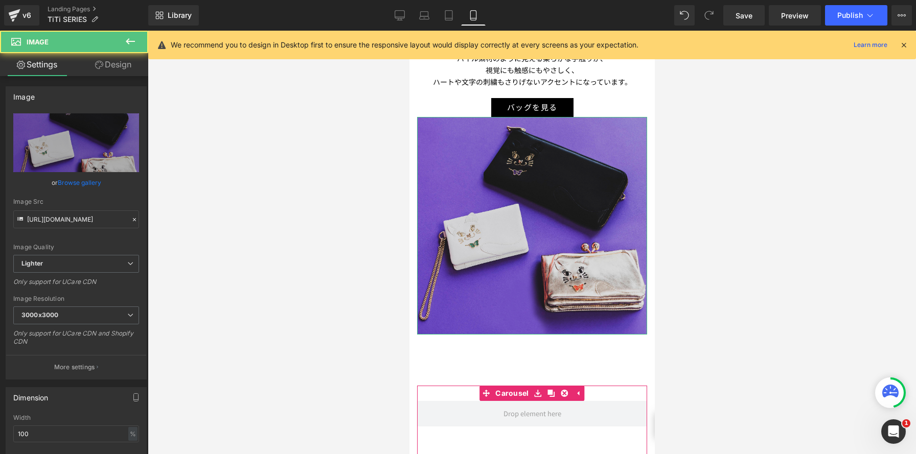
drag, startPoint x: 120, startPoint y: 63, endPoint x: 120, endPoint y: 73, distance: 9.2
click at [120, 63] on link "Design" at bounding box center [113, 64] width 74 height 23
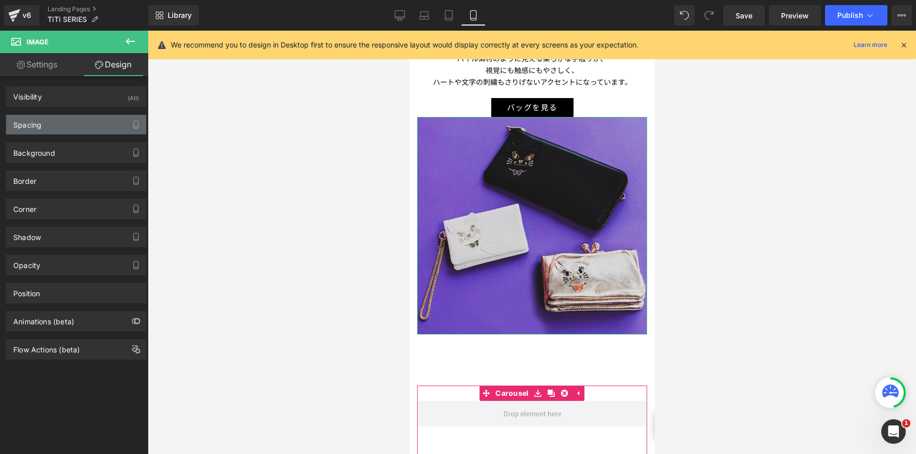
click at [108, 125] on div "Spacing" at bounding box center [76, 124] width 140 height 19
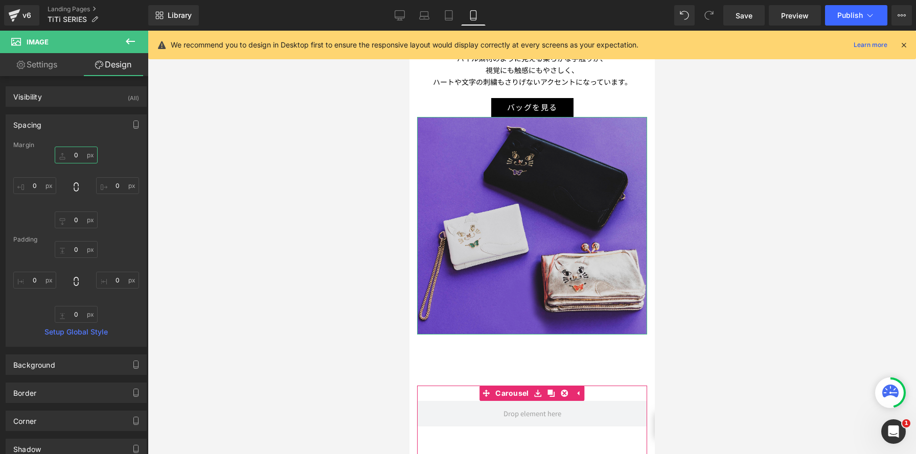
click at [81, 154] on input "0" at bounding box center [76, 155] width 43 height 17
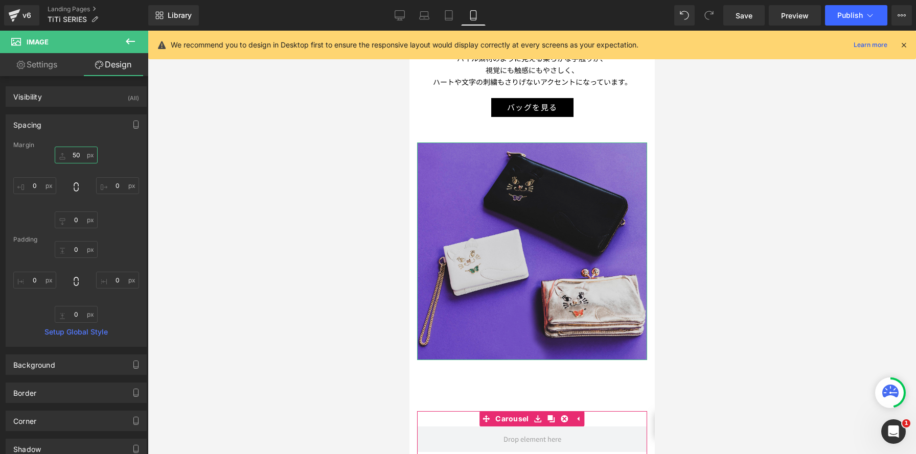
type input "50"
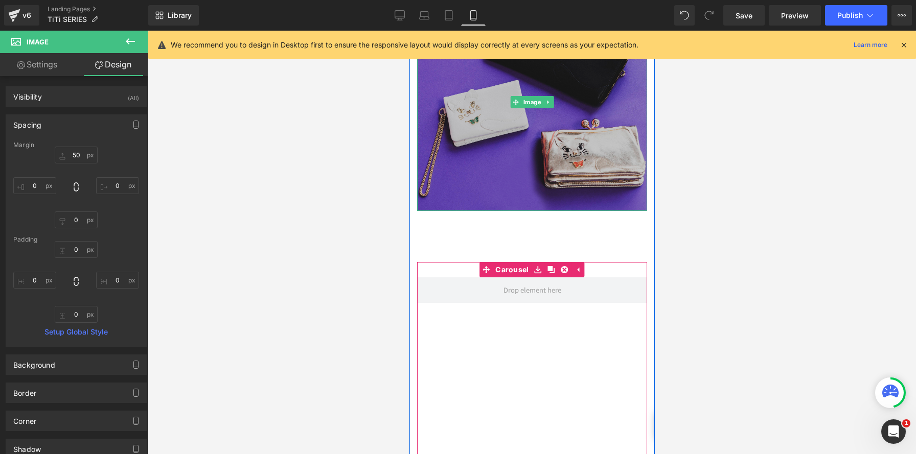
scroll to position [997, 0]
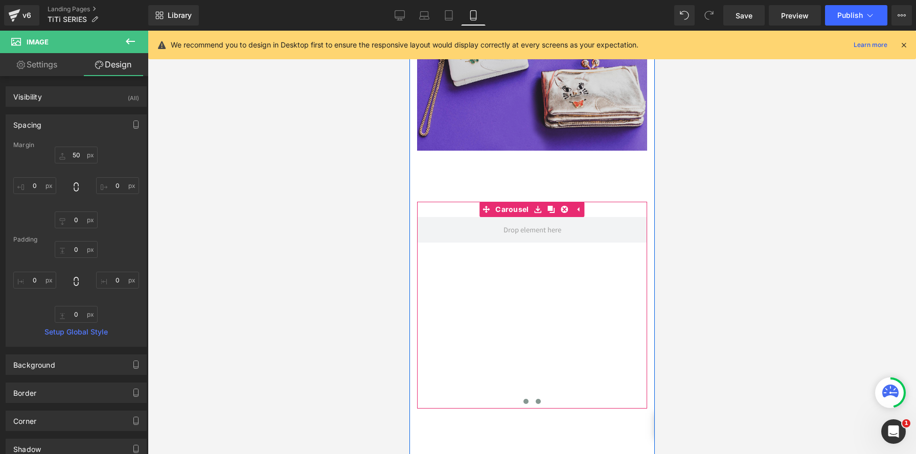
click at [536, 402] on span at bounding box center [537, 401] width 5 height 5
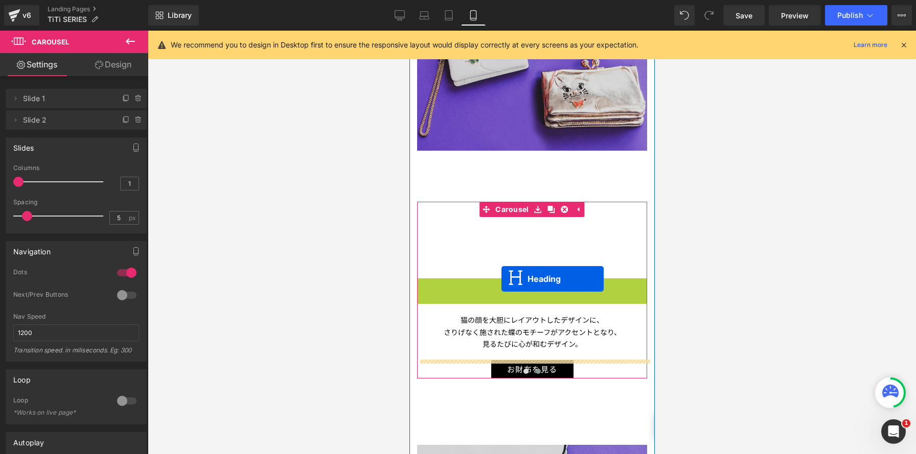
scroll to position [5, 5]
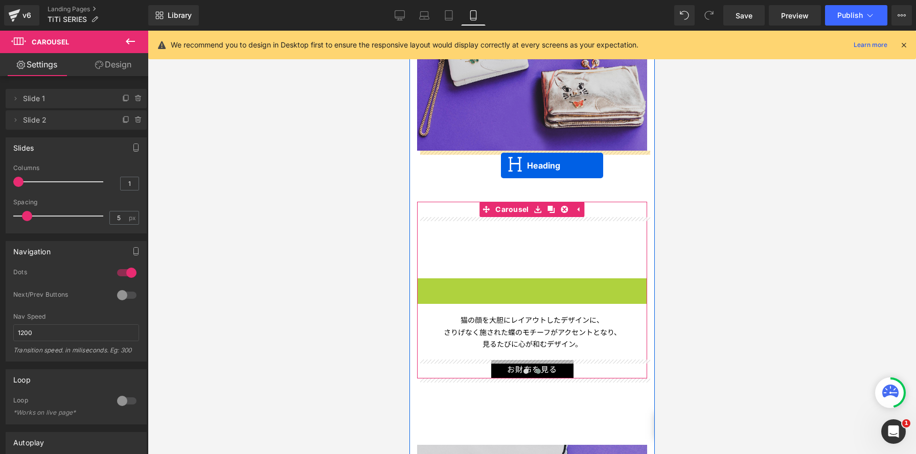
drag, startPoint x: 499, startPoint y: 262, endPoint x: 500, endPoint y: 166, distance: 96.1
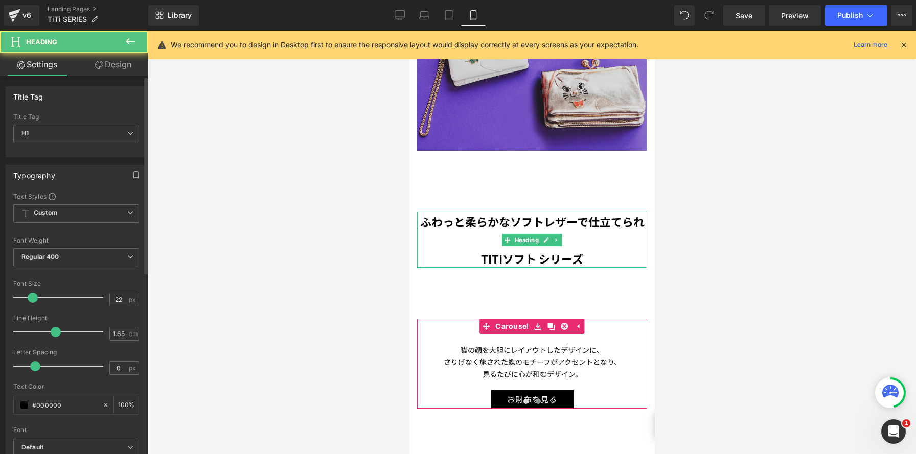
scroll to position [2531, 245]
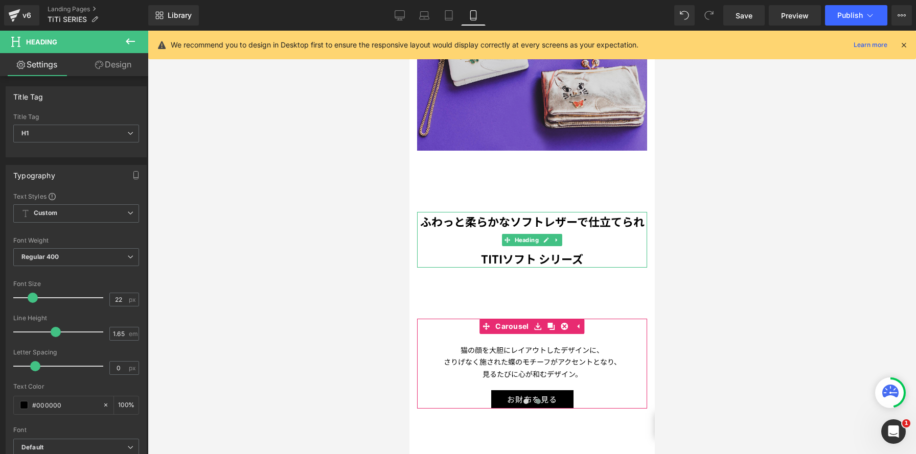
click at [120, 71] on link "Design" at bounding box center [113, 64] width 74 height 23
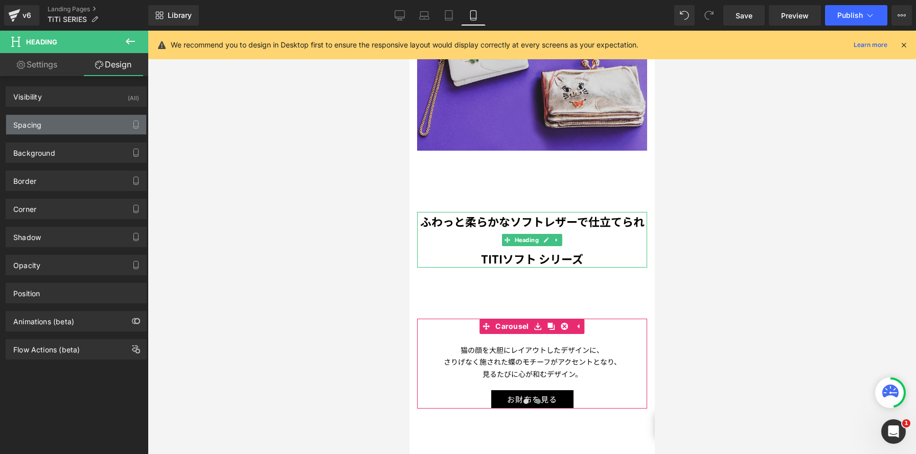
click at [95, 128] on div "Spacing" at bounding box center [76, 124] width 140 height 19
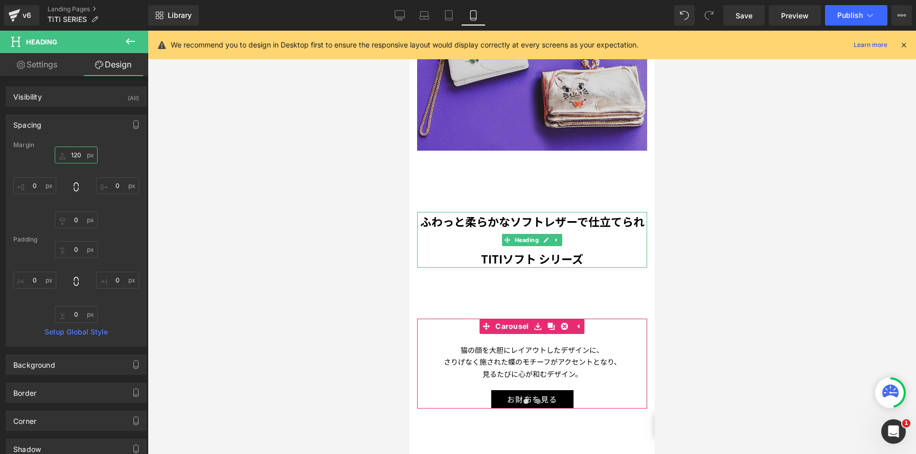
click at [80, 156] on input "120" at bounding box center [76, 155] width 43 height 17
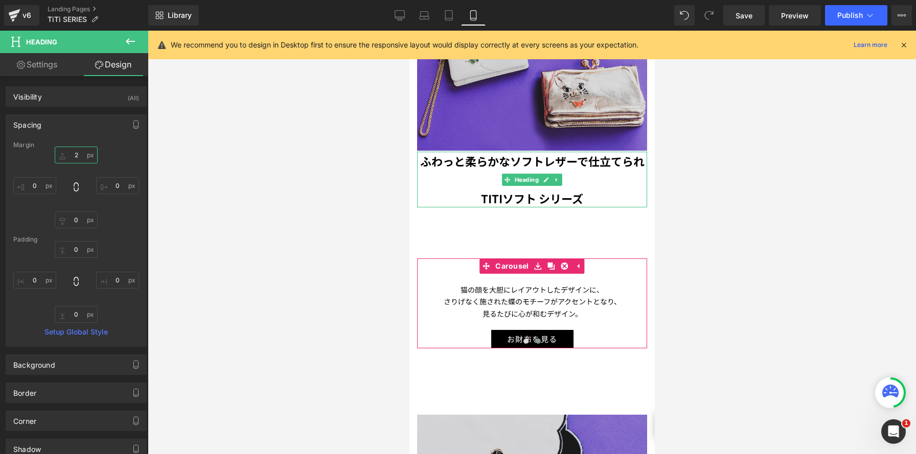
click at [78, 153] on input "2" at bounding box center [76, 155] width 43 height 17
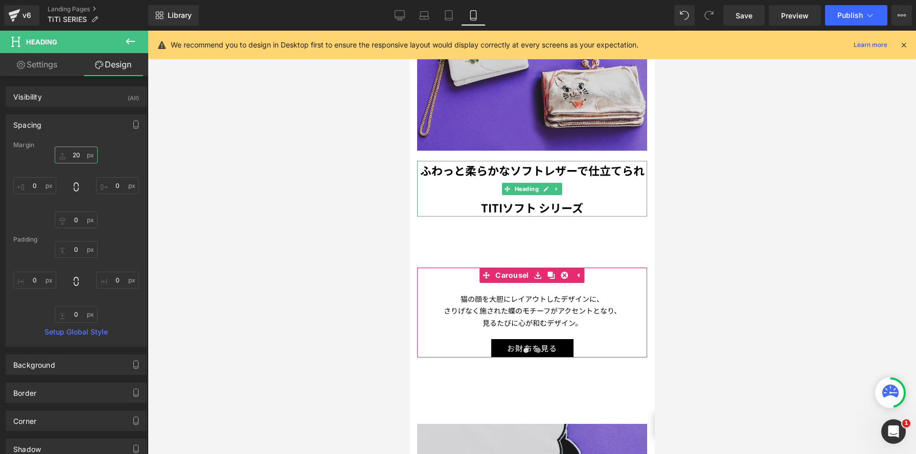
type input "20"
click at [432, 196] on h1 "ふわっと柔らかなソフトレザーで仕立てられた" at bounding box center [532, 179] width 230 height 37
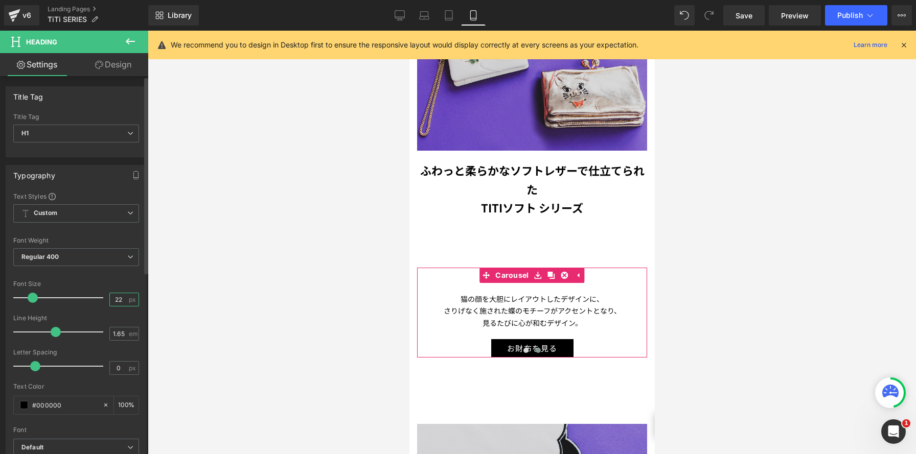
drag, startPoint x: 121, startPoint y: 302, endPoint x: 99, endPoint y: 294, distance: 23.1
click at [99, 294] on div "Font Size 22 px" at bounding box center [76, 298] width 126 height 34
type input "17"
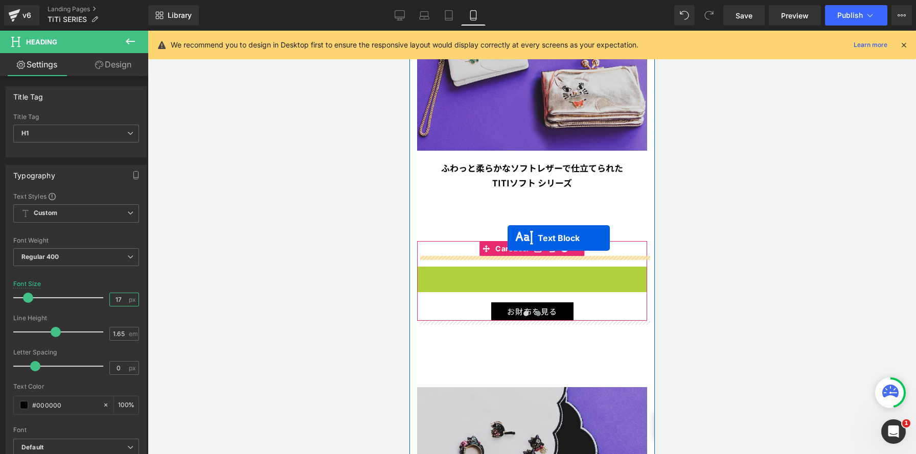
scroll to position [2443, 245]
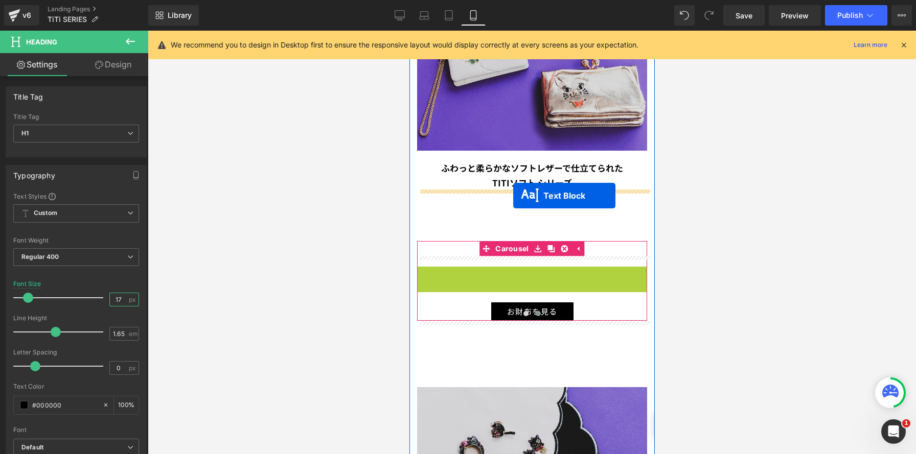
drag, startPoint x: 501, startPoint y: 284, endPoint x: 513, endPoint y: 196, distance: 89.2
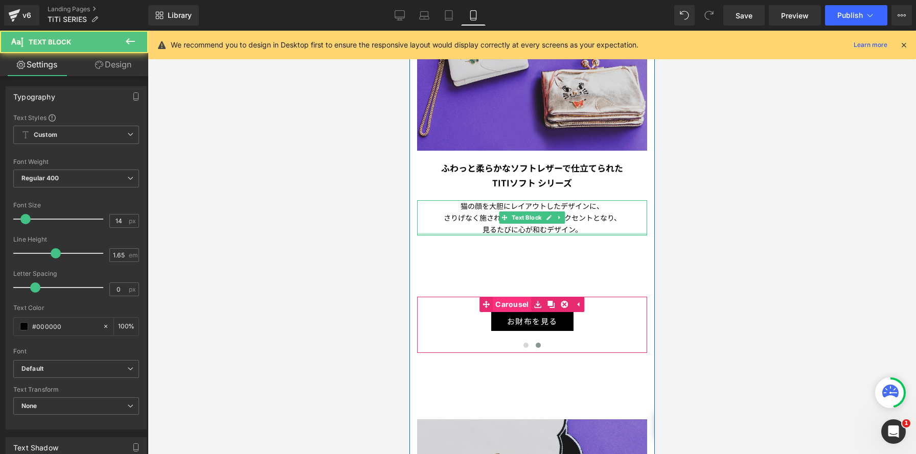
scroll to position [2475, 245]
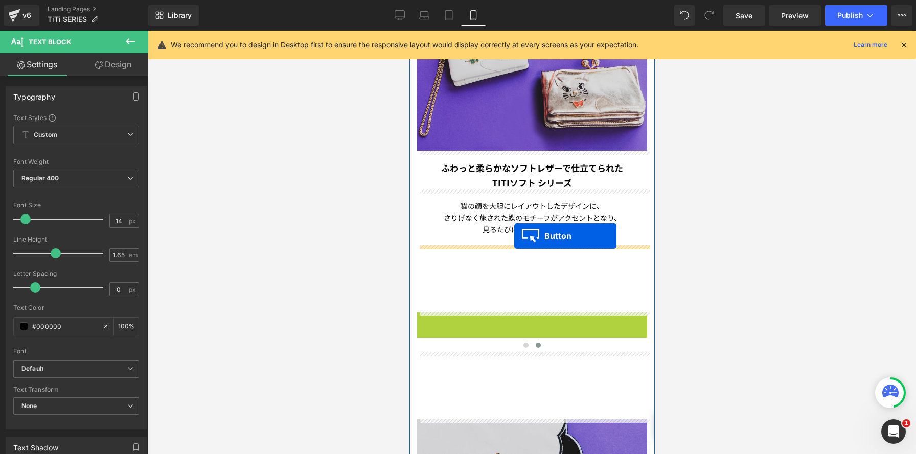
drag, startPoint x: 515, startPoint y: 319, endPoint x: 514, endPoint y: 236, distance: 83.3
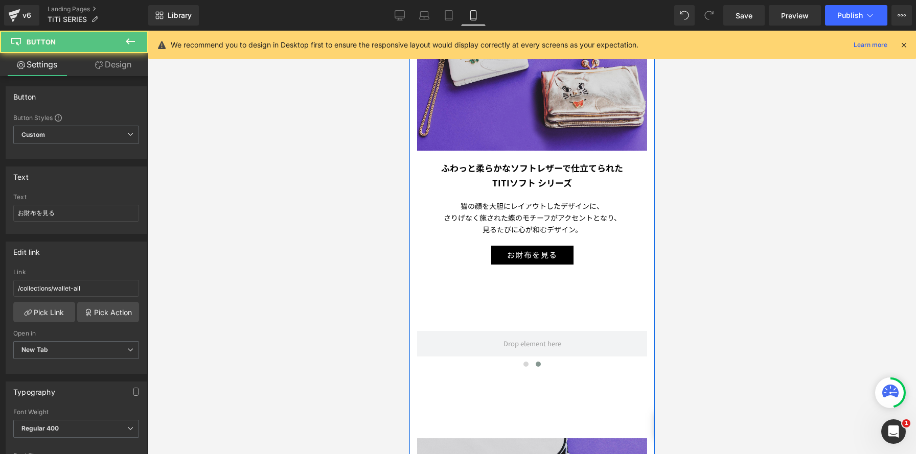
scroll to position [5, 5]
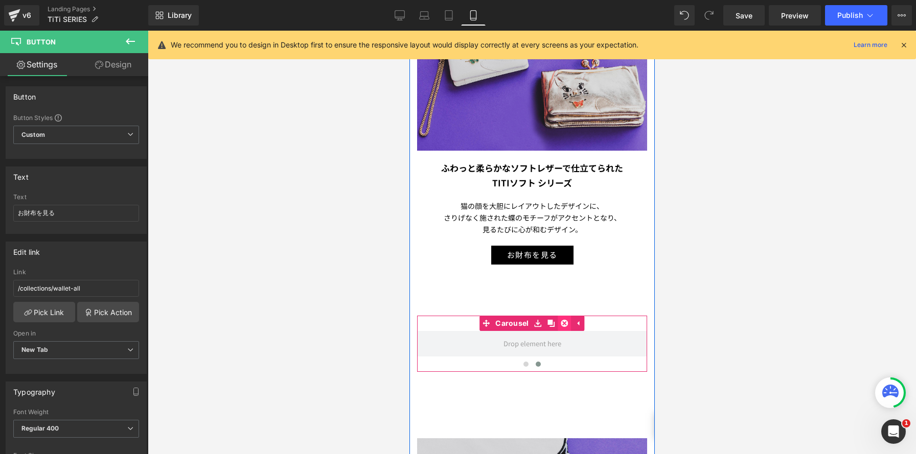
click at [561, 322] on icon at bounding box center [564, 323] width 7 height 7
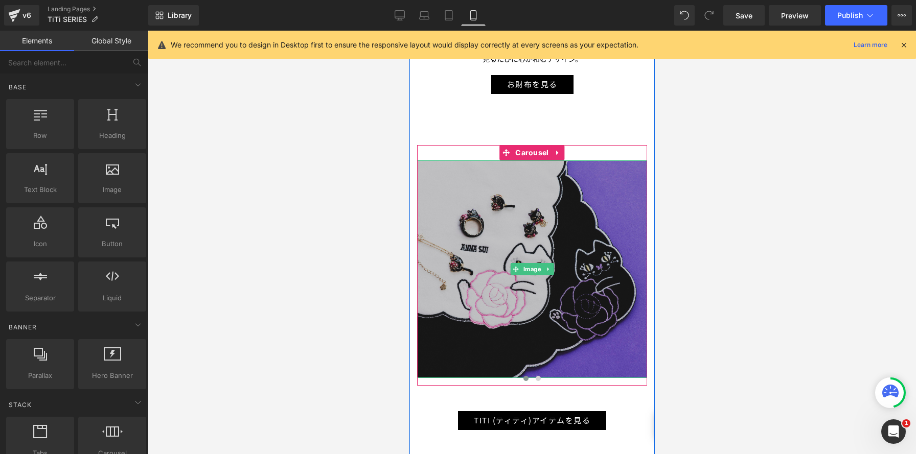
scroll to position [1170, 0]
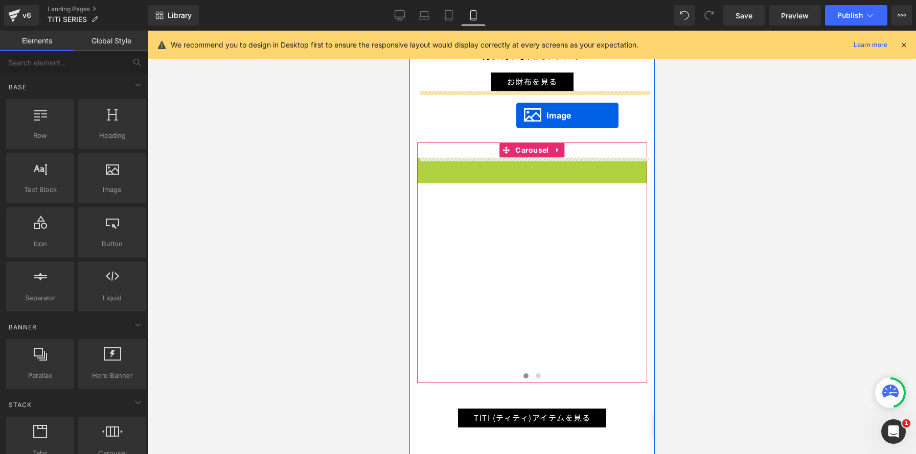
drag, startPoint x: 514, startPoint y: 260, endPoint x: 516, endPoint y: 115, distance: 145.2
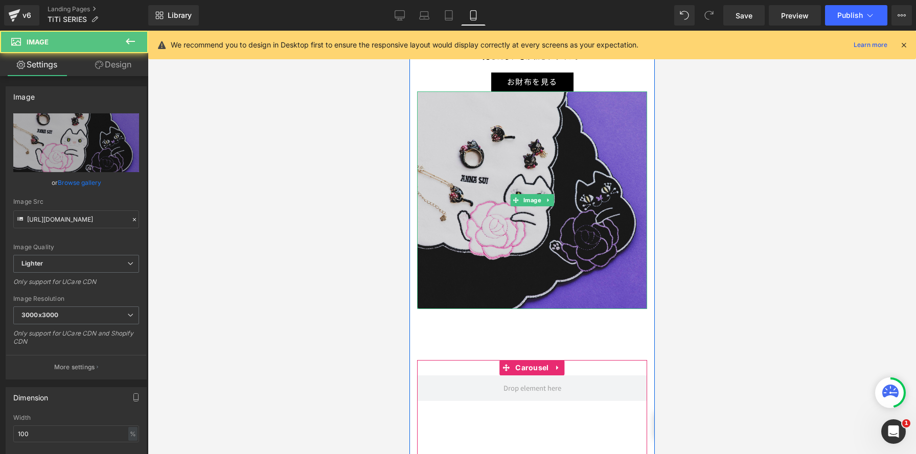
scroll to position [2604, 245]
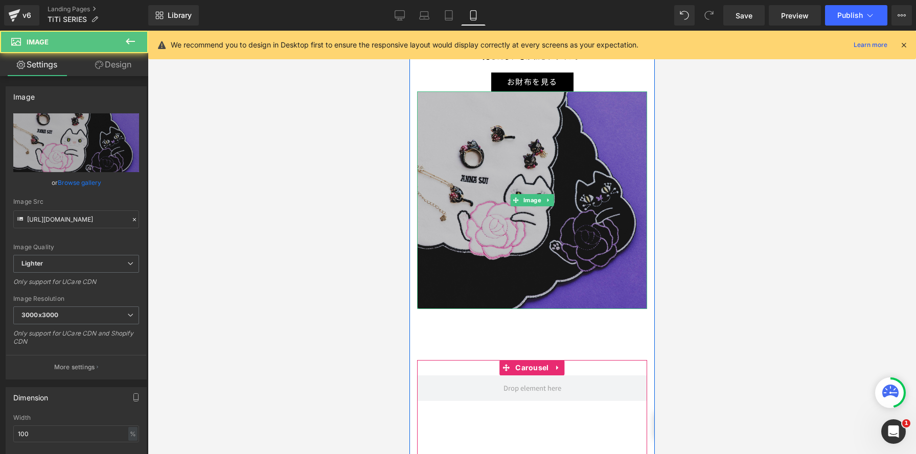
click at [465, 124] on img at bounding box center [532, 201] width 230 height 218
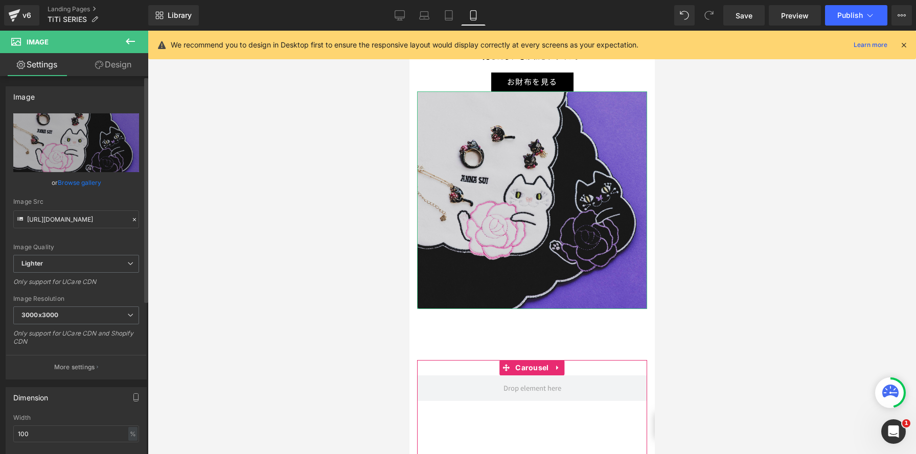
click at [117, 65] on link "Design" at bounding box center [113, 64] width 74 height 23
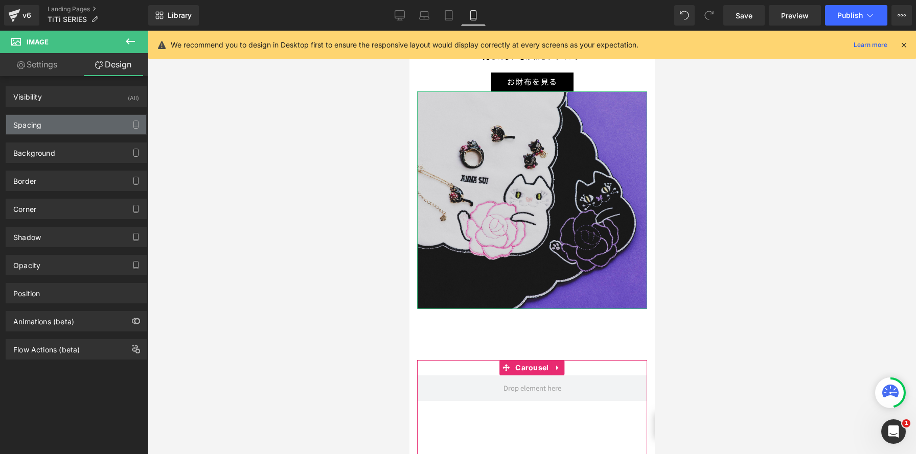
type input "0"
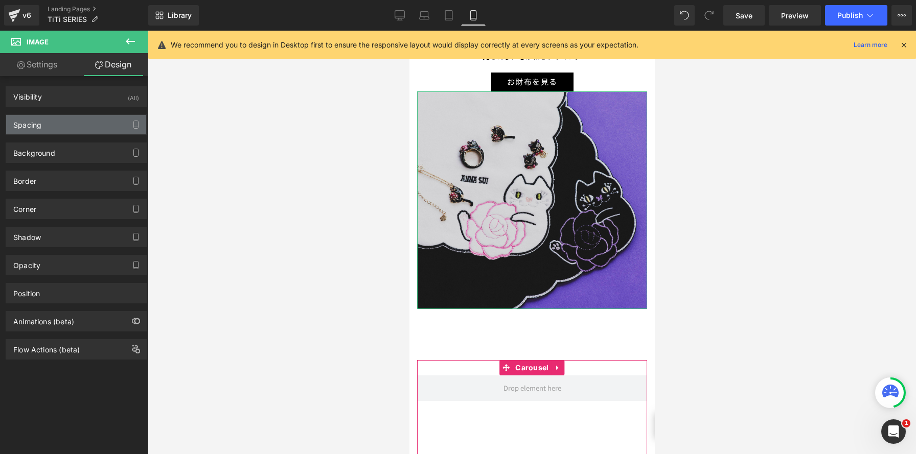
type input "0"
click at [102, 127] on div "Spacing" at bounding box center [76, 124] width 140 height 19
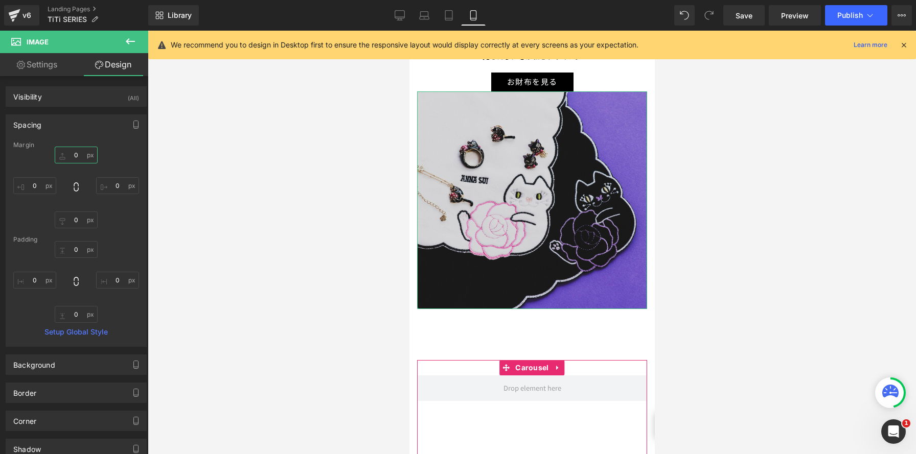
click at [79, 154] on input "0" at bounding box center [76, 155] width 43 height 17
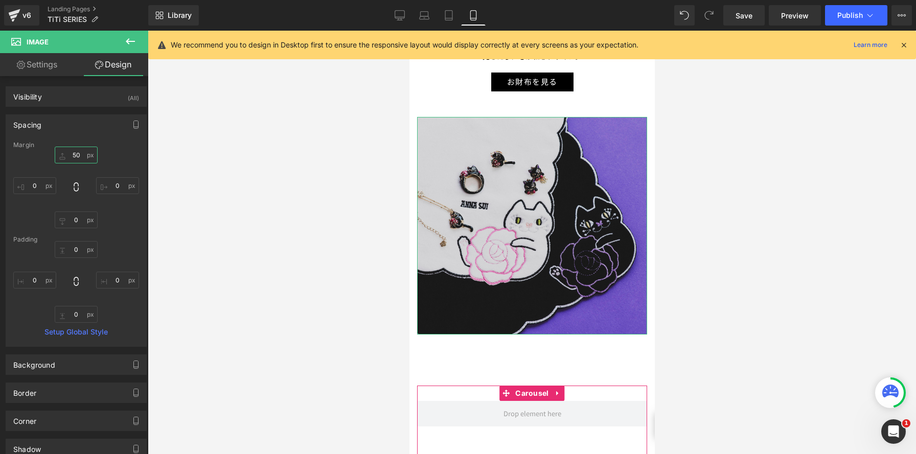
scroll to position [2630, 245]
type input "50"
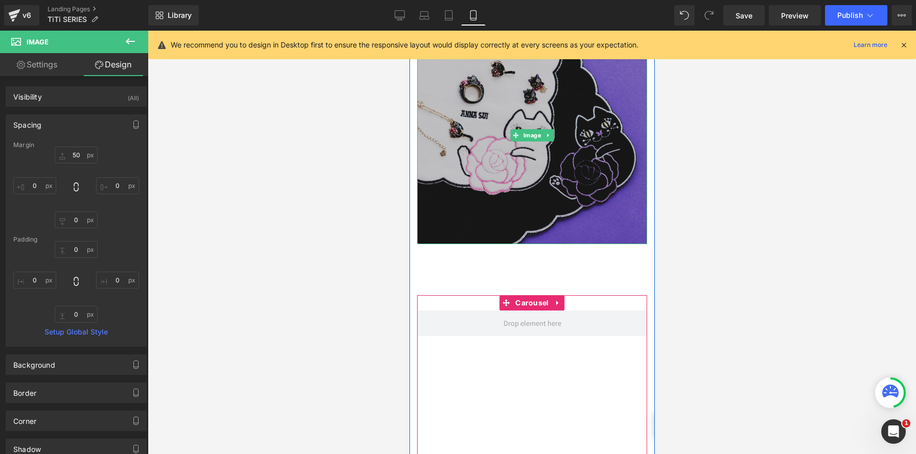
scroll to position [1410, 0]
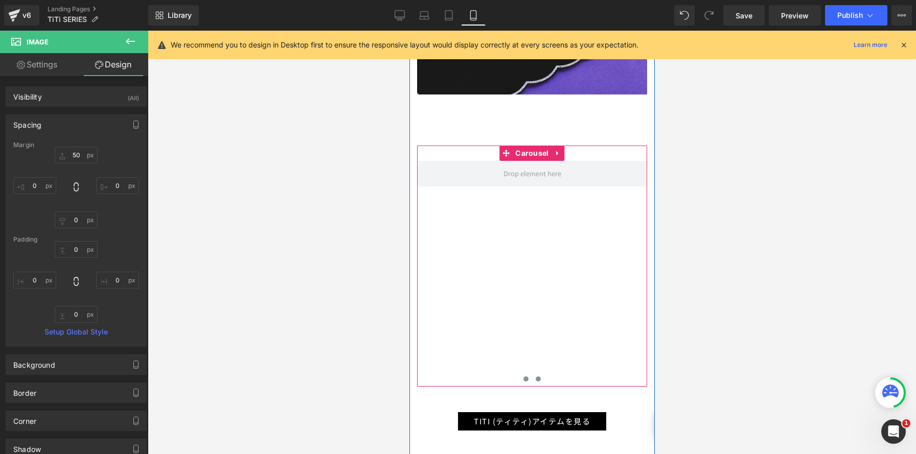
click at [536, 379] on span at bounding box center [537, 379] width 5 height 5
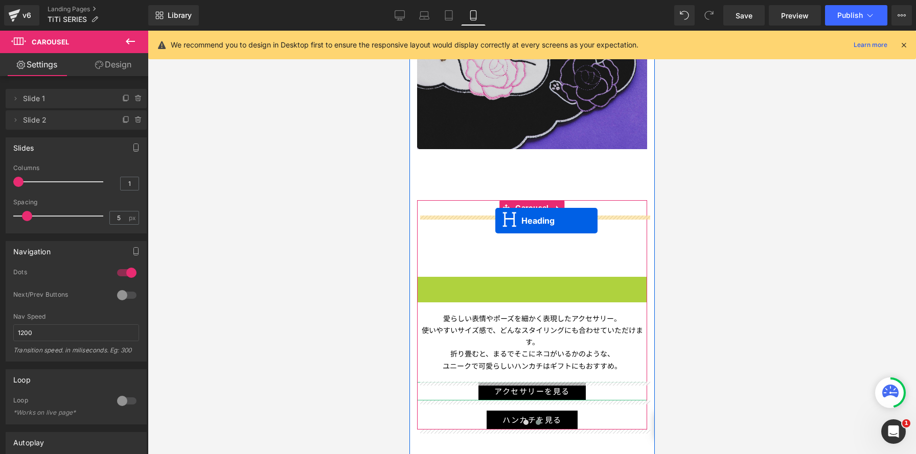
scroll to position [2618, 245]
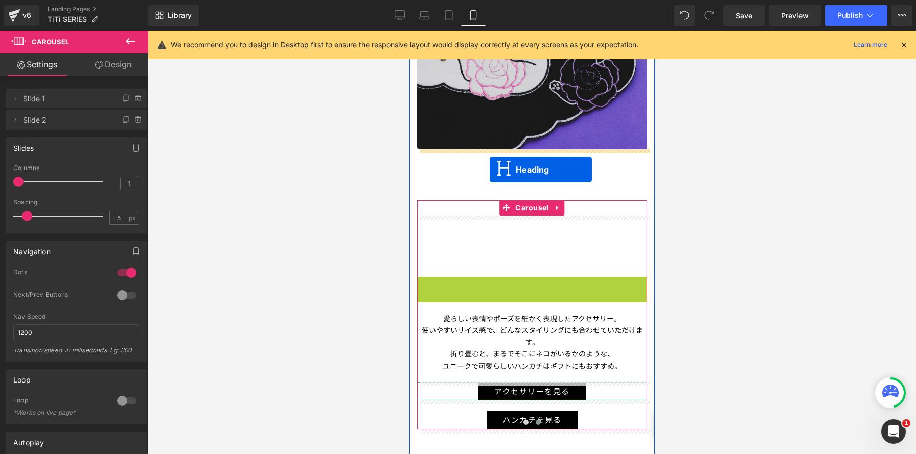
drag, startPoint x: 495, startPoint y: 220, endPoint x: 489, endPoint y: 168, distance: 52.4
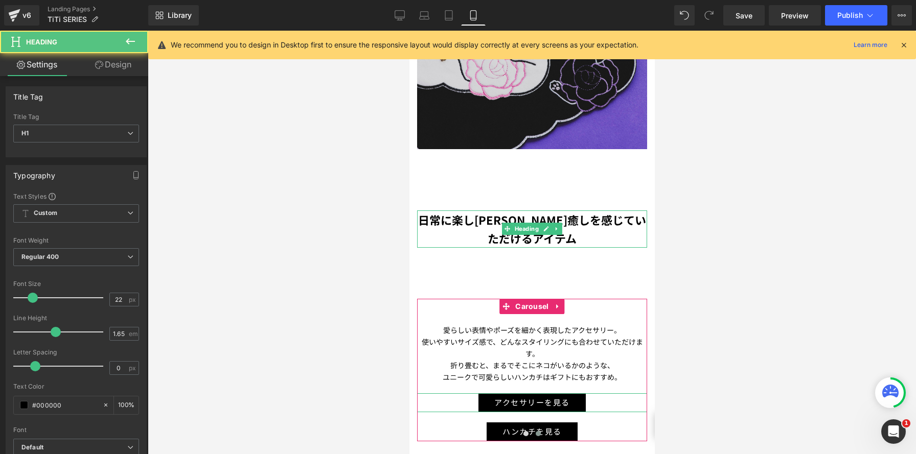
scroll to position [2630, 245]
drag, startPoint x: 123, startPoint y: 70, endPoint x: 112, endPoint y: 114, distance: 45.6
click at [123, 70] on link "Design" at bounding box center [113, 64] width 74 height 23
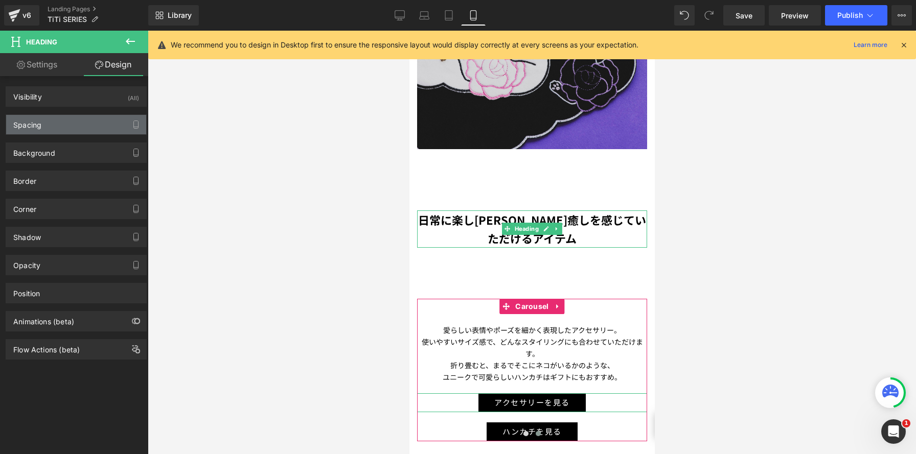
drag, startPoint x: 100, startPoint y: 122, endPoint x: 98, endPoint y: 128, distance: 7.0
click at [100, 122] on div "Spacing" at bounding box center [76, 124] width 140 height 19
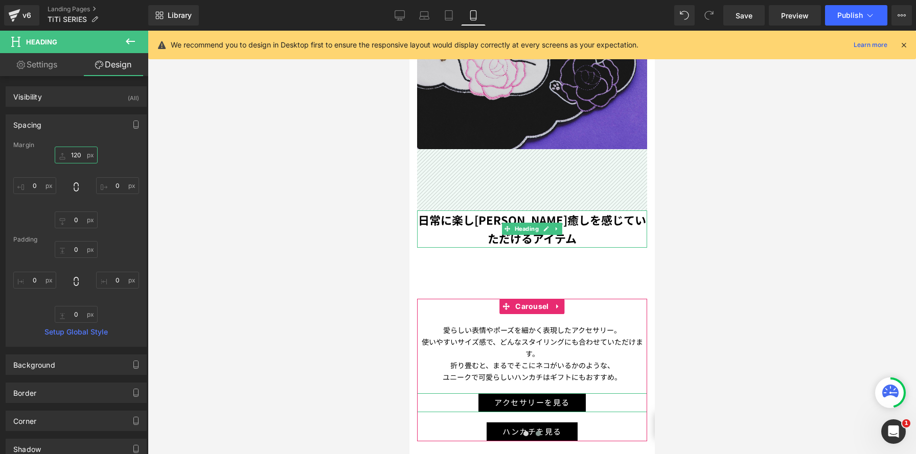
click at [75, 153] on input "120" at bounding box center [76, 155] width 43 height 17
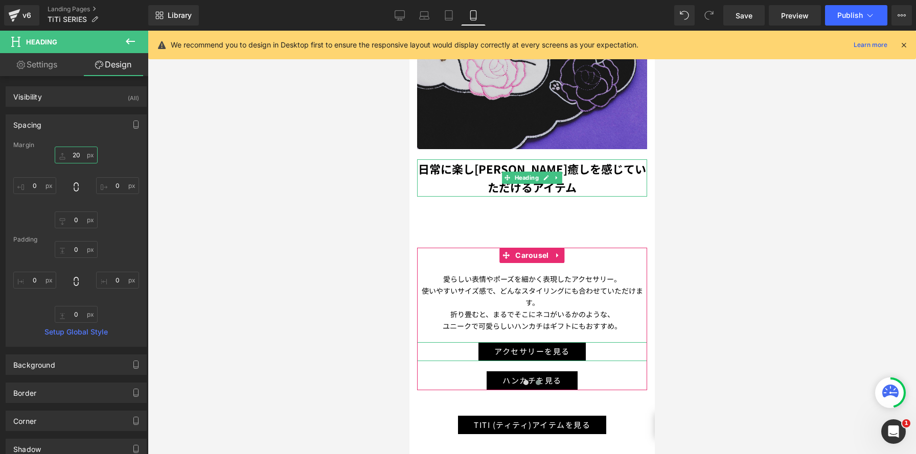
scroll to position [2579, 245]
type input "20"
click at [445, 184] on h1 "日常に楽しさや癒しを感じていただけるアイテム" at bounding box center [532, 177] width 230 height 37
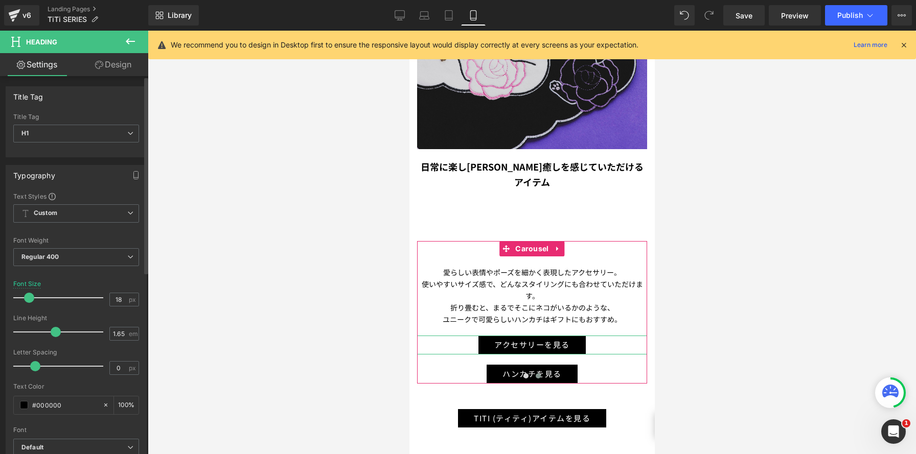
scroll to position [5, 5]
type input "17"
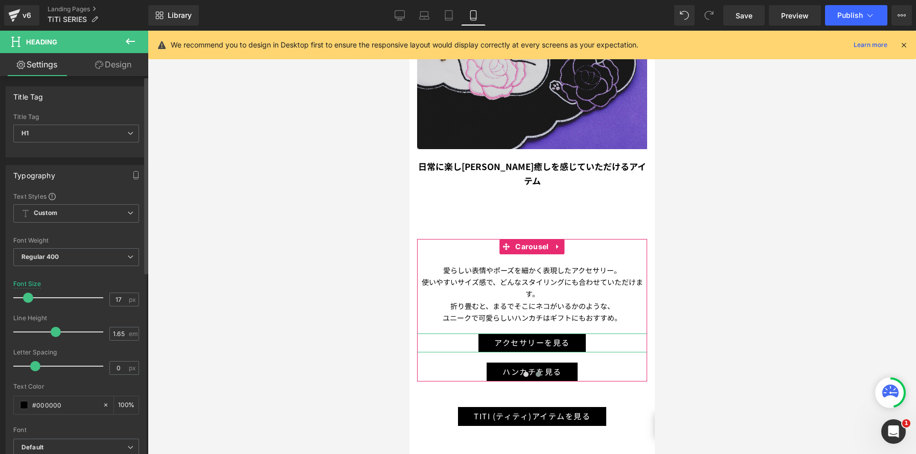
drag, startPoint x: 31, startPoint y: 298, endPoint x: 52, endPoint y: 301, distance: 21.3
click at [28, 298] on span at bounding box center [28, 298] width 10 height 10
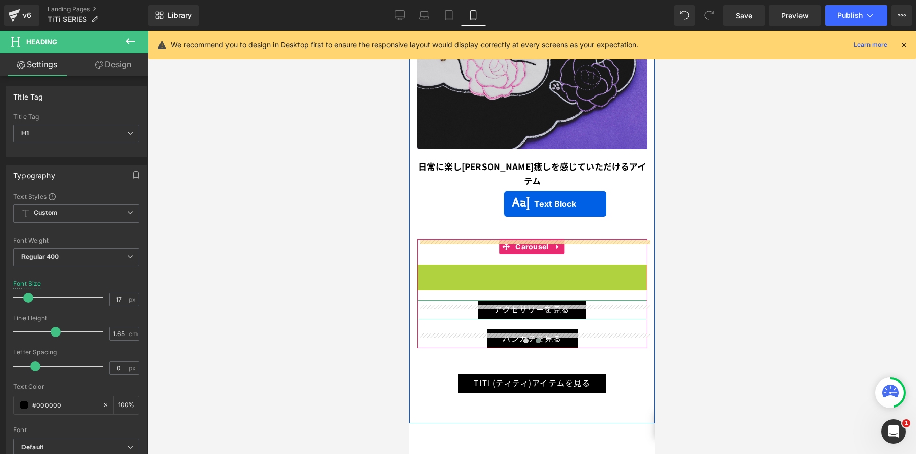
scroll to position [2523, 245]
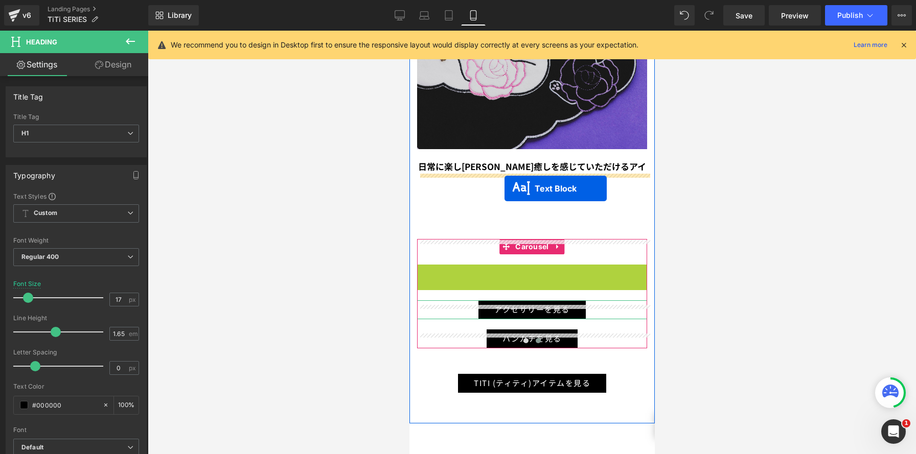
drag, startPoint x: 502, startPoint y: 280, endPoint x: 504, endPoint y: 188, distance: 92.0
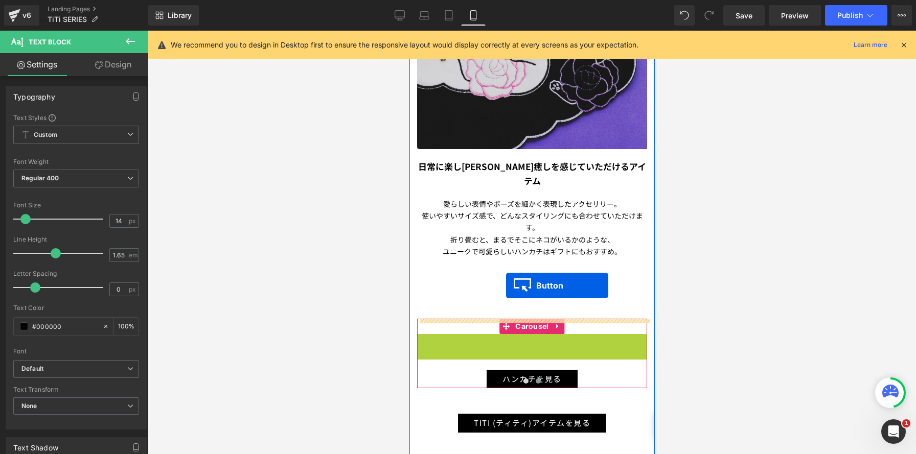
scroll to position [2563, 245]
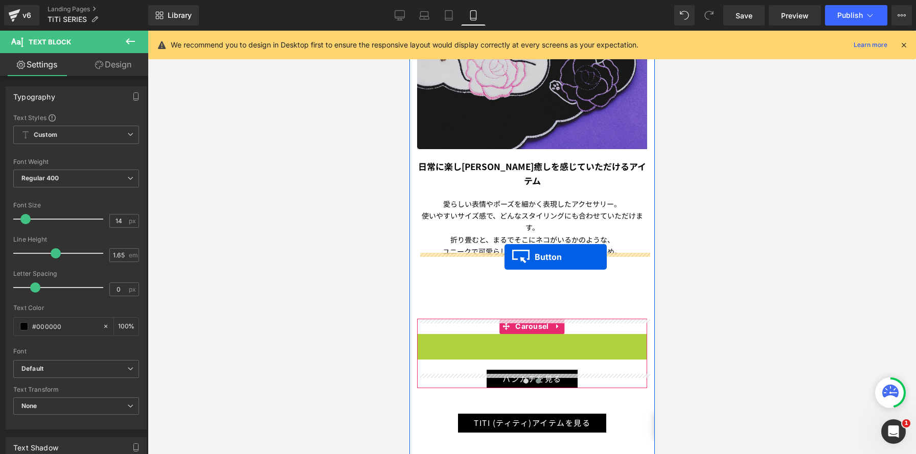
drag, startPoint x: 515, startPoint y: 328, endPoint x: 504, endPoint y: 257, distance: 71.9
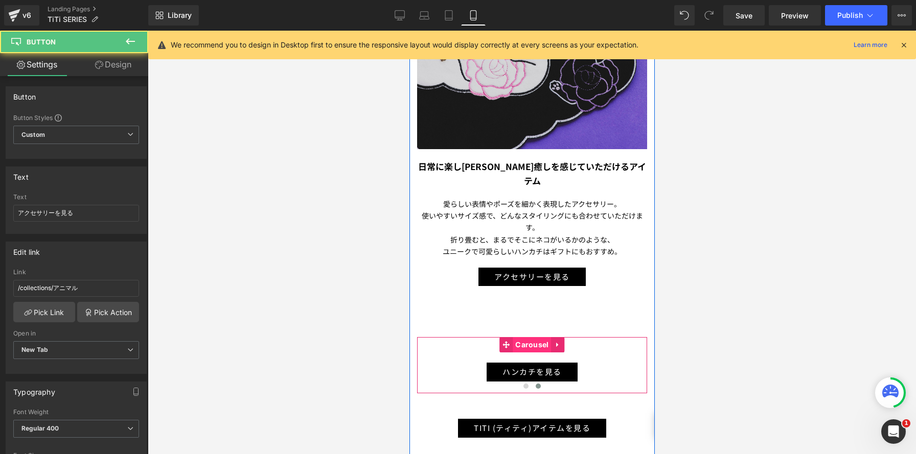
scroll to position [2568, 245]
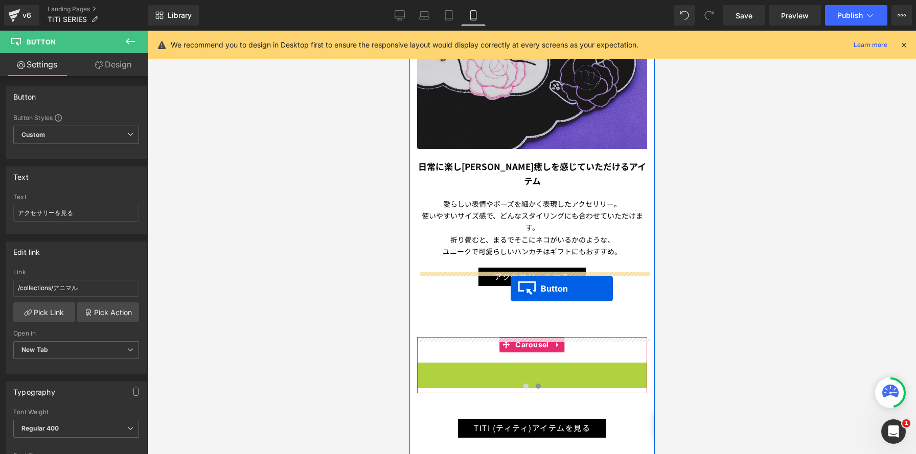
drag, startPoint x: 510, startPoint y: 322, endPoint x: 556, endPoint y: 345, distance: 52.1
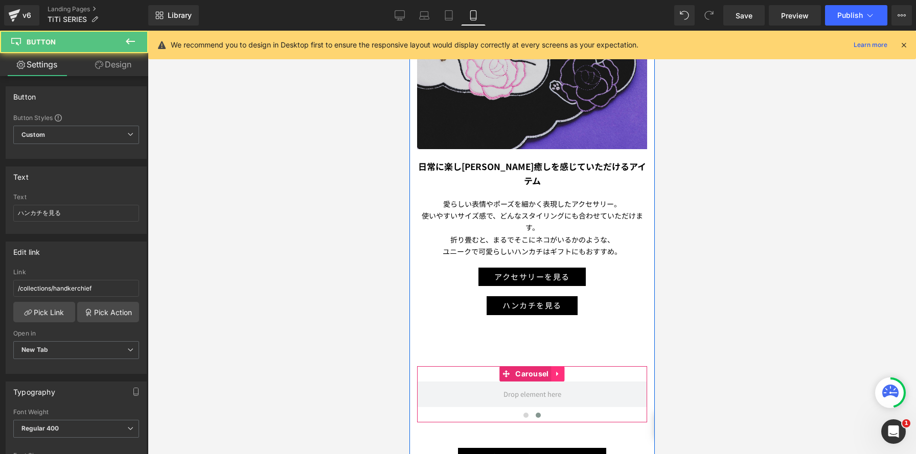
scroll to position [2597, 245]
click at [557, 372] on icon at bounding box center [557, 374] width 2 height 5
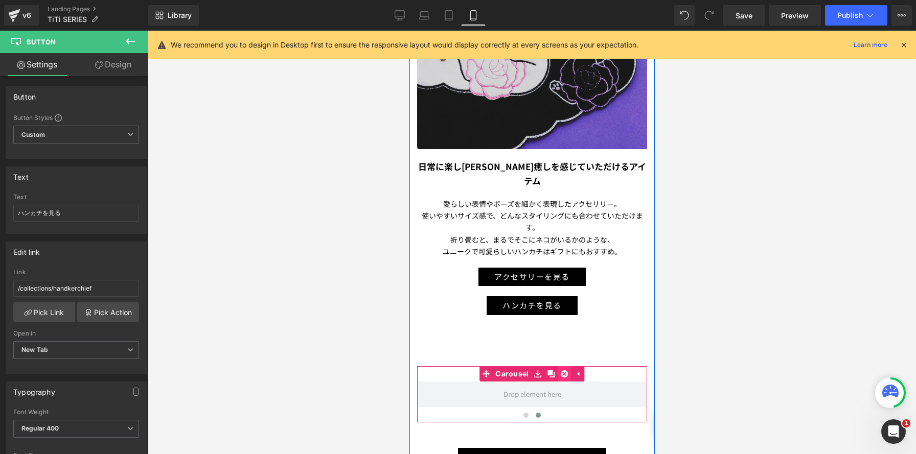
click at [564, 371] on icon at bounding box center [564, 375] width 7 height 8
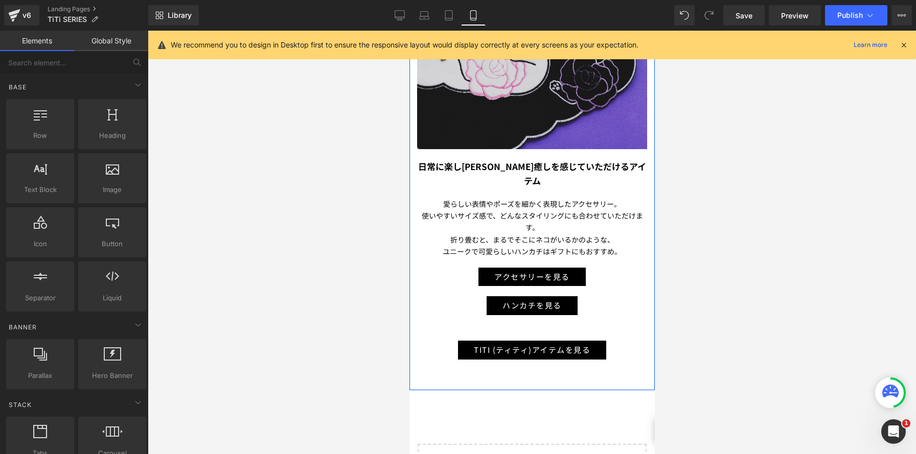
scroll to position [2490, 245]
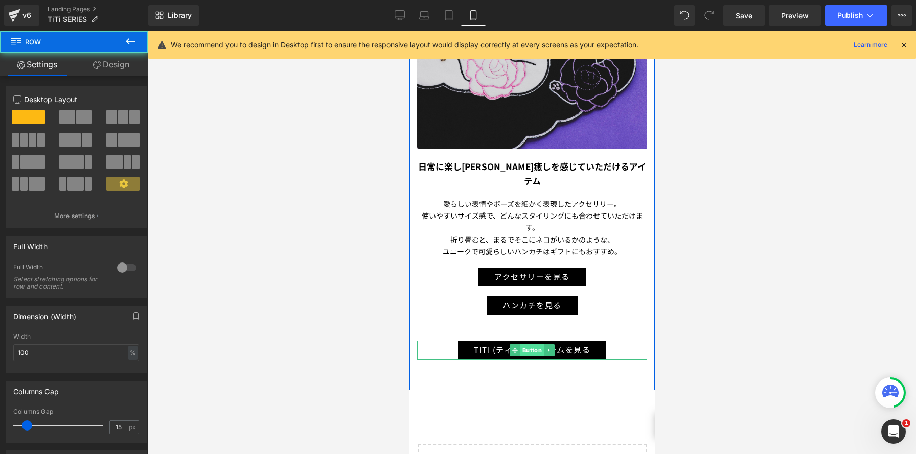
click at [532, 345] on span "Button" at bounding box center [532, 351] width 24 height 12
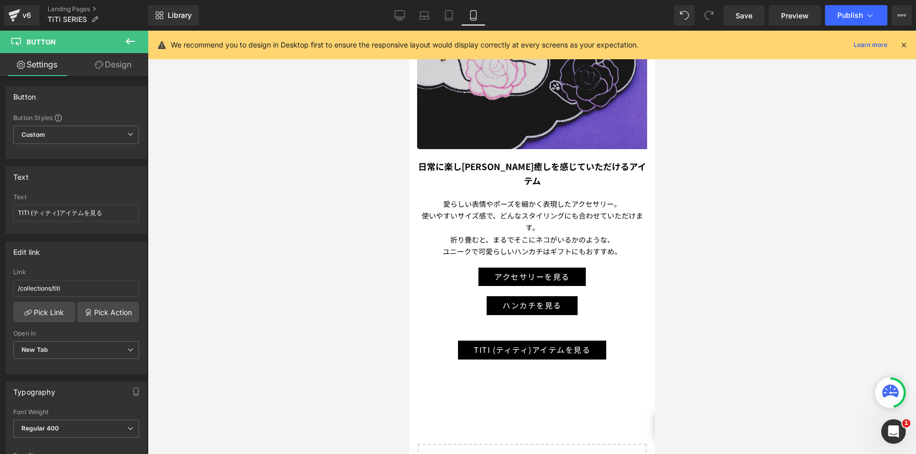
click at [134, 42] on icon at bounding box center [130, 41] width 12 height 12
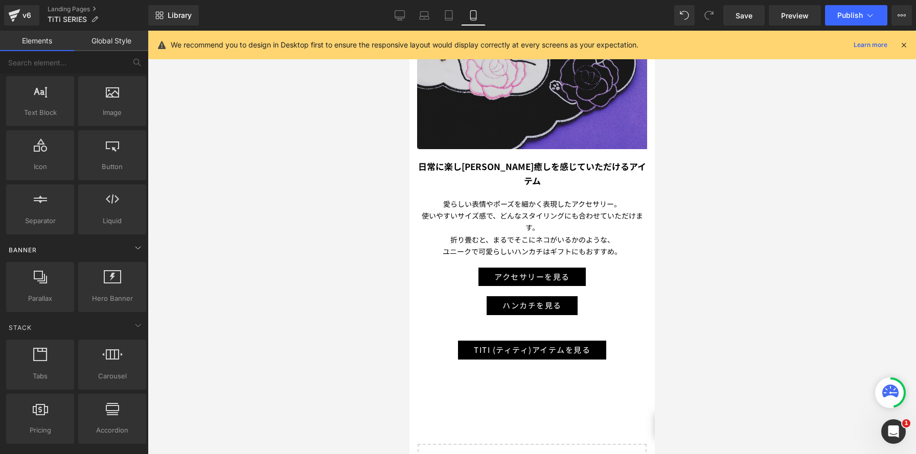
scroll to position [78, 0]
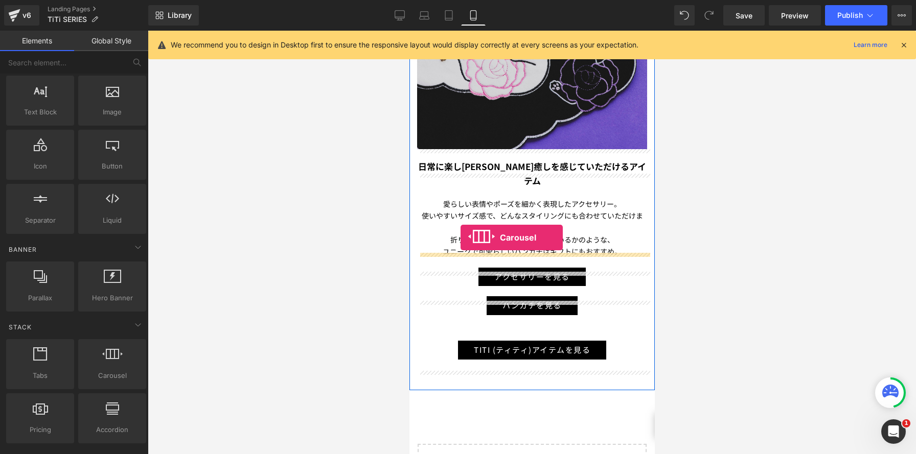
drag, startPoint x: 516, startPoint y: 387, endPoint x: 460, endPoint y: 237, distance: 160.5
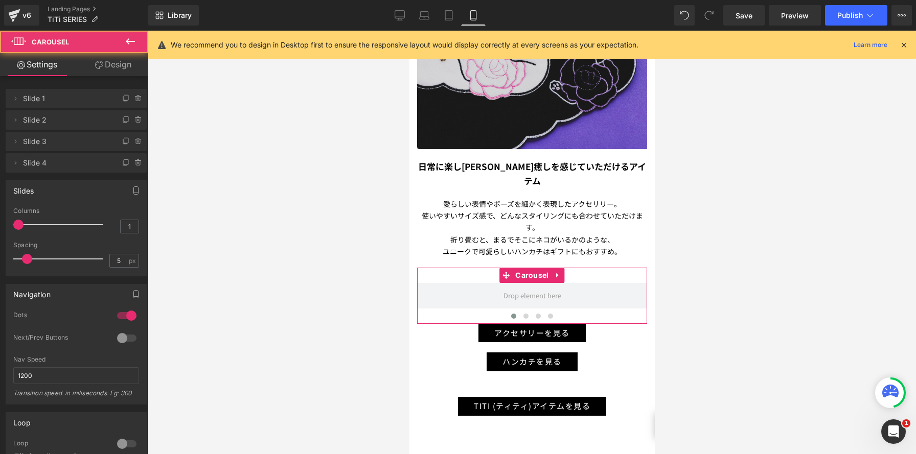
scroll to position [2546, 245]
type input "2"
click at [41, 227] on div at bounding box center [60, 225] width 85 height 20
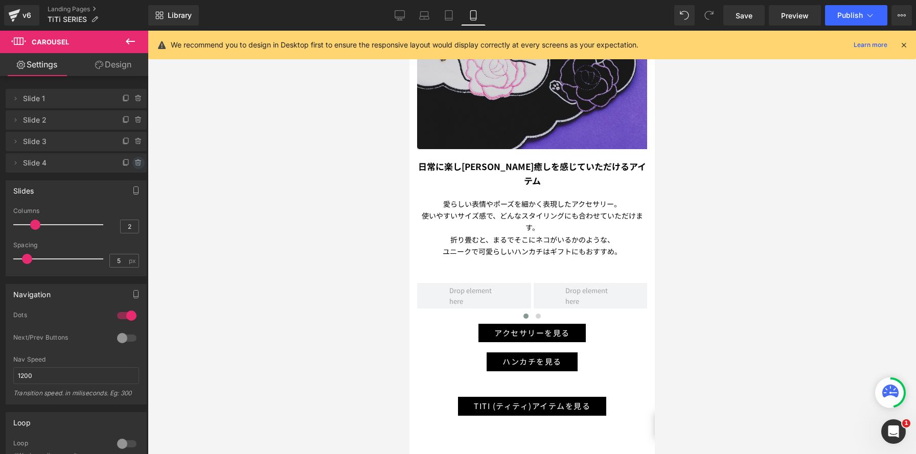
click at [134, 164] on icon at bounding box center [138, 163] width 8 height 8
click at [133, 164] on button "Delete" at bounding box center [127, 163] width 32 height 13
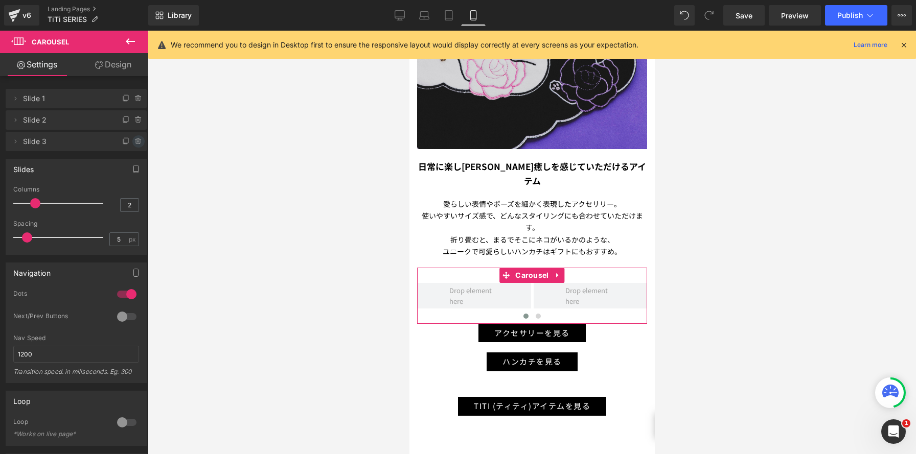
click at [134, 142] on icon at bounding box center [138, 142] width 8 height 8
click at [135, 141] on button "Delete" at bounding box center [127, 141] width 32 height 13
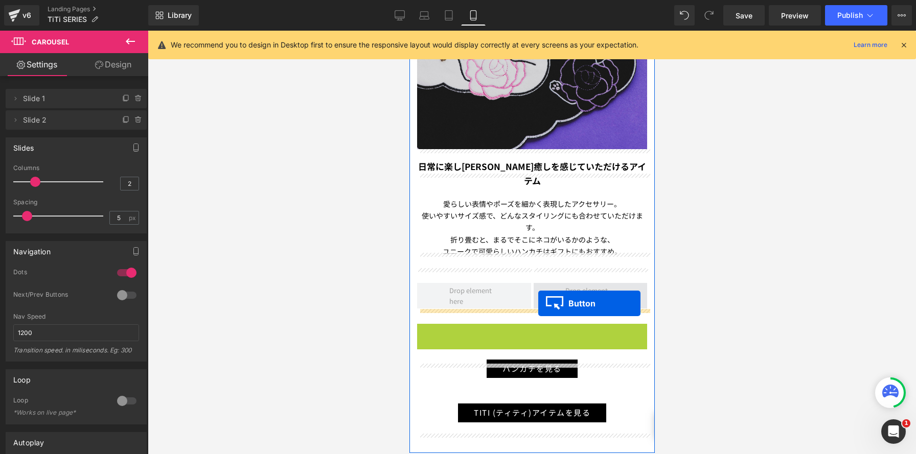
scroll to position [5, 5]
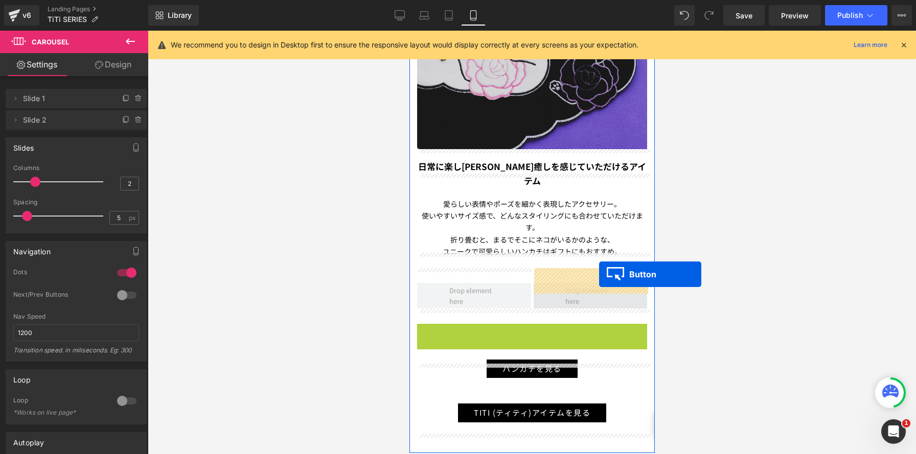
drag, startPoint x: 514, startPoint y: 318, endPoint x: 599, endPoint y: 275, distance: 94.9
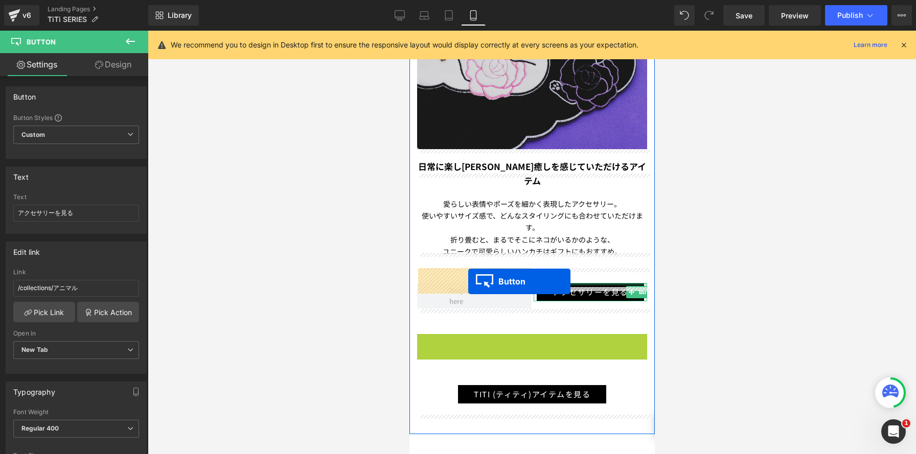
drag, startPoint x: 505, startPoint y: 325, endPoint x: 475, endPoint y: 307, distance: 34.2
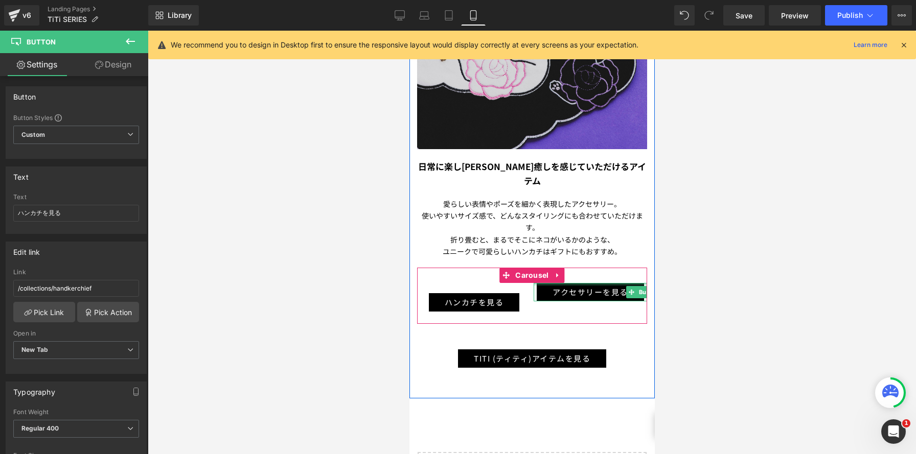
click at [452, 283] on div "ハンカチを見る Button" at bounding box center [474, 297] width 114 height 29
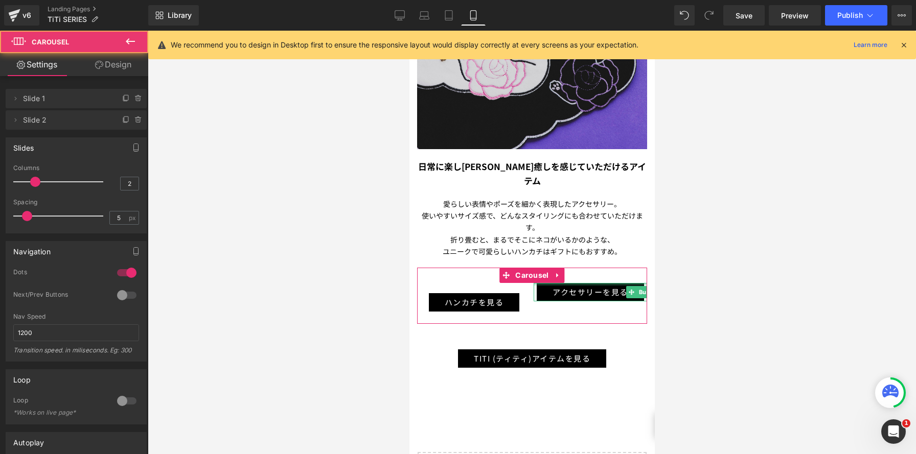
click at [123, 71] on link "Design" at bounding box center [113, 64] width 74 height 23
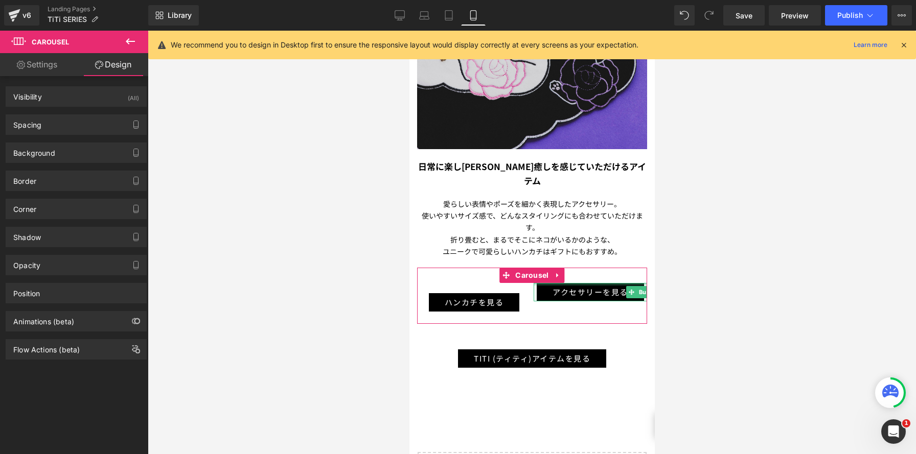
type input "0"
type input "30"
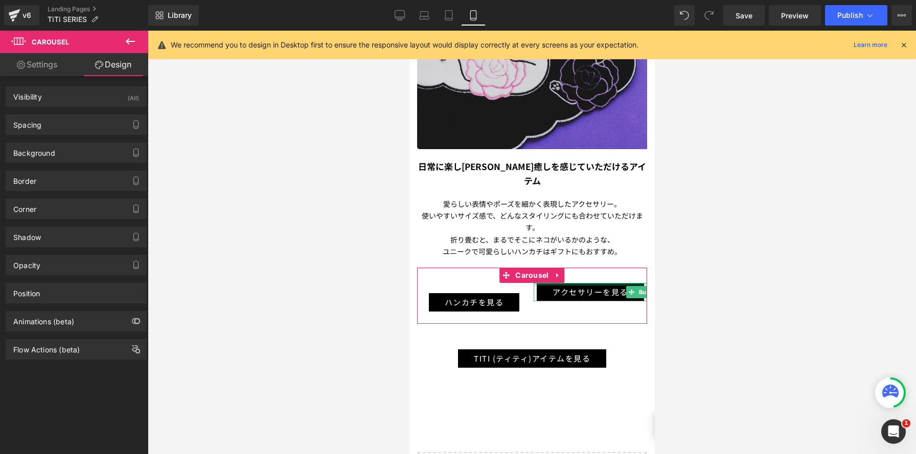
type input "0"
click at [81, 140] on div "Background Color & Image color transparent Color transparent 0 % Image Replace …" at bounding box center [76, 149] width 153 height 28
click at [86, 126] on div "Spacing" at bounding box center [76, 124] width 140 height 19
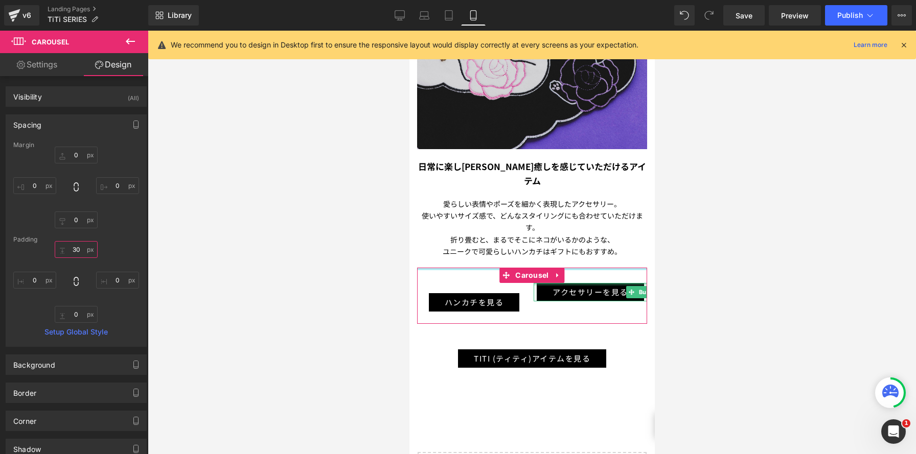
click at [76, 248] on input "30" at bounding box center [76, 249] width 43 height 17
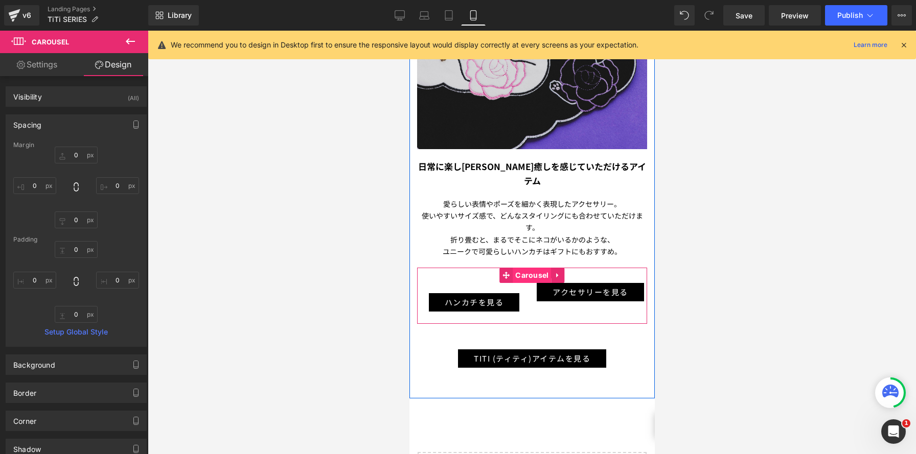
click at [525, 268] on span "Carousel" at bounding box center [531, 275] width 38 height 15
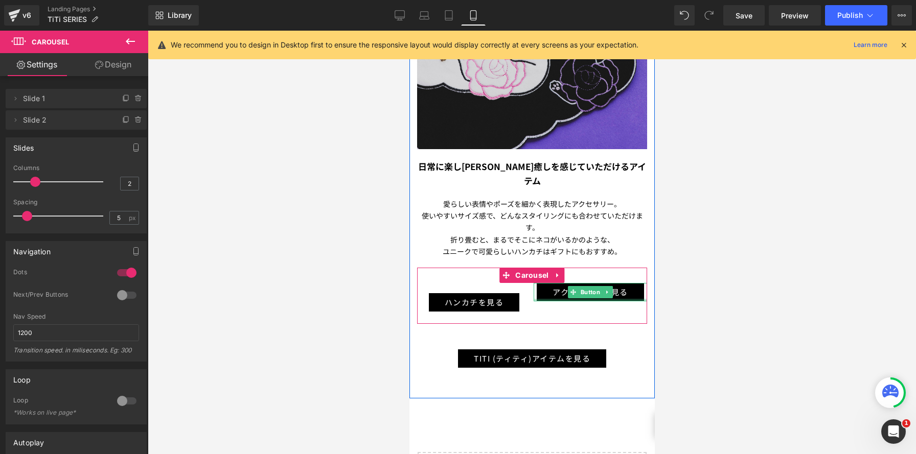
click at [562, 299] on div at bounding box center [590, 300] width 114 height 3
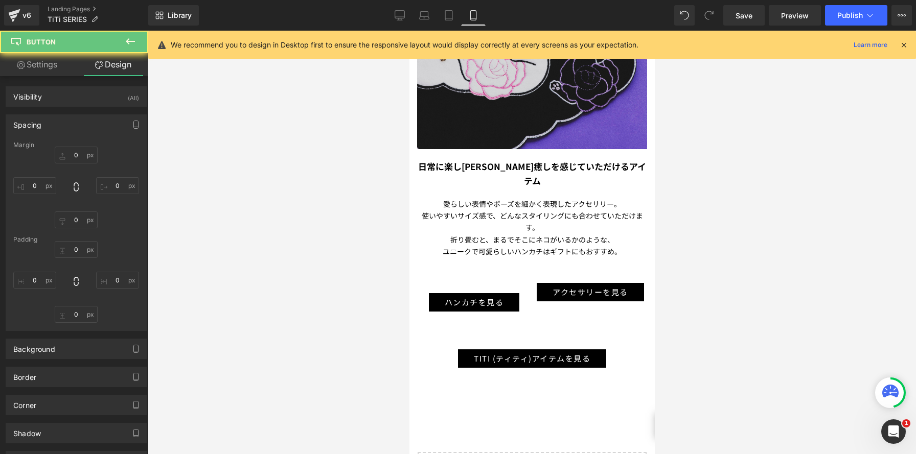
type input "0"
type input "5"
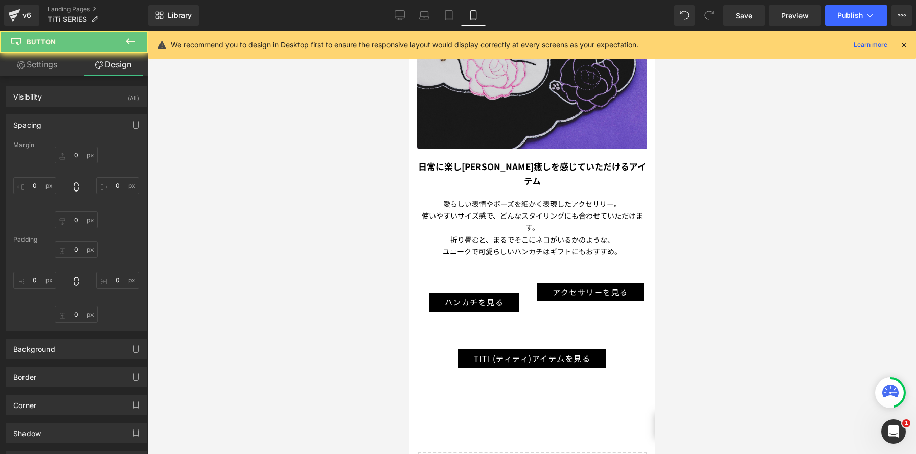
type input "30"
type input "5"
type input "30"
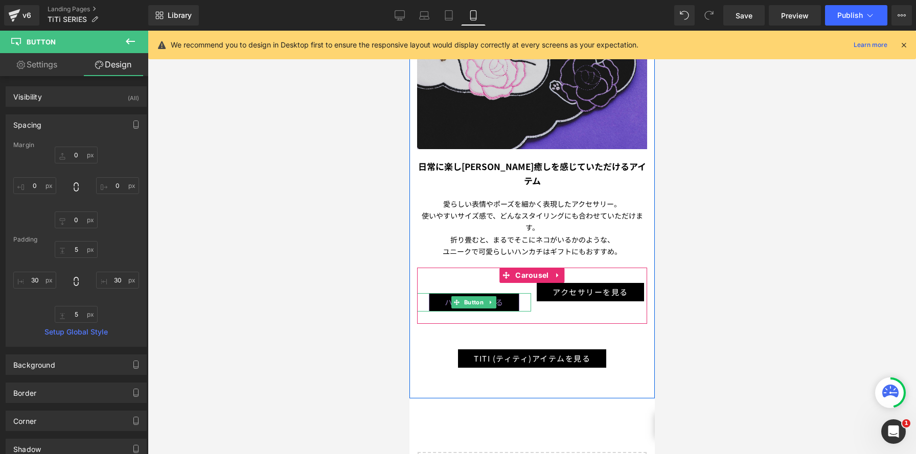
click at [470, 293] on div at bounding box center [474, 294] width 114 height 3
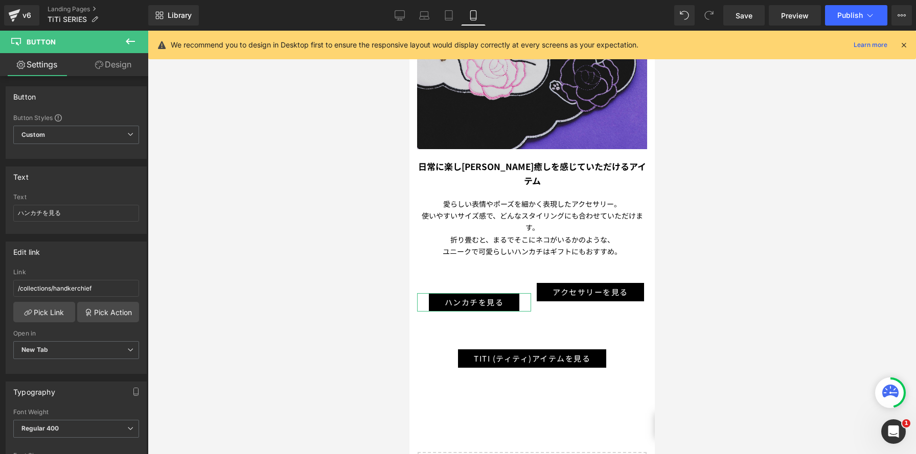
click at [122, 61] on link "Design" at bounding box center [113, 64] width 74 height 23
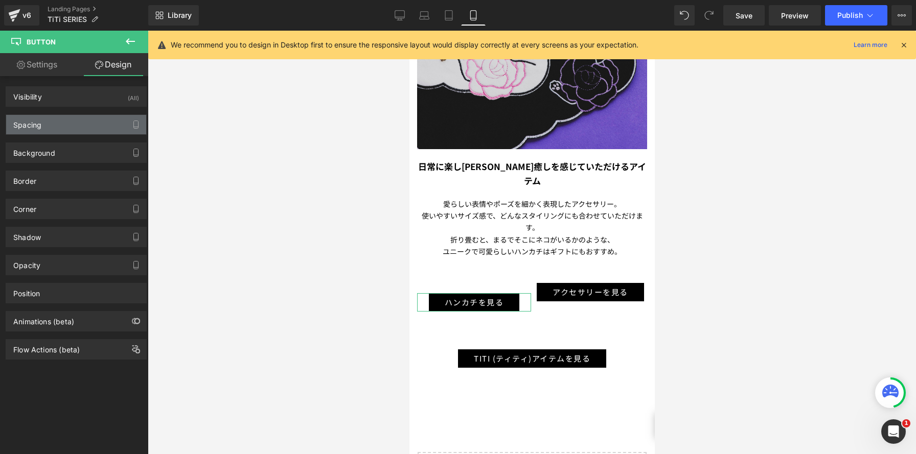
type input "20"
type input "0"
type input "5"
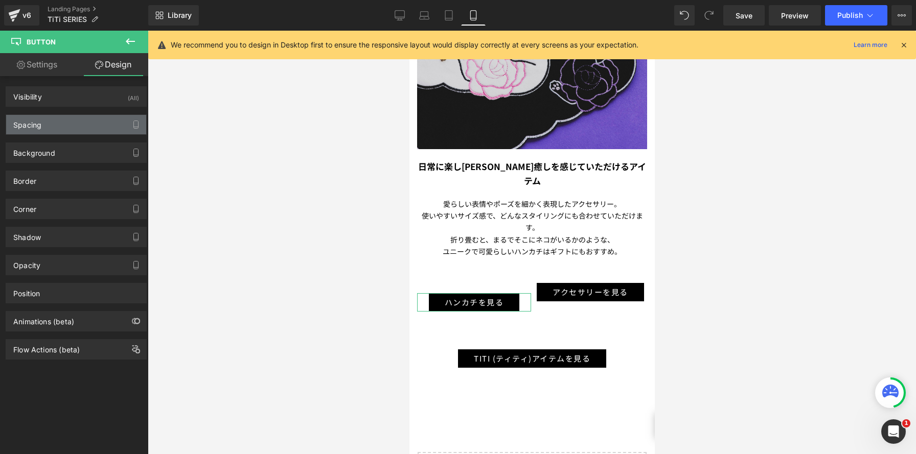
type input "30"
type input "5"
type input "30"
click at [99, 124] on div "Spacing" at bounding box center [76, 124] width 140 height 19
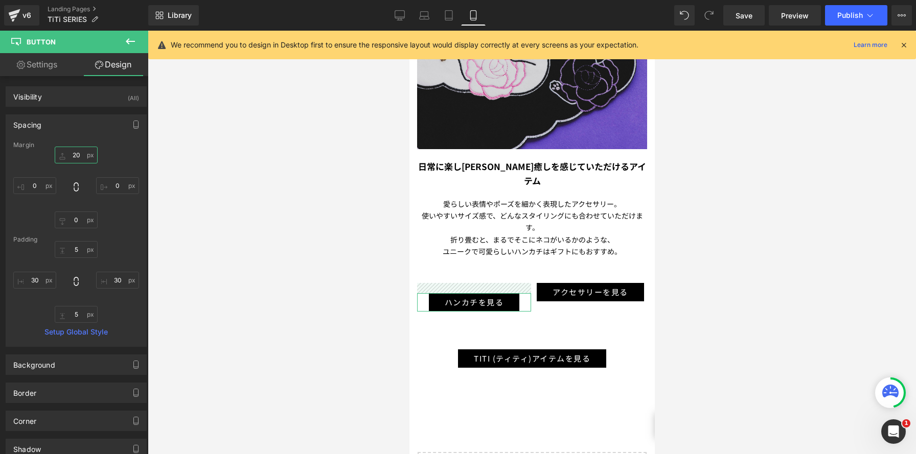
click at [76, 155] on input "20" at bounding box center [76, 155] width 43 height 17
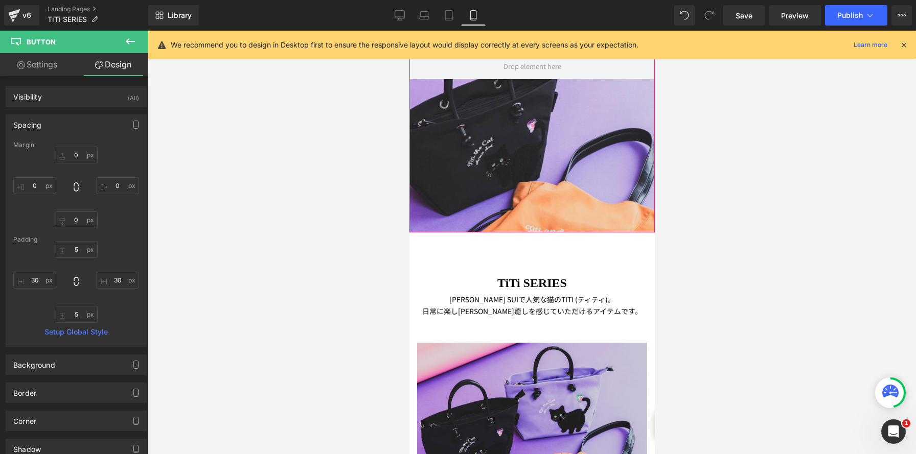
scroll to position [271, 0]
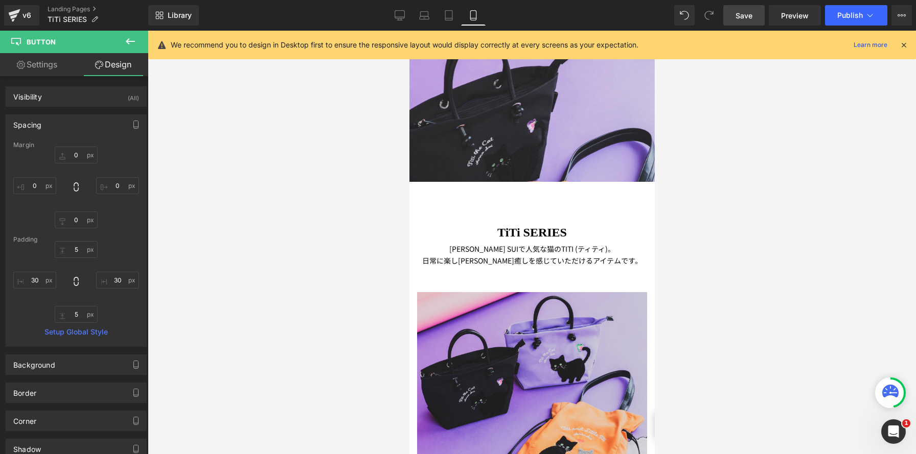
click at [743, 21] on link "Save" at bounding box center [743, 15] width 41 height 20
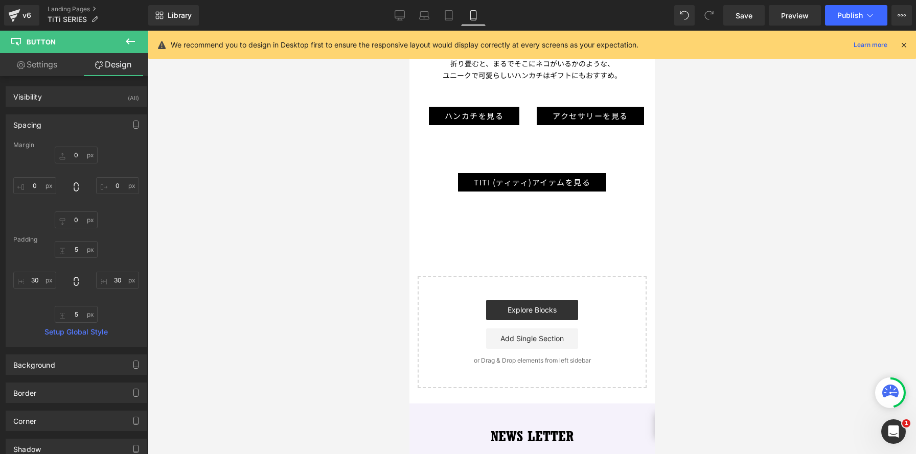
scroll to position [1556, 0]
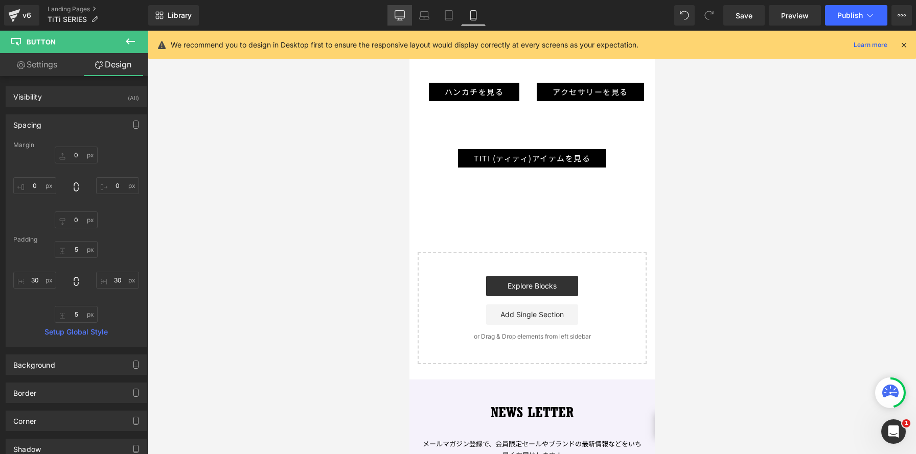
click at [397, 20] on icon at bounding box center [400, 15] width 10 height 10
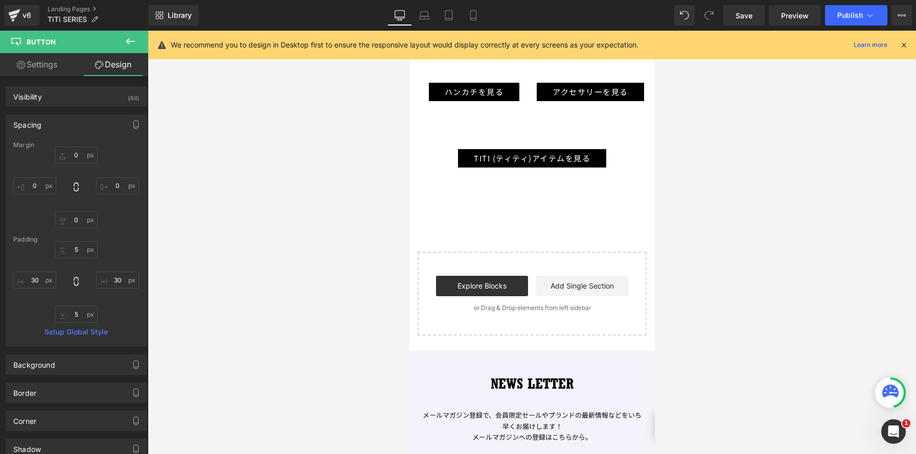
type input "20"
type input "0"
type input "5"
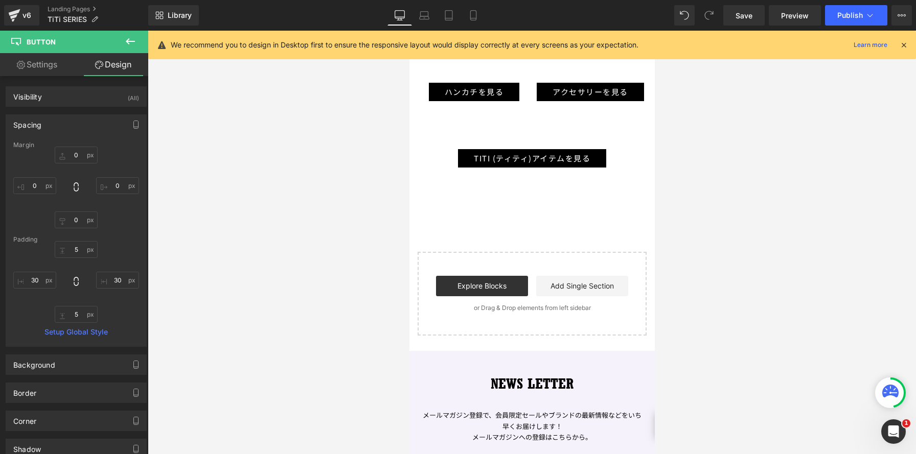
type input "30"
type input "5"
type input "30"
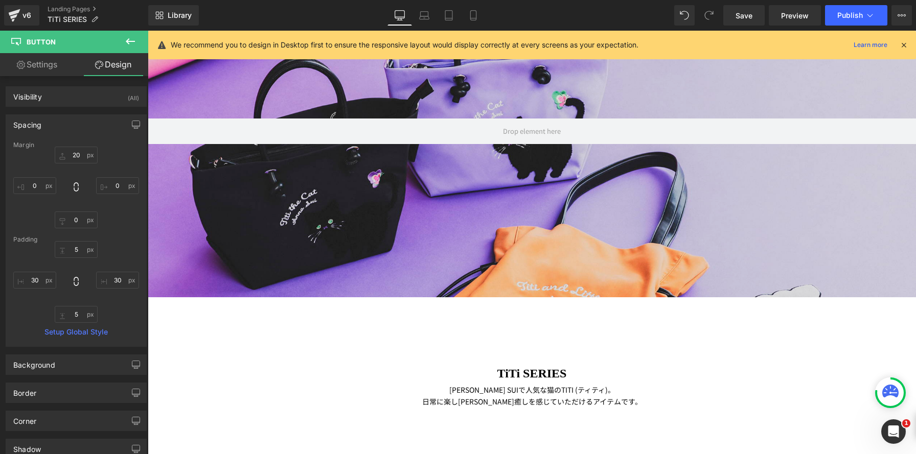
scroll to position [0, 0]
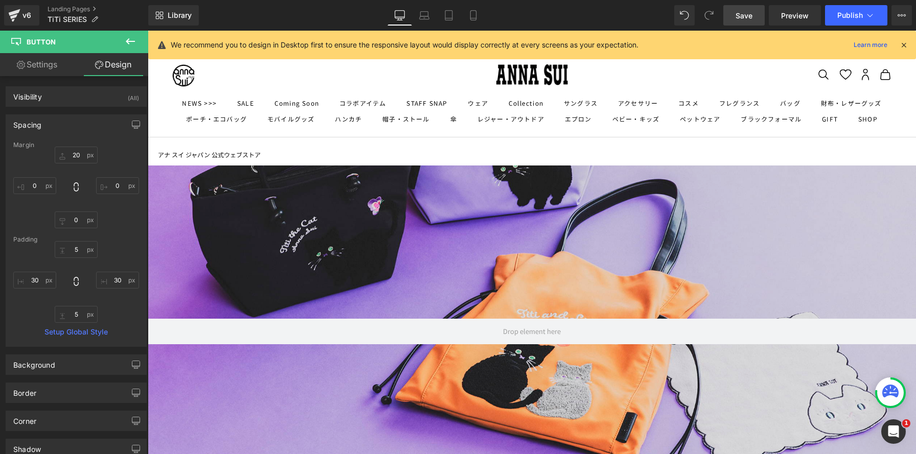
click at [730, 18] on link "Save" at bounding box center [743, 15] width 41 height 20
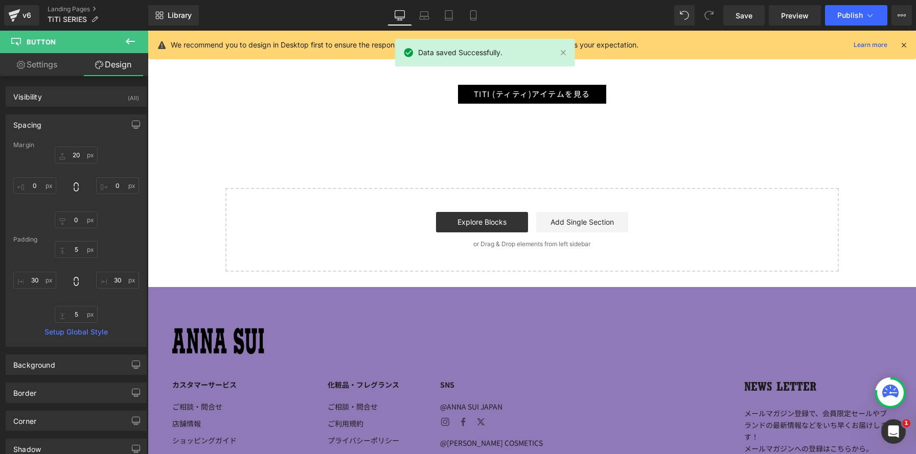
scroll to position [1617, 0]
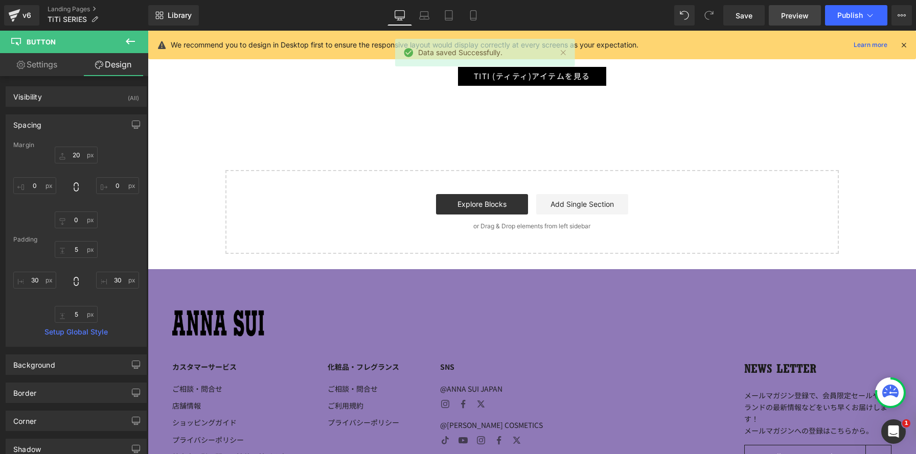
click at [798, 15] on span "Preview" at bounding box center [795, 15] width 28 height 11
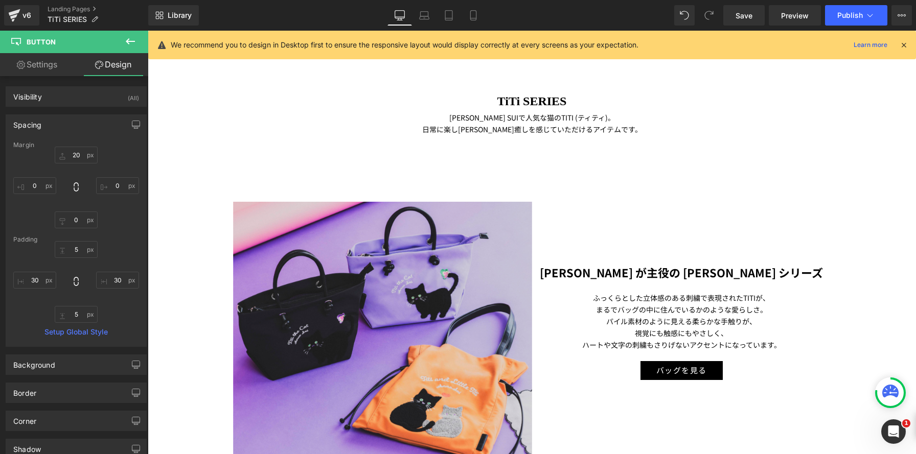
scroll to position [0, 0]
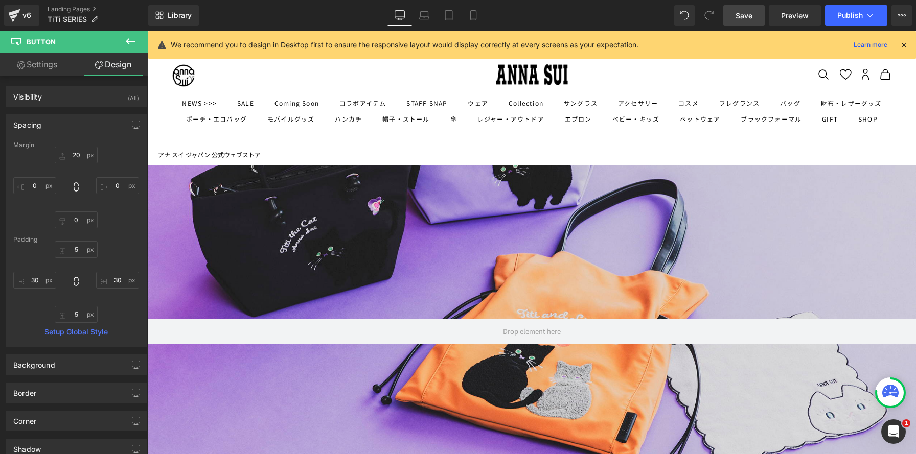
click at [731, 11] on link "Save" at bounding box center [743, 15] width 41 height 20
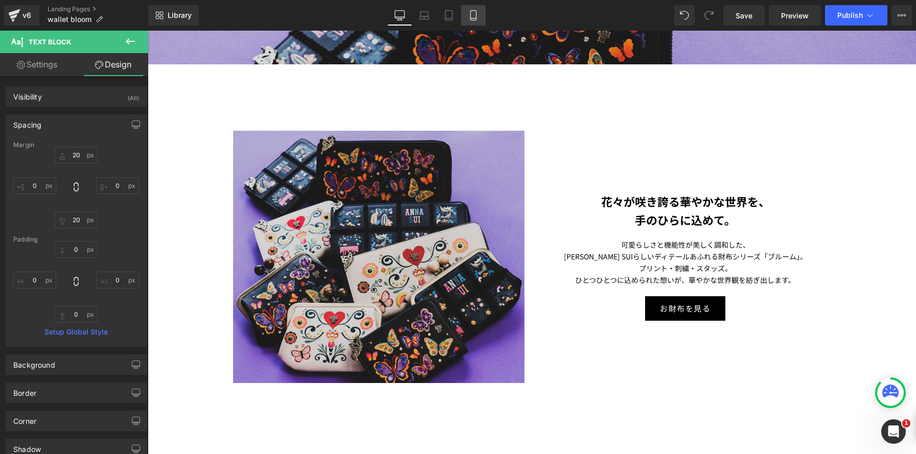
scroll to position [2314, 768]
click at [476, 18] on icon at bounding box center [473, 18] width 6 height 0
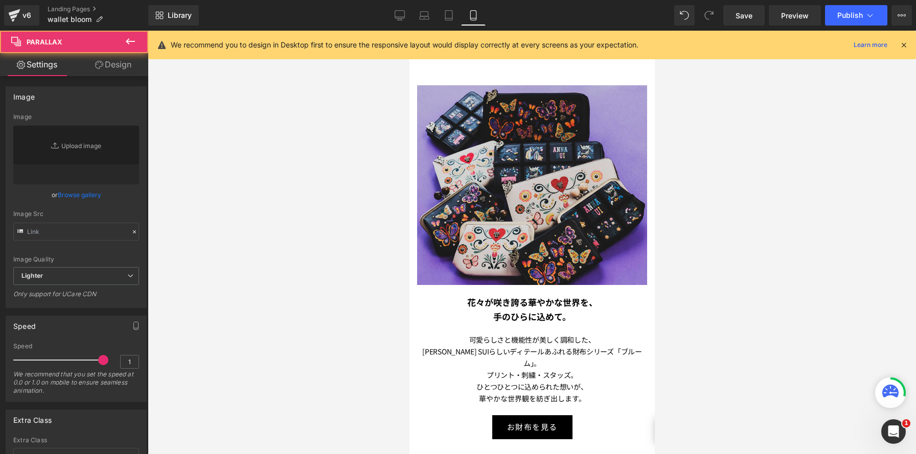
click at [522, 171] on div at bounding box center [793, 252] width 768 height 424
click at [122, 64] on link "Design" at bounding box center [113, 64] width 74 height 23
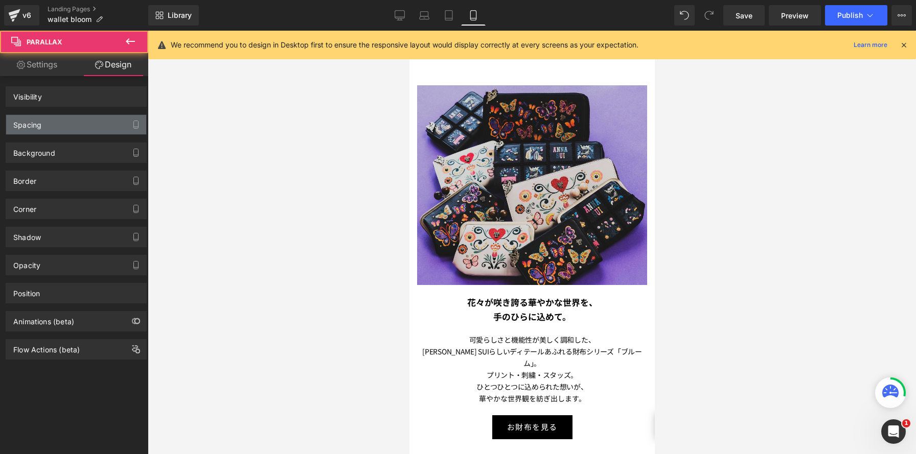
click at [111, 125] on div "Spacing" at bounding box center [76, 124] width 140 height 19
click at [96, 128] on div "Spacing" at bounding box center [76, 124] width 140 height 19
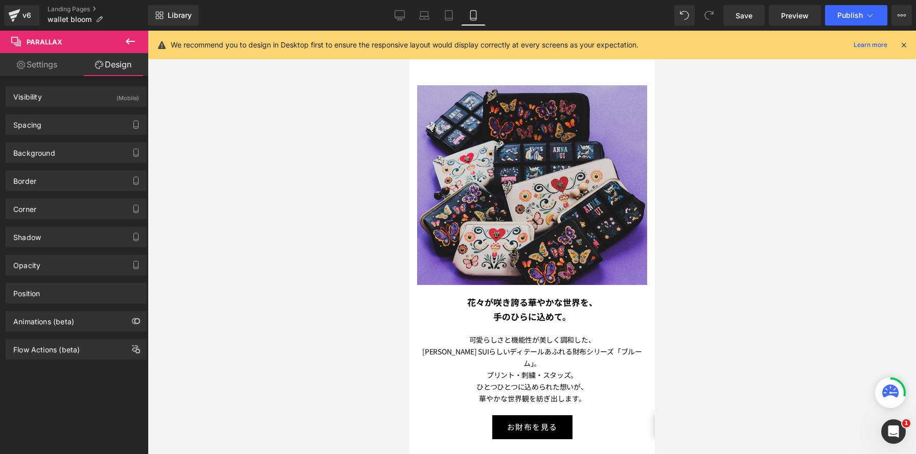
click at [528, 154] on div at bounding box center [531, 243] width 245 height 424
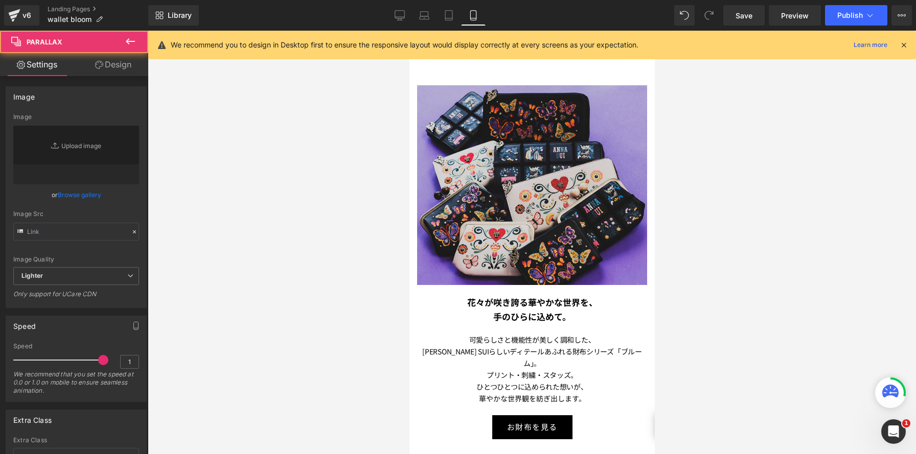
click at [125, 64] on link "Design" at bounding box center [113, 64] width 74 height 23
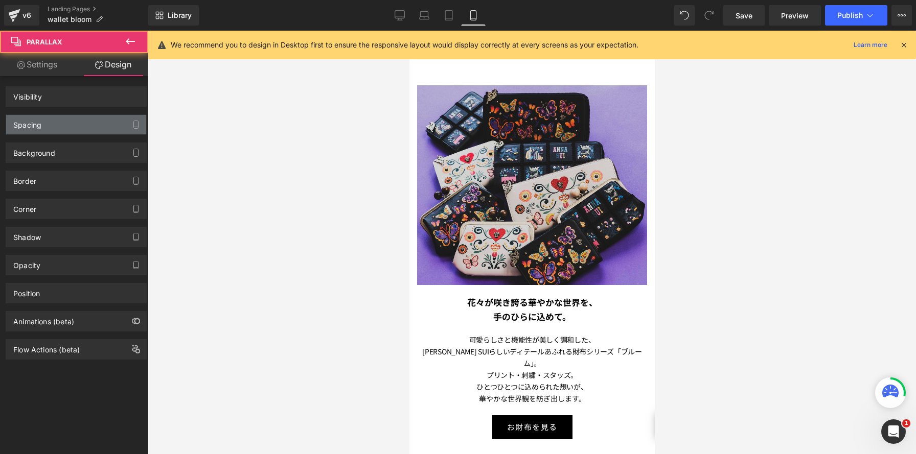
click at [74, 127] on div "Spacing" at bounding box center [76, 124] width 140 height 19
click at [28, 124] on div "Spacing" at bounding box center [27, 122] width 28 height 14
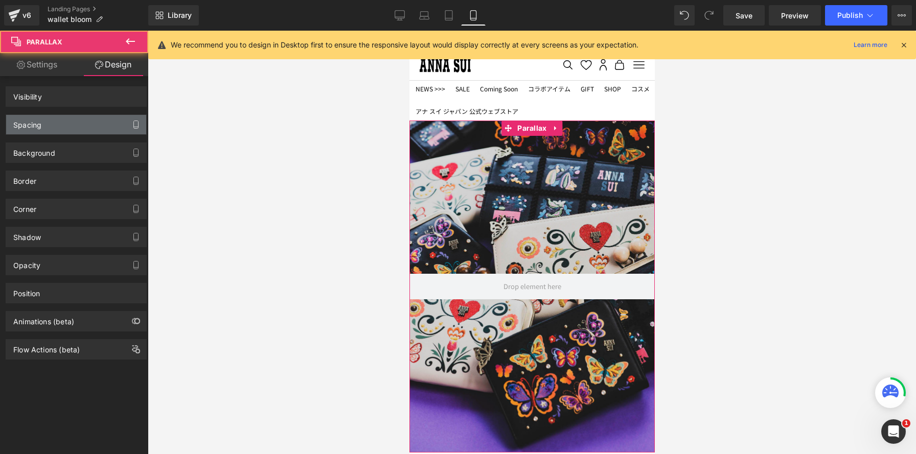
click at [132, 124] on icon "button" at bounding box center [136, 125] width 8 height 8
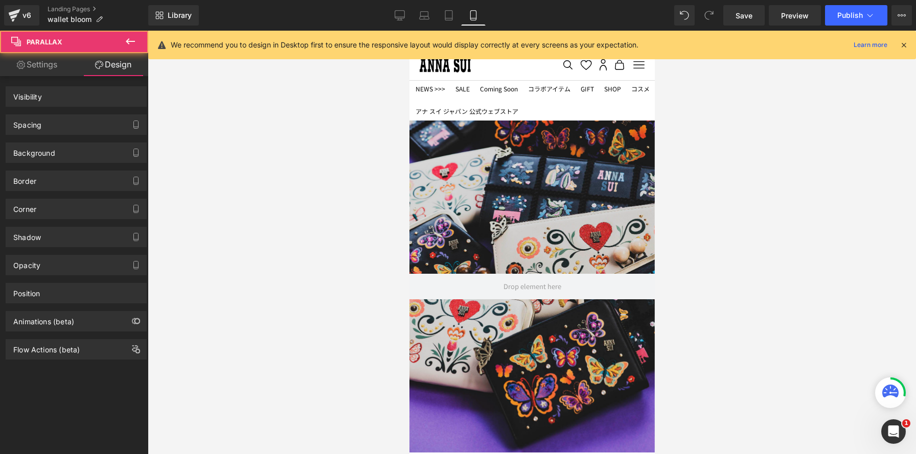
click at [783, 195] on div at bounding box center [532, 243] width 768 height 424
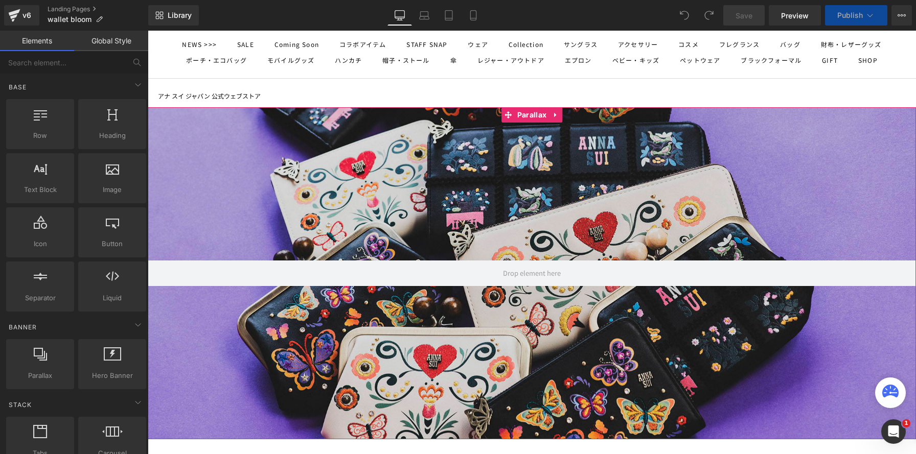
scroll to position [174, 0]
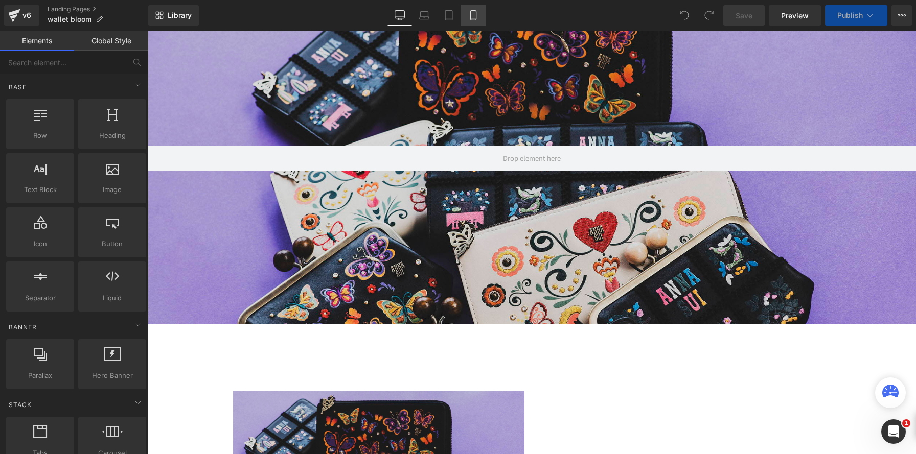
click at [470, 21] on link "Mobile" at bounding box center [473, 15] width 25 height 20
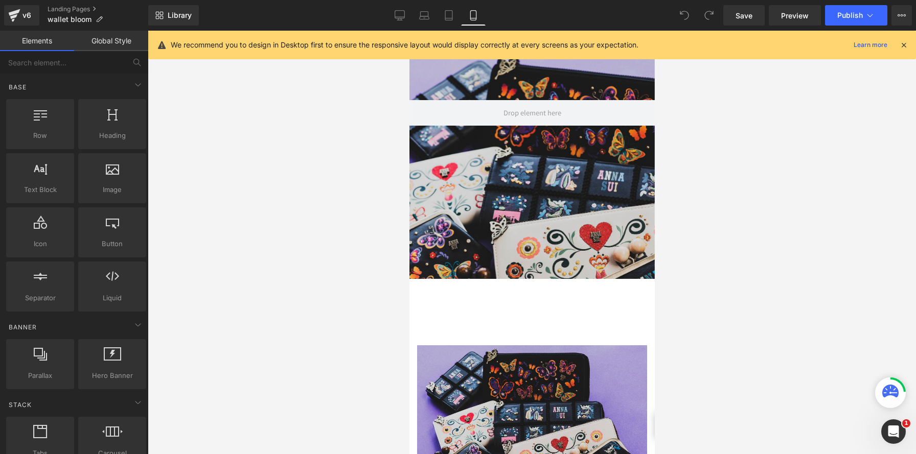
scroll to position [432, 0]
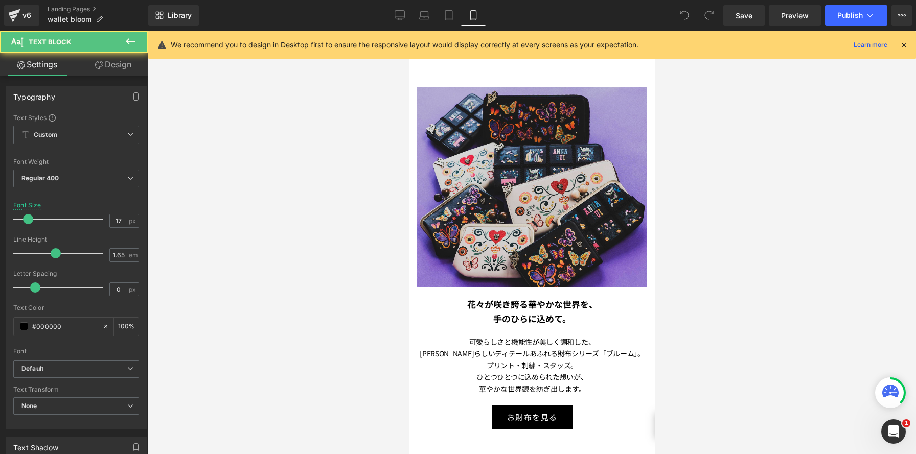
click at [452, 304] on p "花々が咲き誇る華やかな世界を、" at bounding box center [532, 305] width 230 height 14
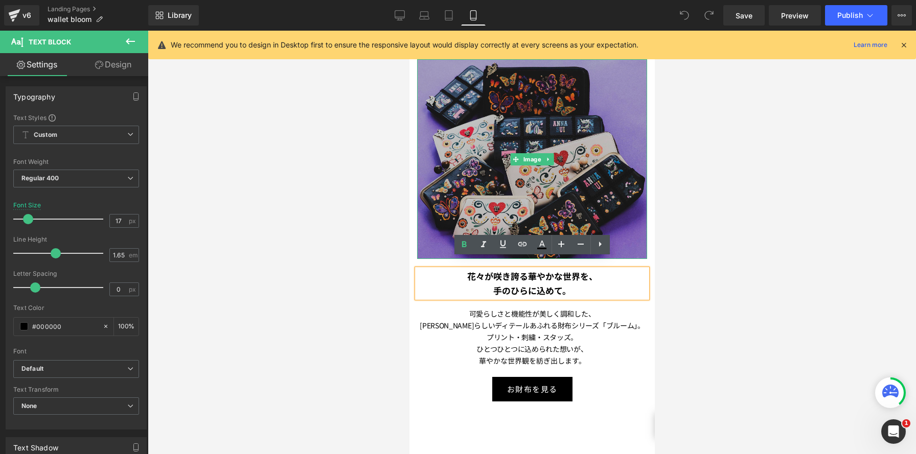
scroll to position [471, 0]
